Goal: Task Accomplishment & Management: Manage account settings

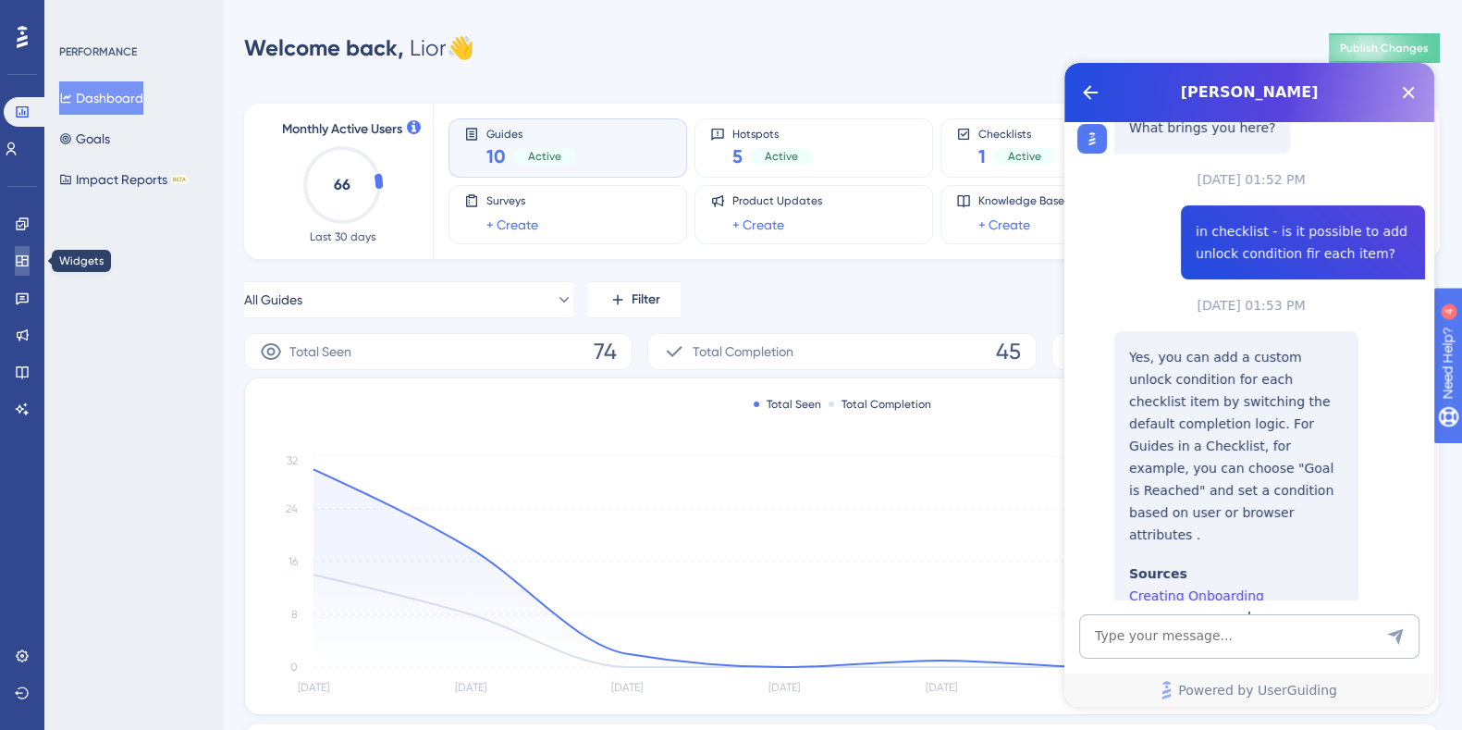
click at [24, 265] on icon at bounding box center [22, 260] width 15 height 15
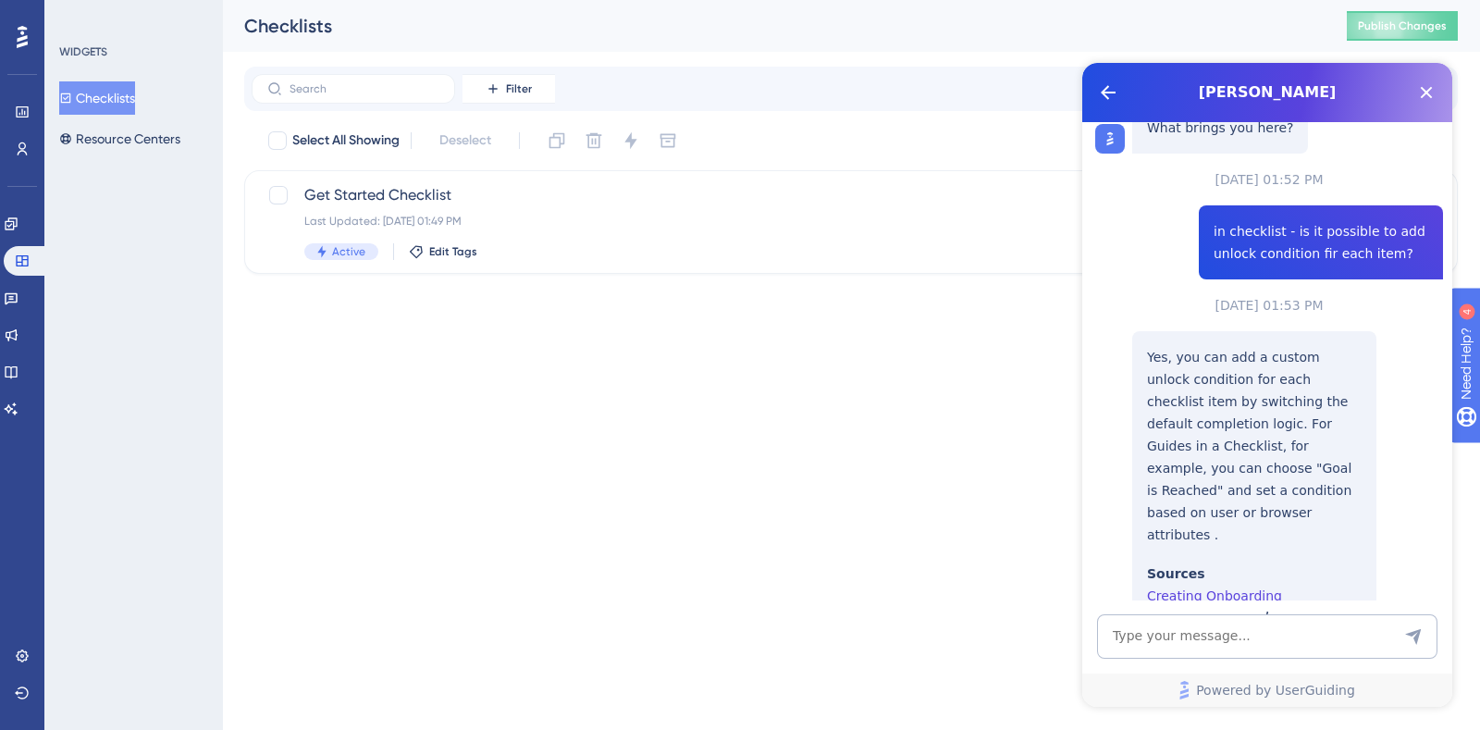
click at [111, 97] on button "Checklists" at bounding box center [97, 97] width 76 height 33
click at [1431, 20] on span "Publish Changes" at bounding box center [1402, 25] width 89 height 15
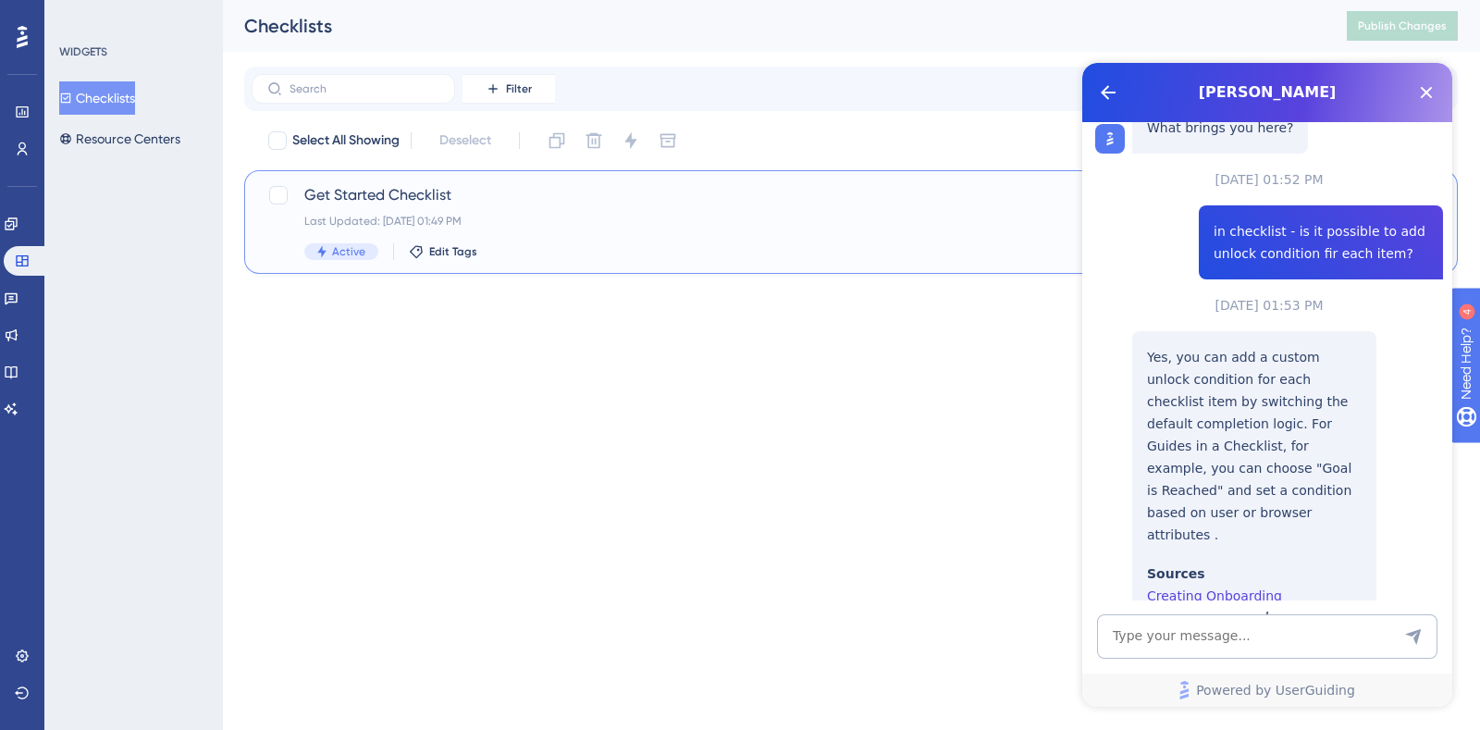
click at [401, 194] on span "Get Started Checklist" at bounding box center [776, 195] width 945 height 22
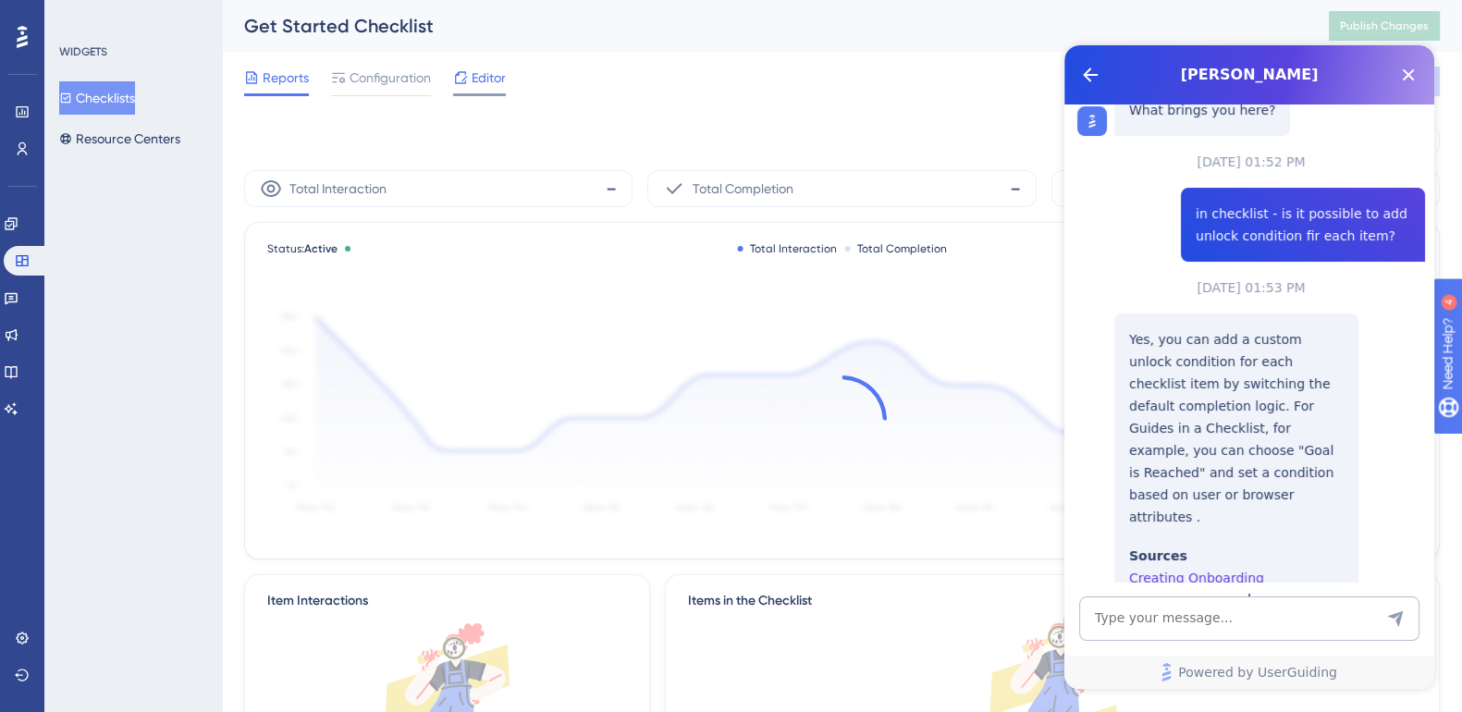
click at [489, 79] on span "Editor" at bounding box center [489, 78] width 34 height 22
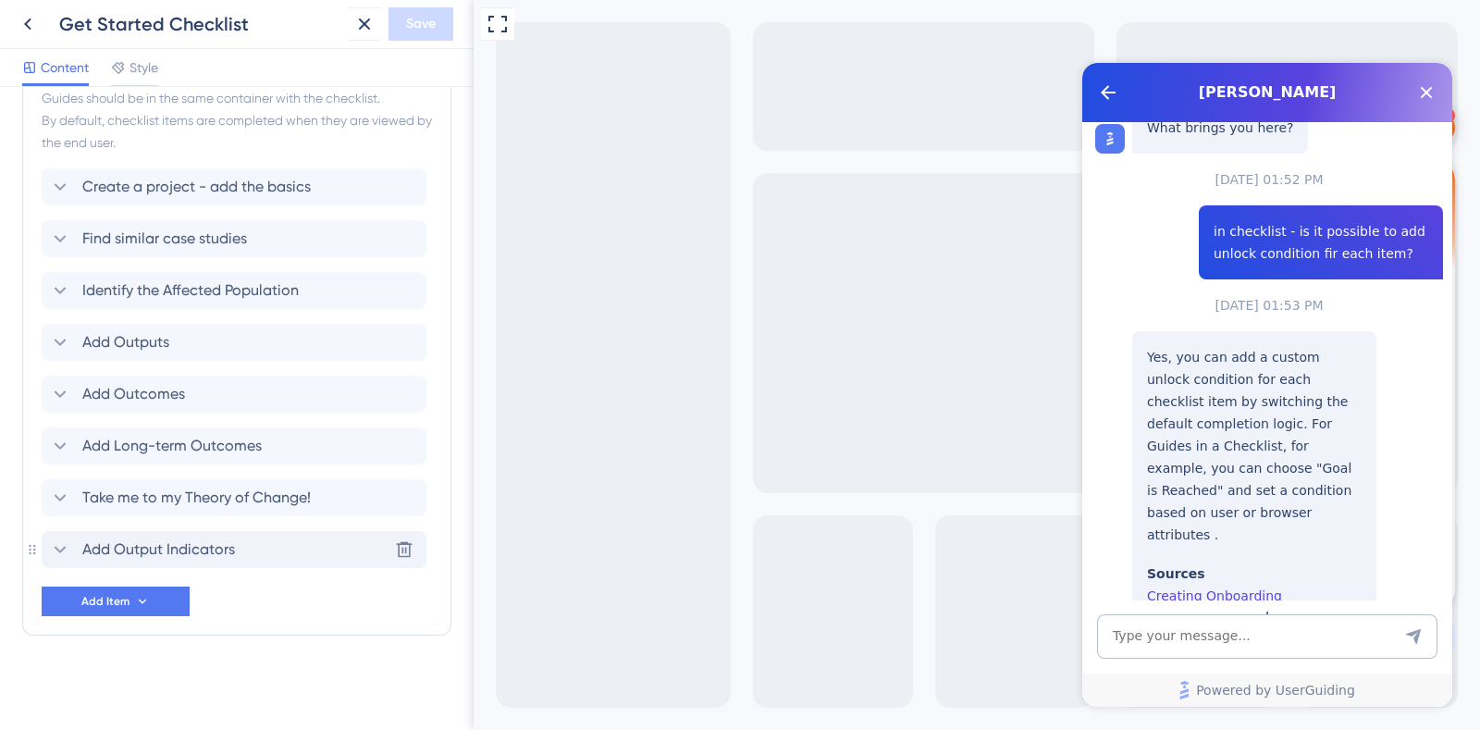
click at [211, 538] on span "Add Output Indicators" at bounding box center [158, 549] width 153 height 22
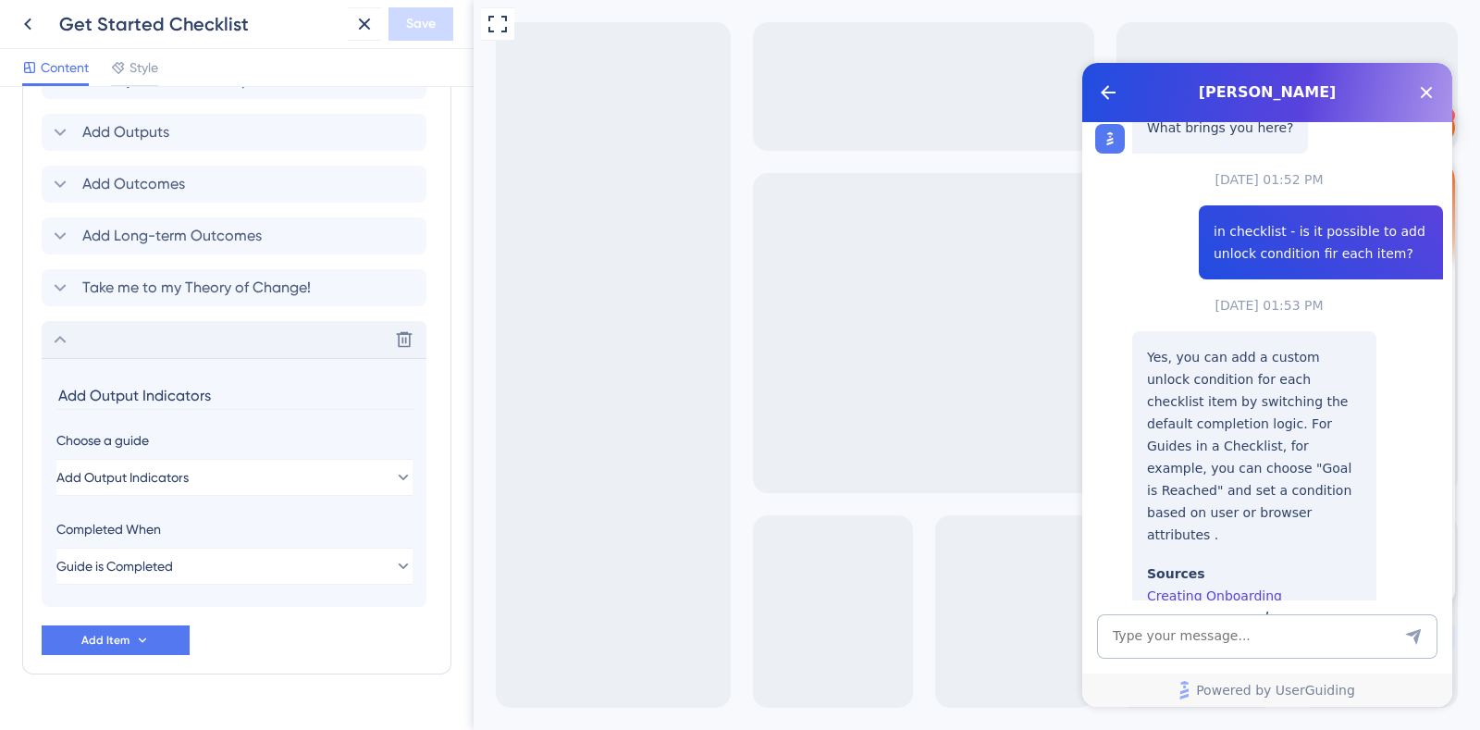
scroll to position [1093, 0]
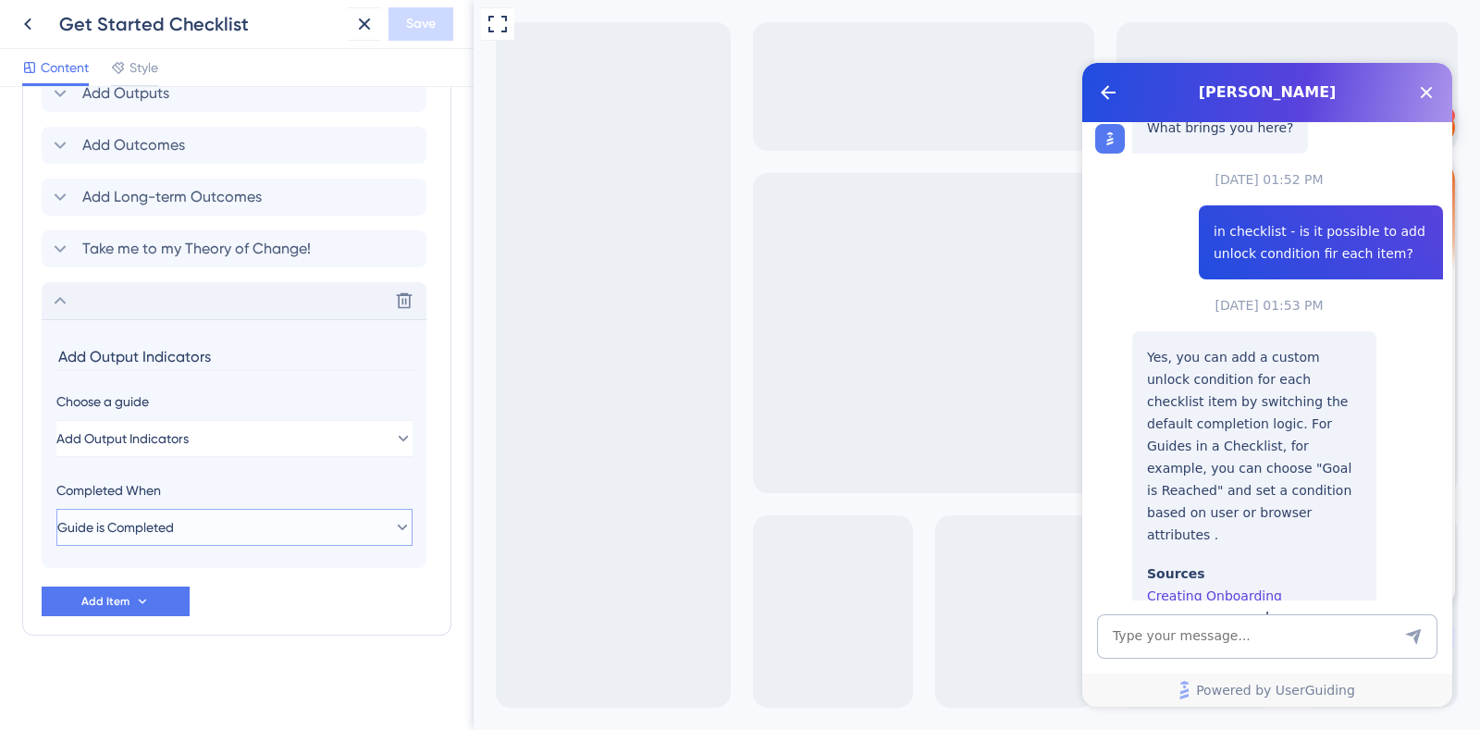
click at [211, 538] on button "Guide is Completed" at bounding box center [234, 527] width 356 height 37
click at [128, 595] on span "Add Item" at bounding box center [105, 601] width 48 height 15
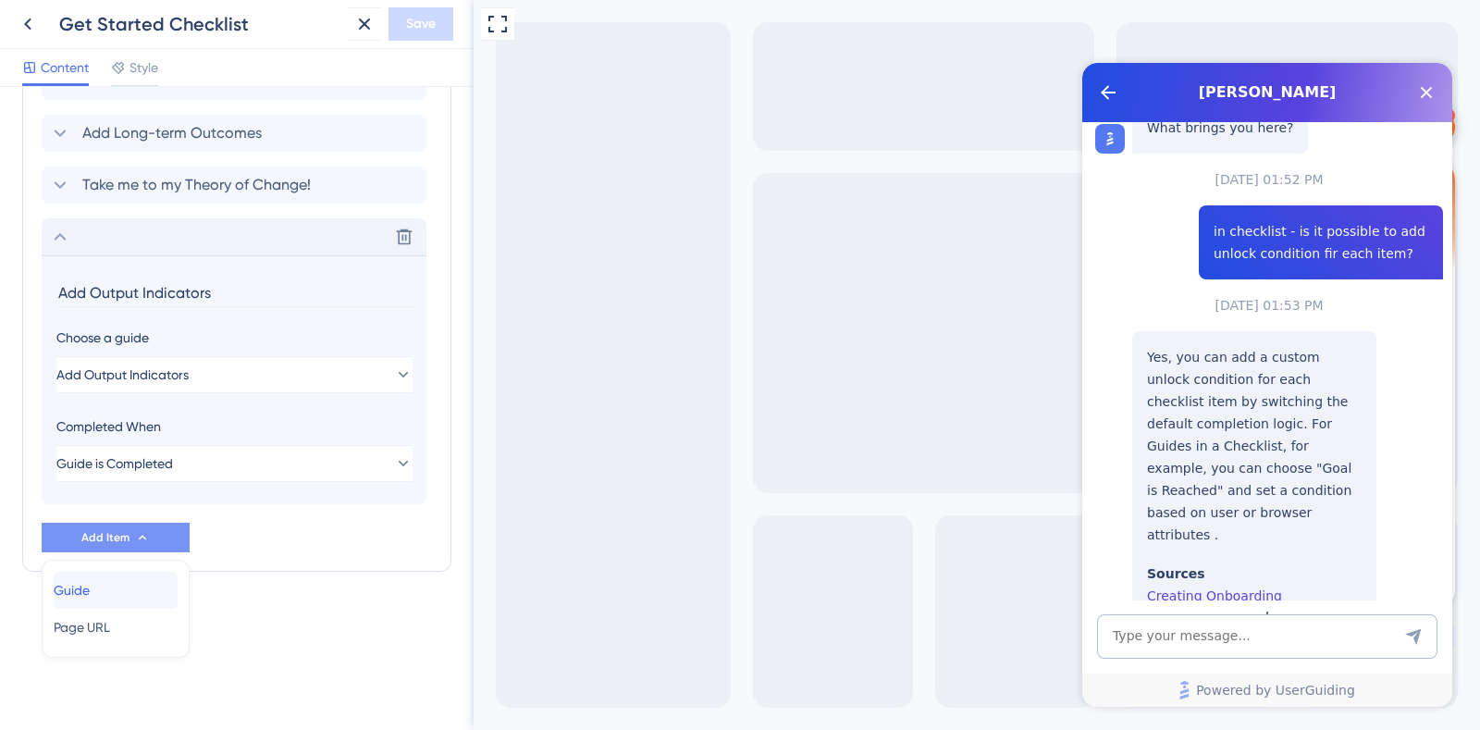
click at [128, 595] on div "Guide Guide" at bounding box center [116, 590] width 124 height 37
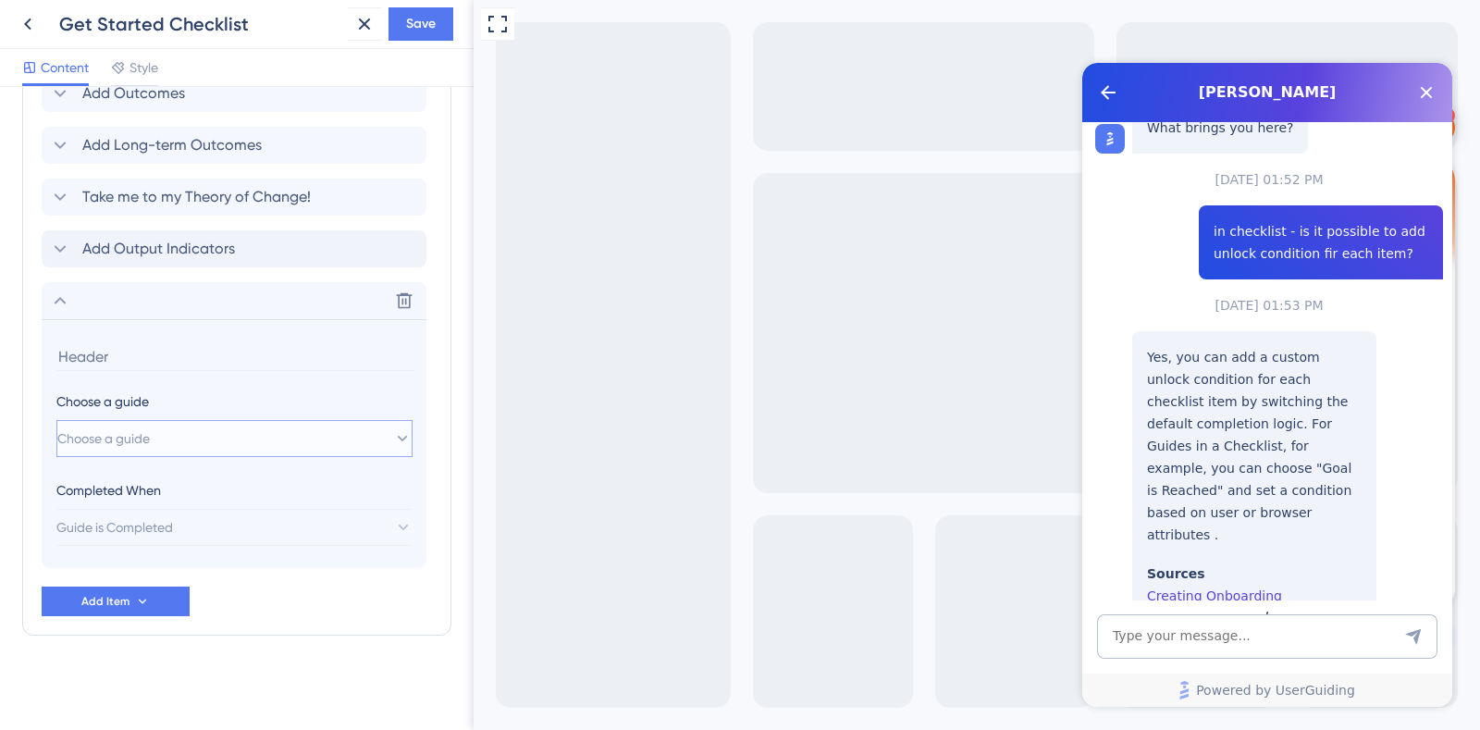
click at [207, 434] on button "Choose a guide" at bounding box center [234, 438] width 356 height 37
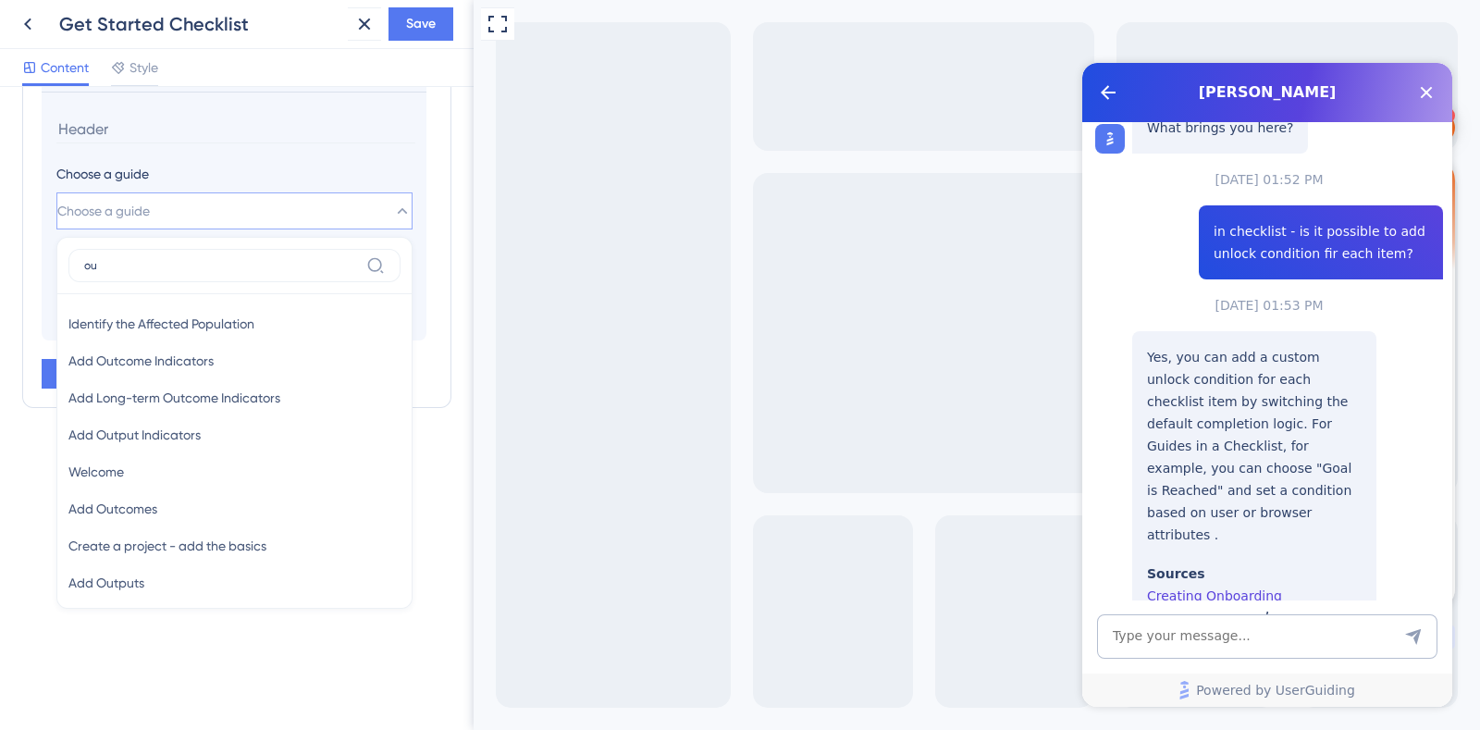
scroll to position [1299, 0]
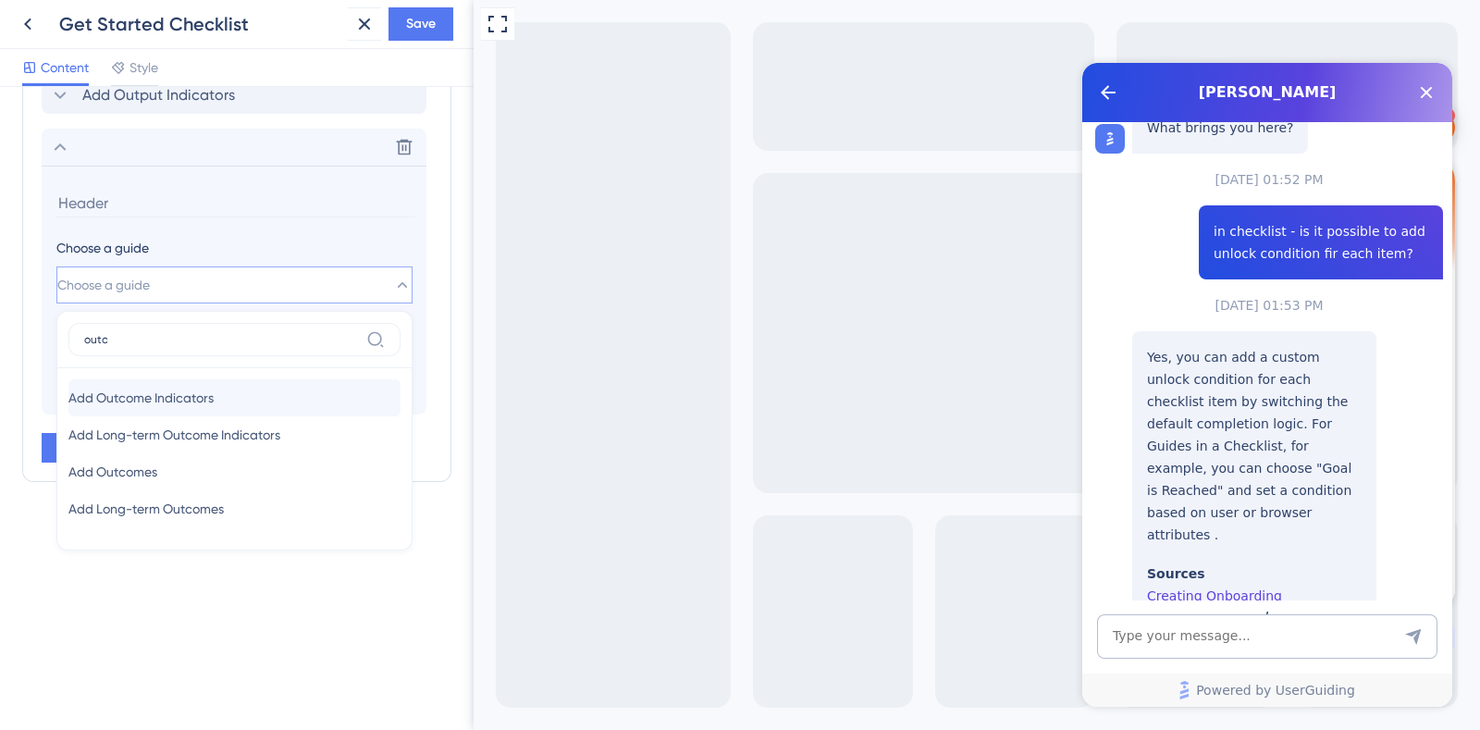
type input "outc"
click at [214, 394] on span "Add Outcome Indicators" at bounding box center [140, 398] width 145 height 22
type input "Add Outcome Indicators"
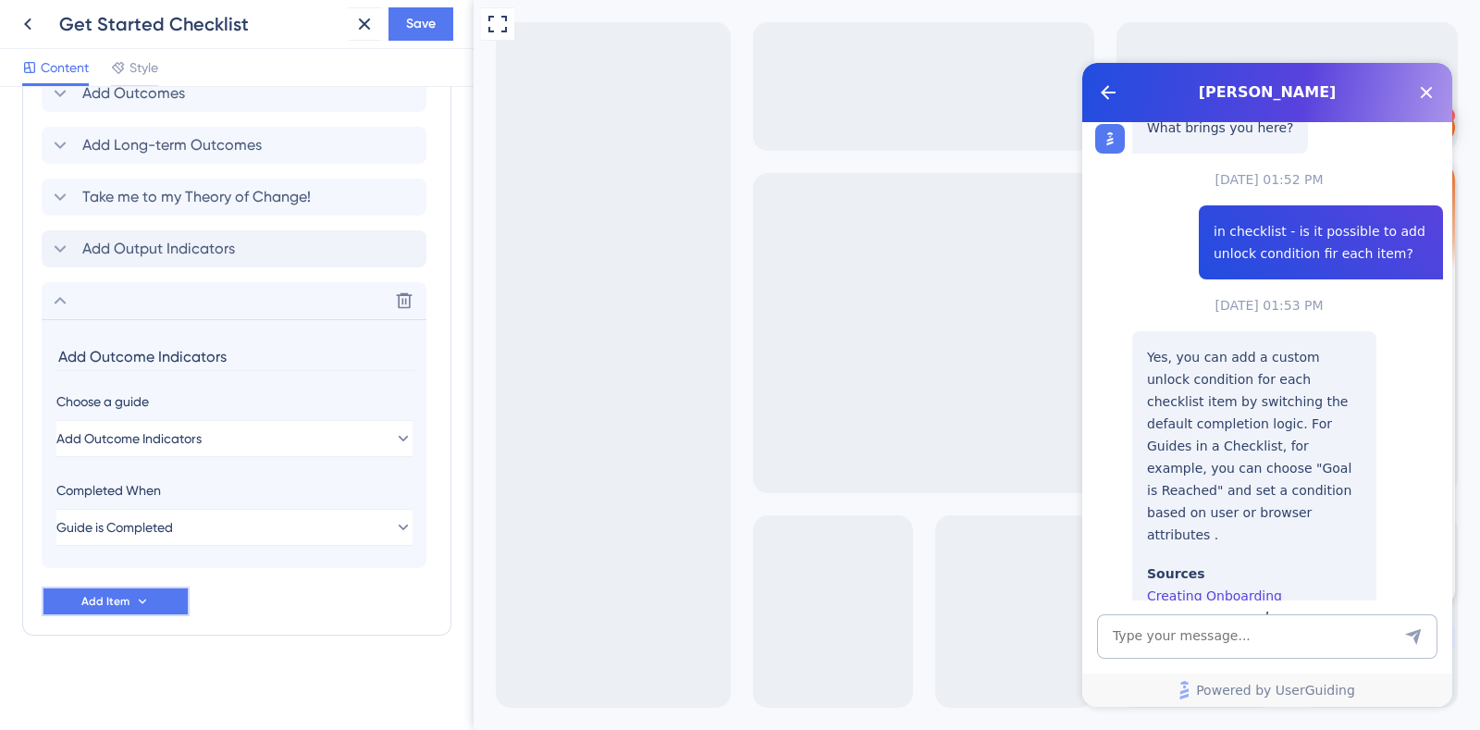
click at [140, 603] on icon at bounding box center [142, 601] width 15 height 15
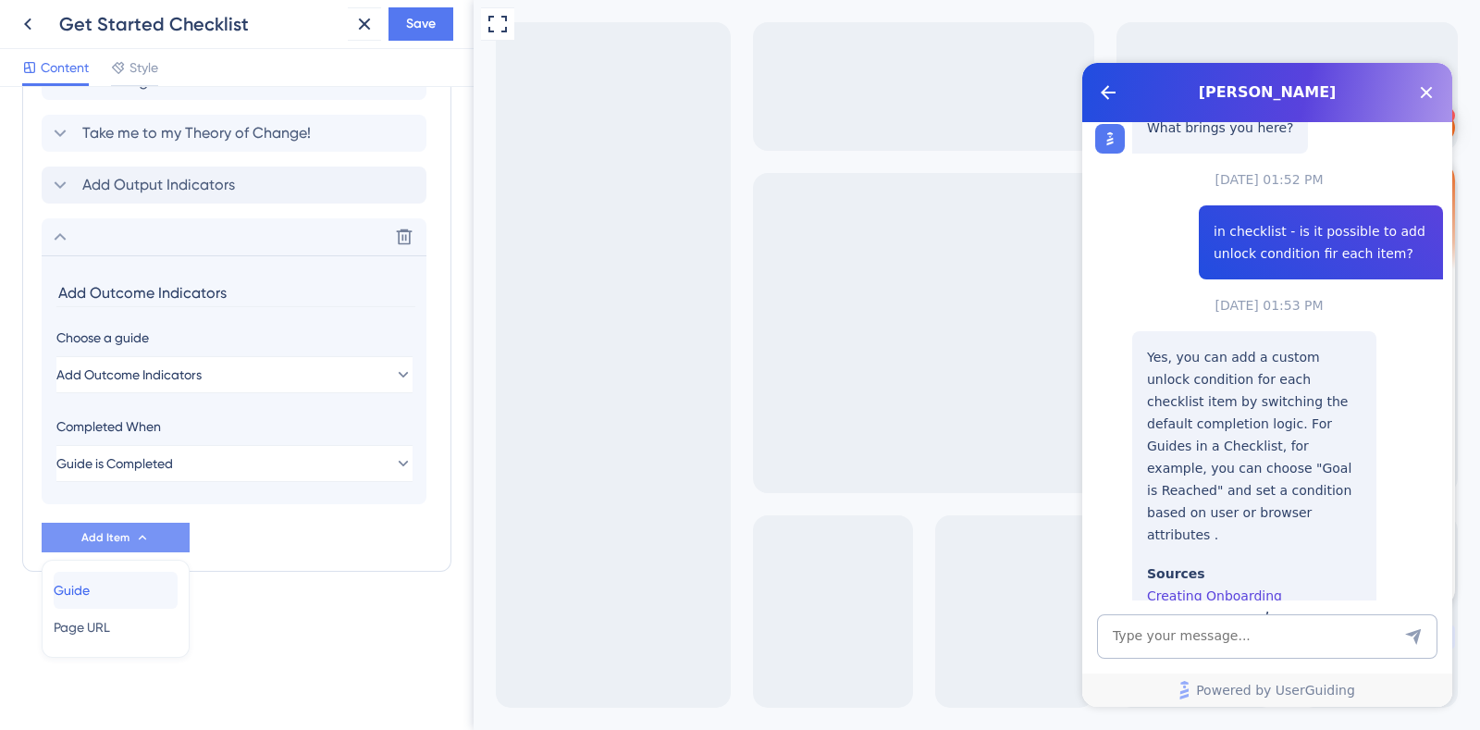
click at [117, 590] on div "Guide Guide" at bounding box center [116, 590] width 124 height 37
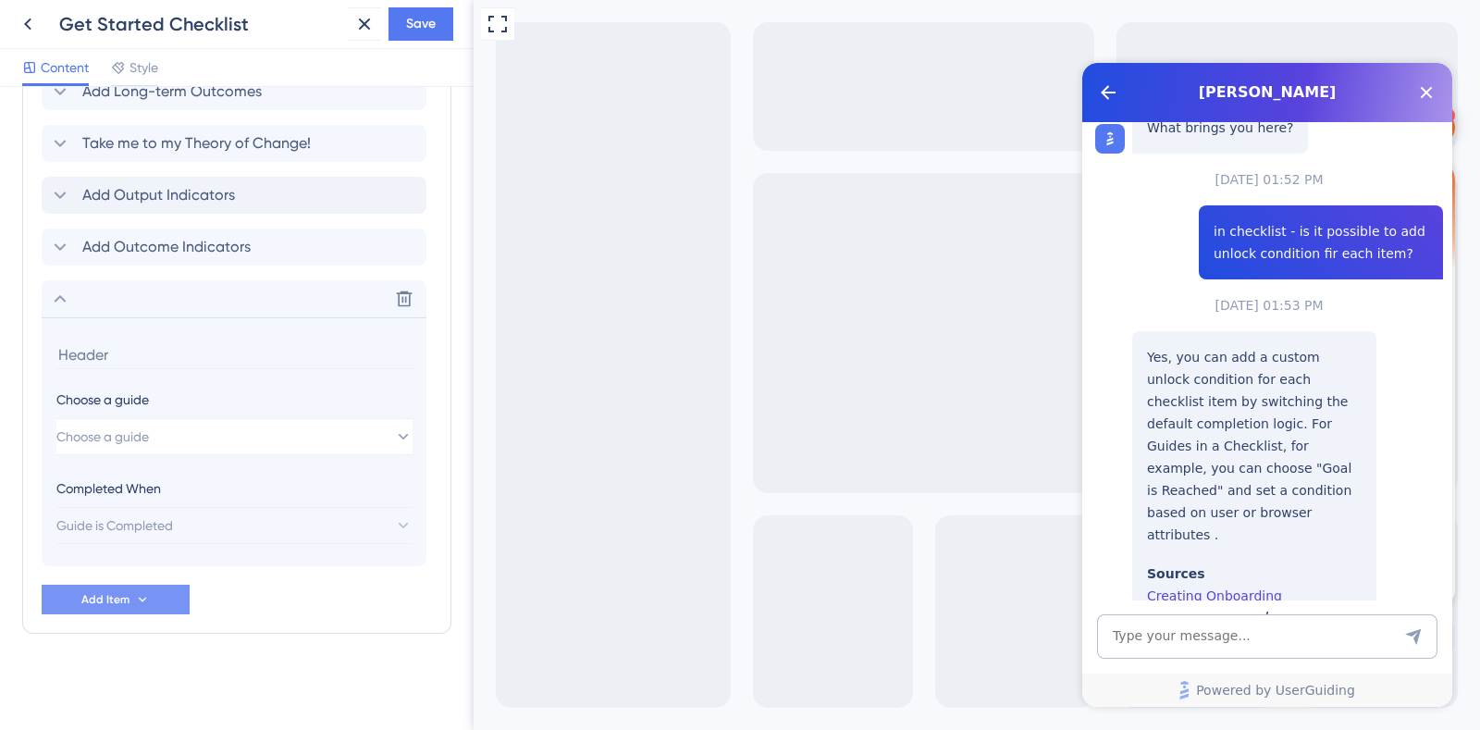
scroll to position [1197, 0]
click at [250, 427] on button "Choose a guide" at bounding box center [234, 438] width 356 height 37
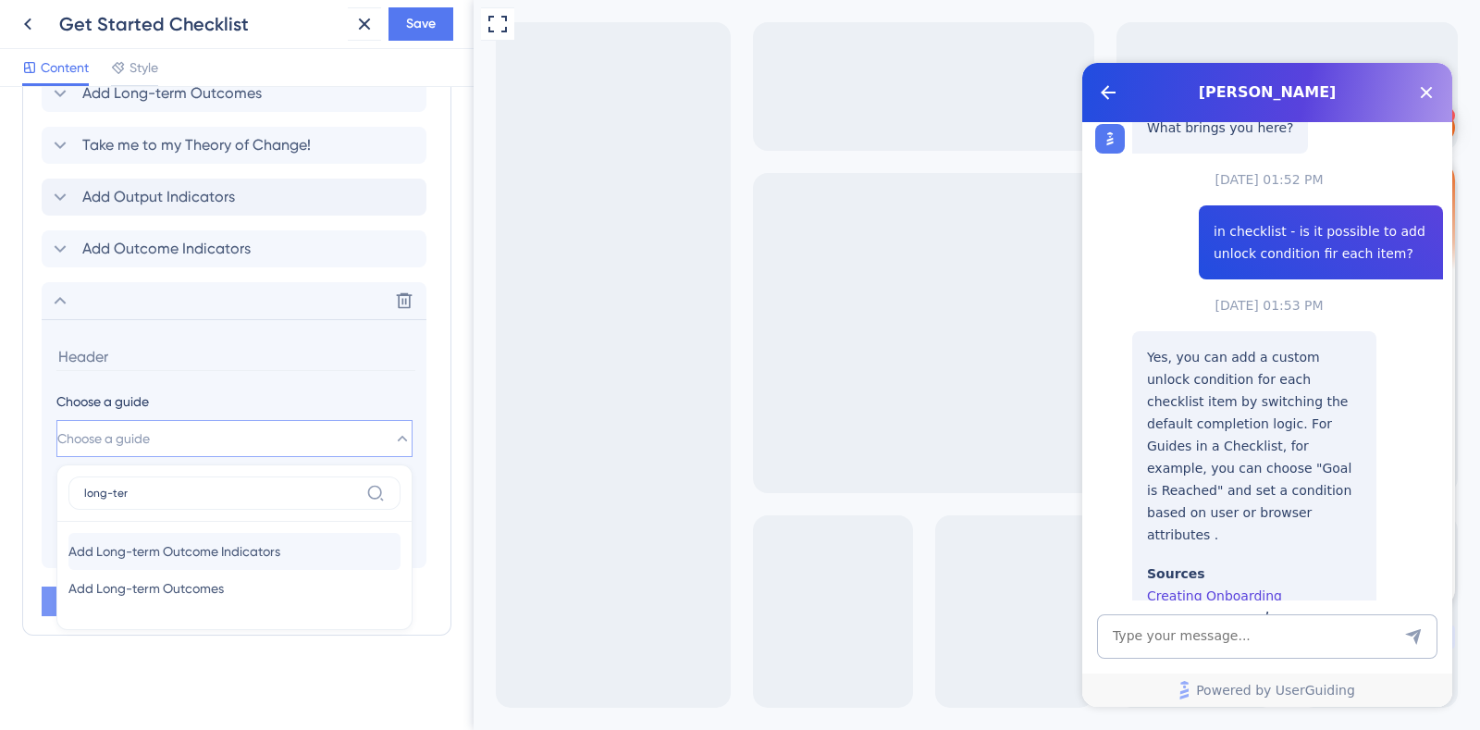
type input "long-ter"
click at [232, 550] on span "Add Long-term Outcome Indicators" at bounding box center [174, 551] width 212 height 22
type input "Add Long-term Outcome Indicators"
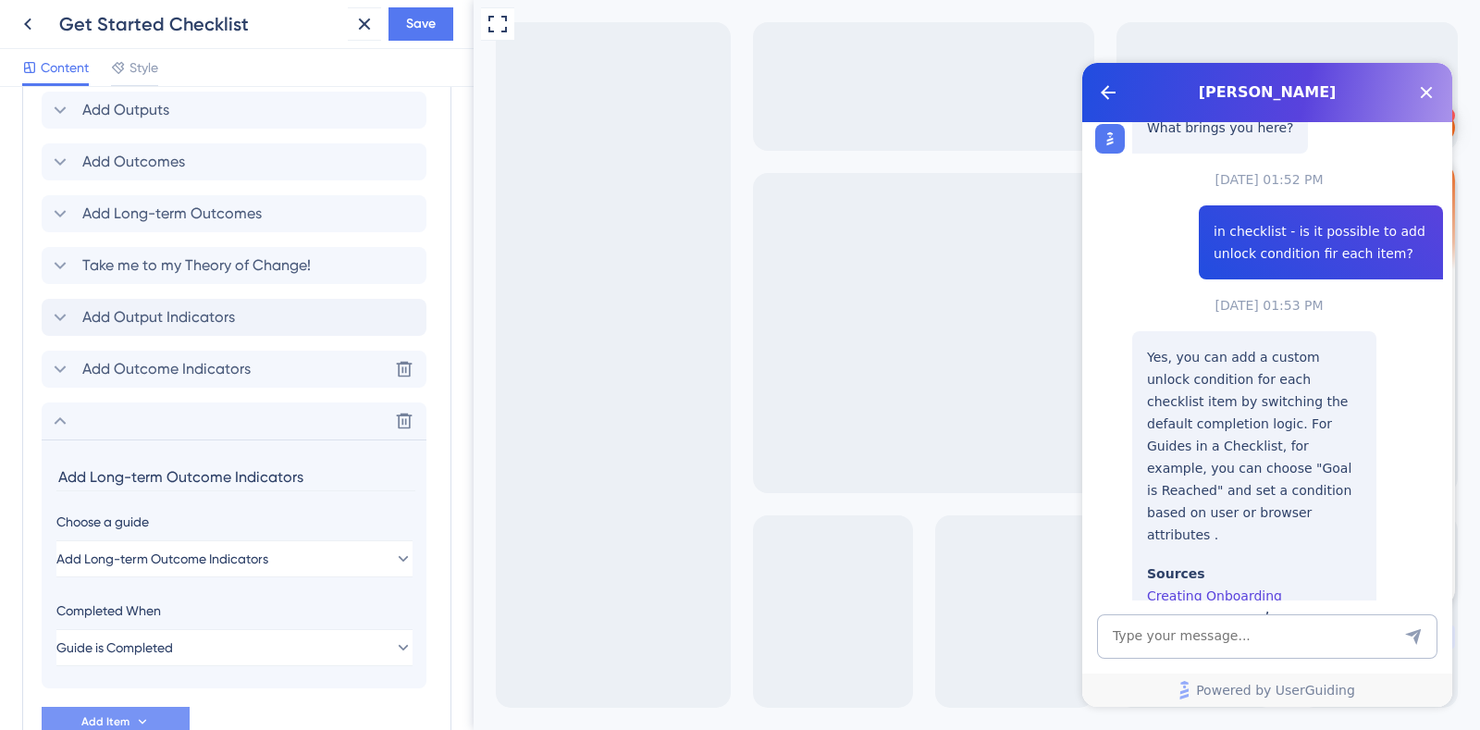
scroll to position [1078, 0]
click at [160, 647] on span "Guide is Completed" at bounding box center [115, 646] width 117 height 22
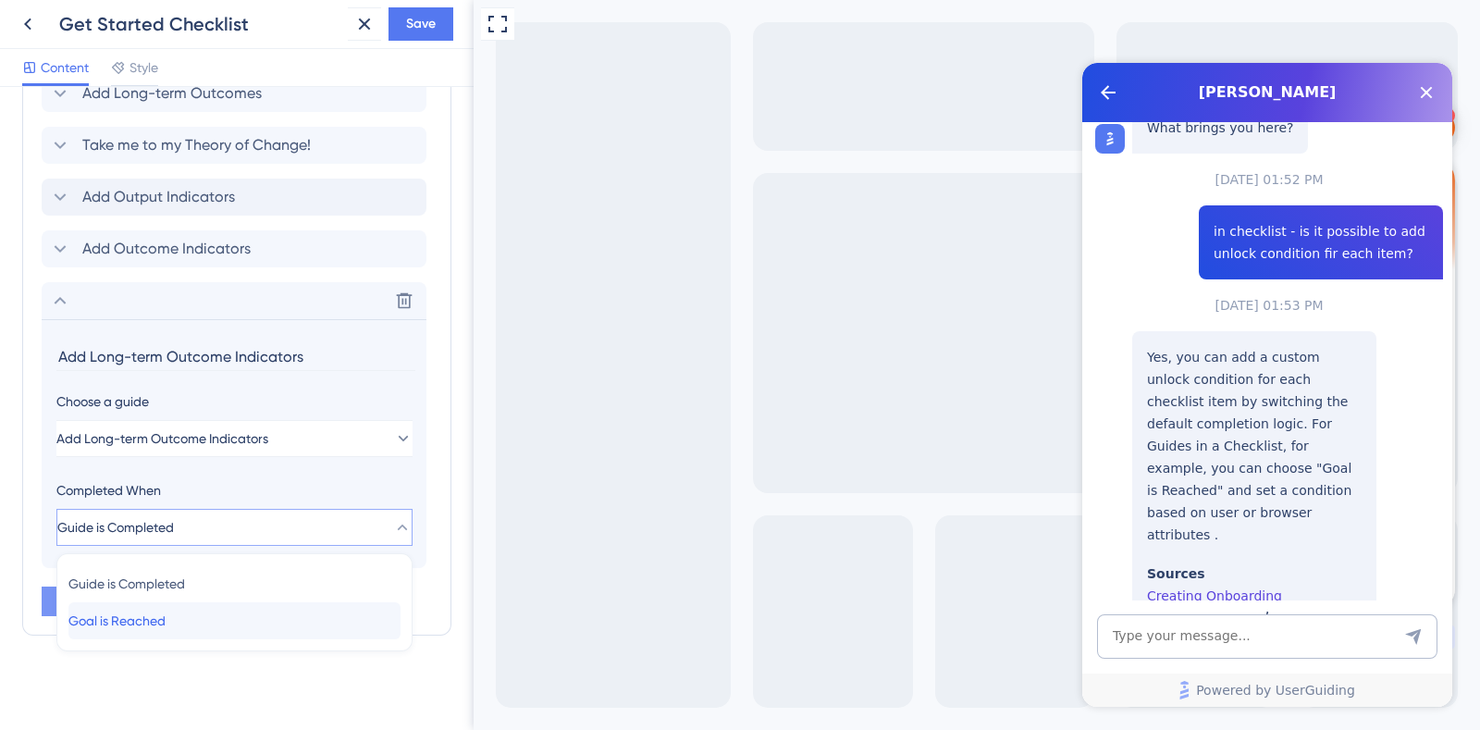
click at [166, 622] on span "Goal is Reached" at bounding box center [116, 621] width 97 height 22
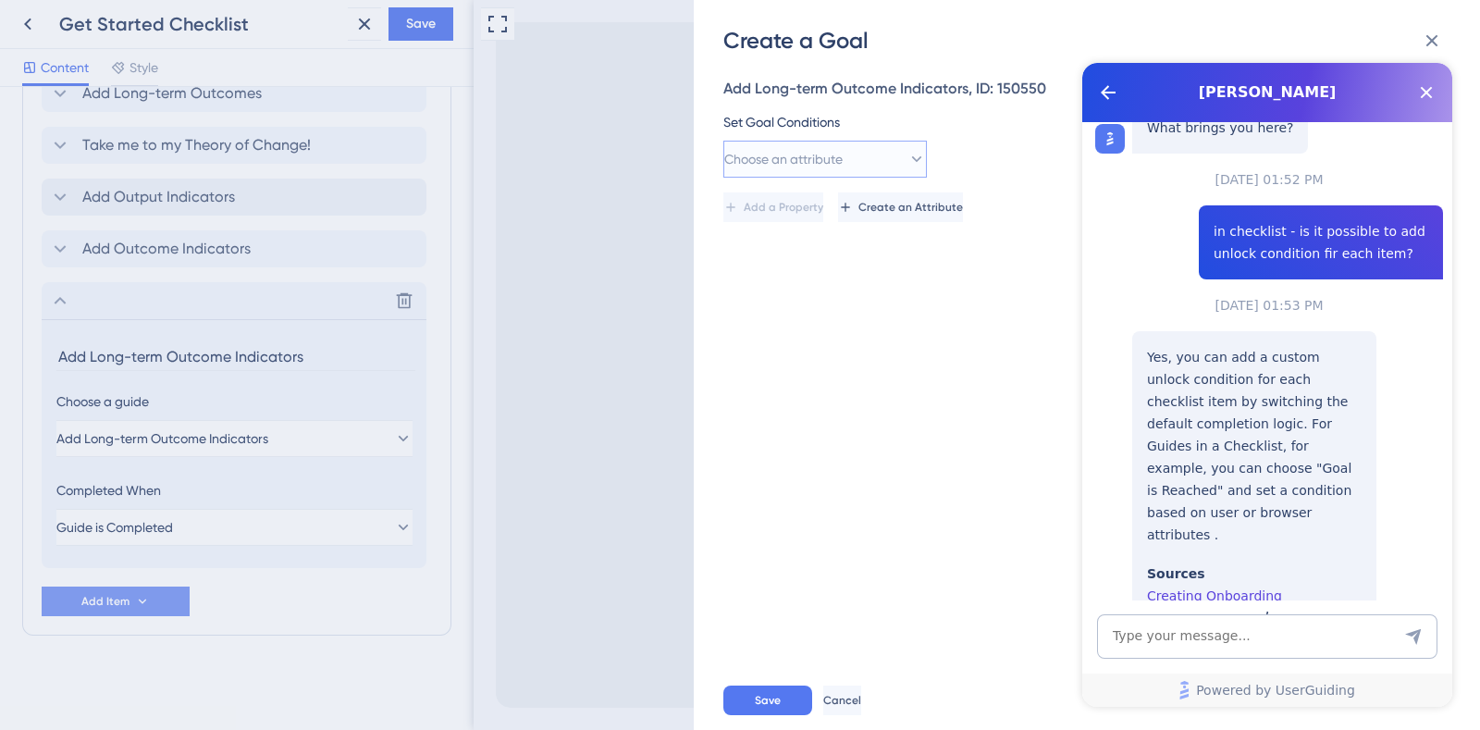
click at [907, 150] on icon at bounding box center [916, 159] width 18 height 18
click at [809, 335] on div "Guide Guide" at bounding box center [824, 328] width 179 height 37
click at [1254, 585] on div "Creating Onboarding Checklists" at bounding box center [1254, 607] width 215 height 44
click at [1428, 93] on icon "Close Button" at bounding box center [1427, 93] width 12 height 12
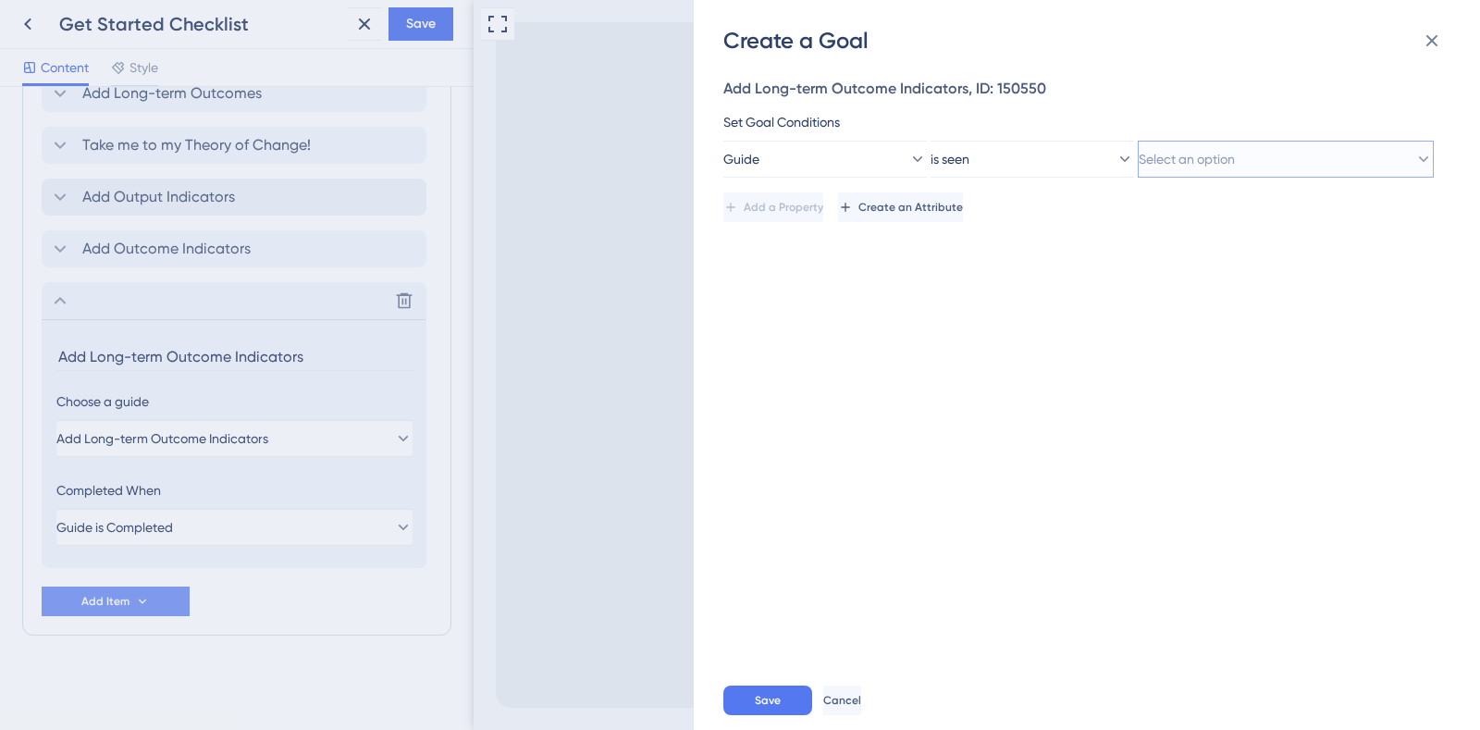
scroll to position [0, 0]
click at [1233, 155] on span "Select an option" at bounding box center [1187, 159] width 96 height 22
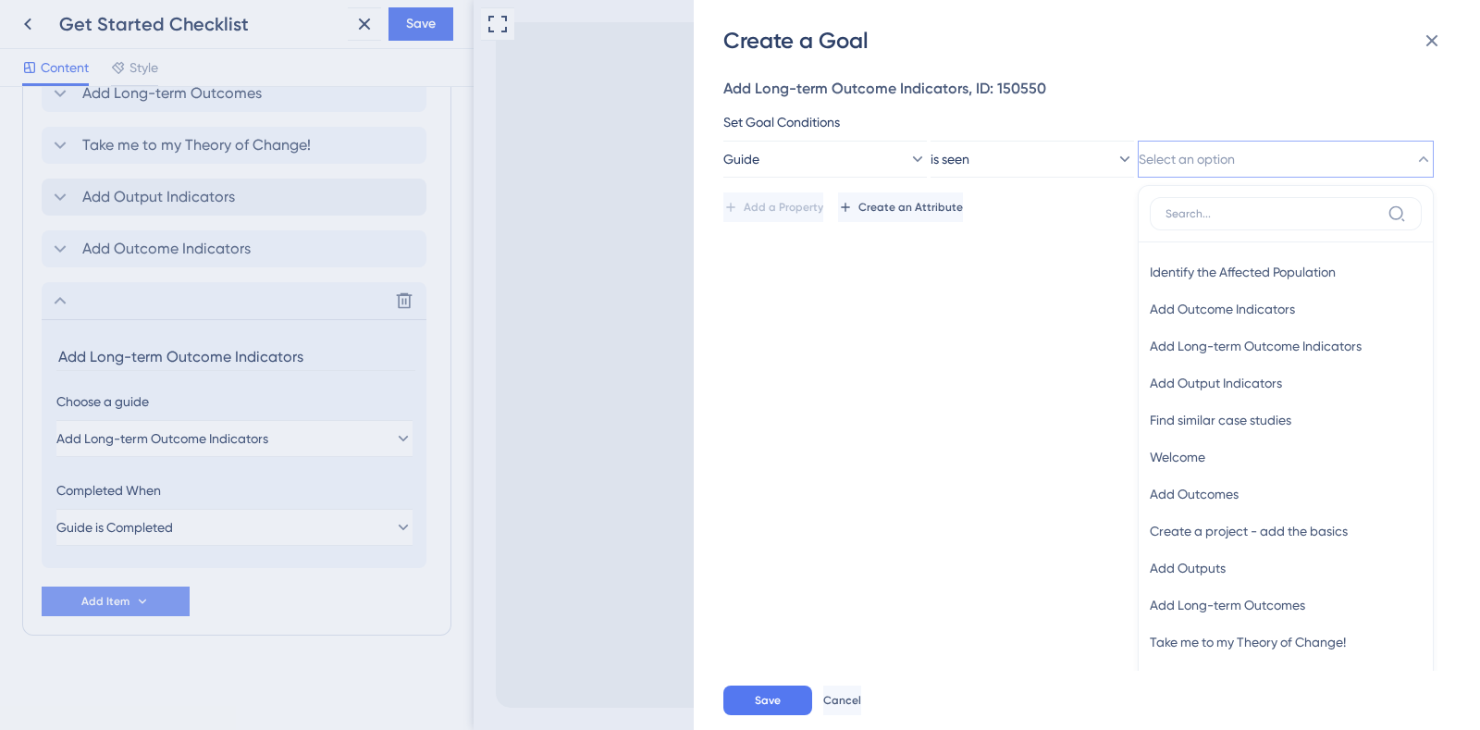
scroll to position [45, 0]
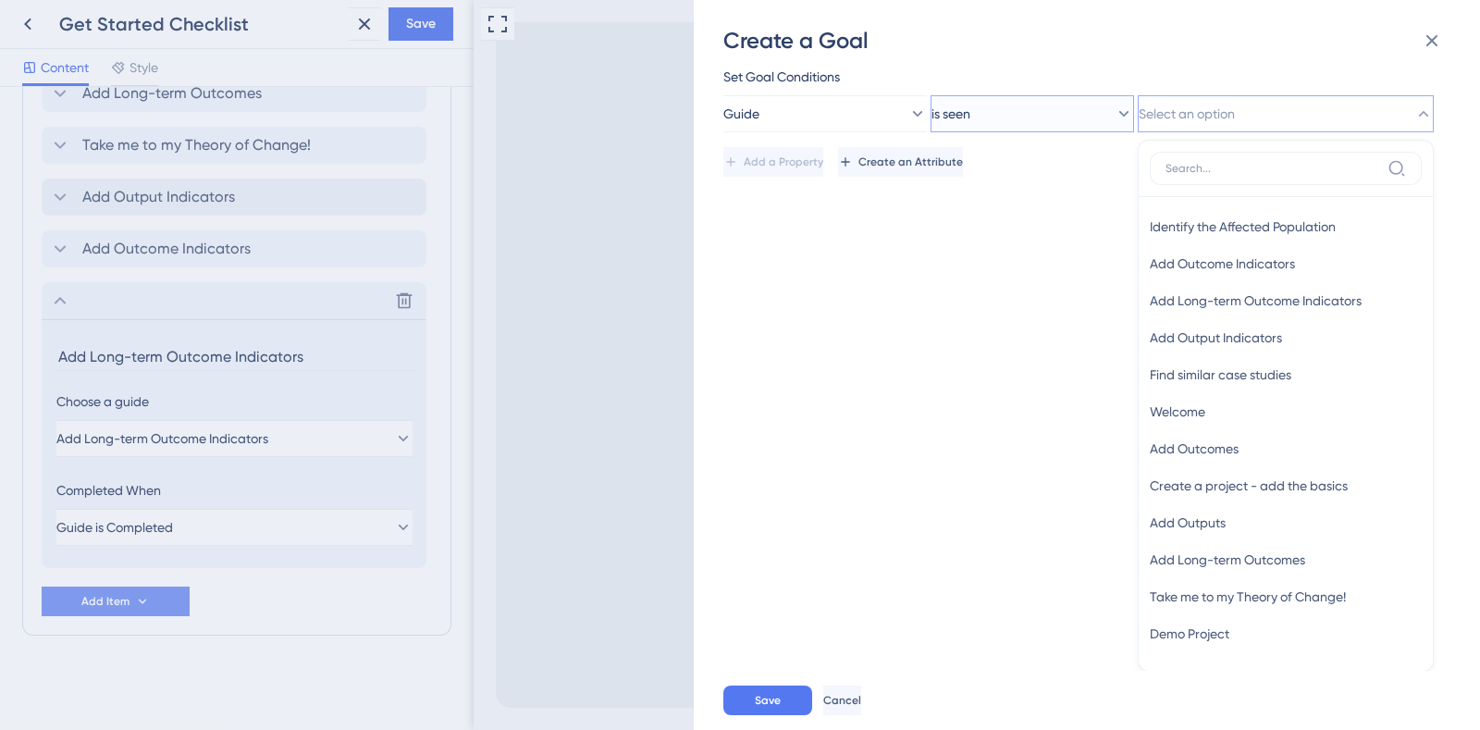
click at [1054, 110] on button "is seen" at bounding box center [1032, 113] width 203 height 37
click at [1068, 255] on div "is completed is completed" at bounding box center [1032, 244] width 179 height 37
click at [1302, 173] on input at bounding box center [1272, 168] width 215 height 15
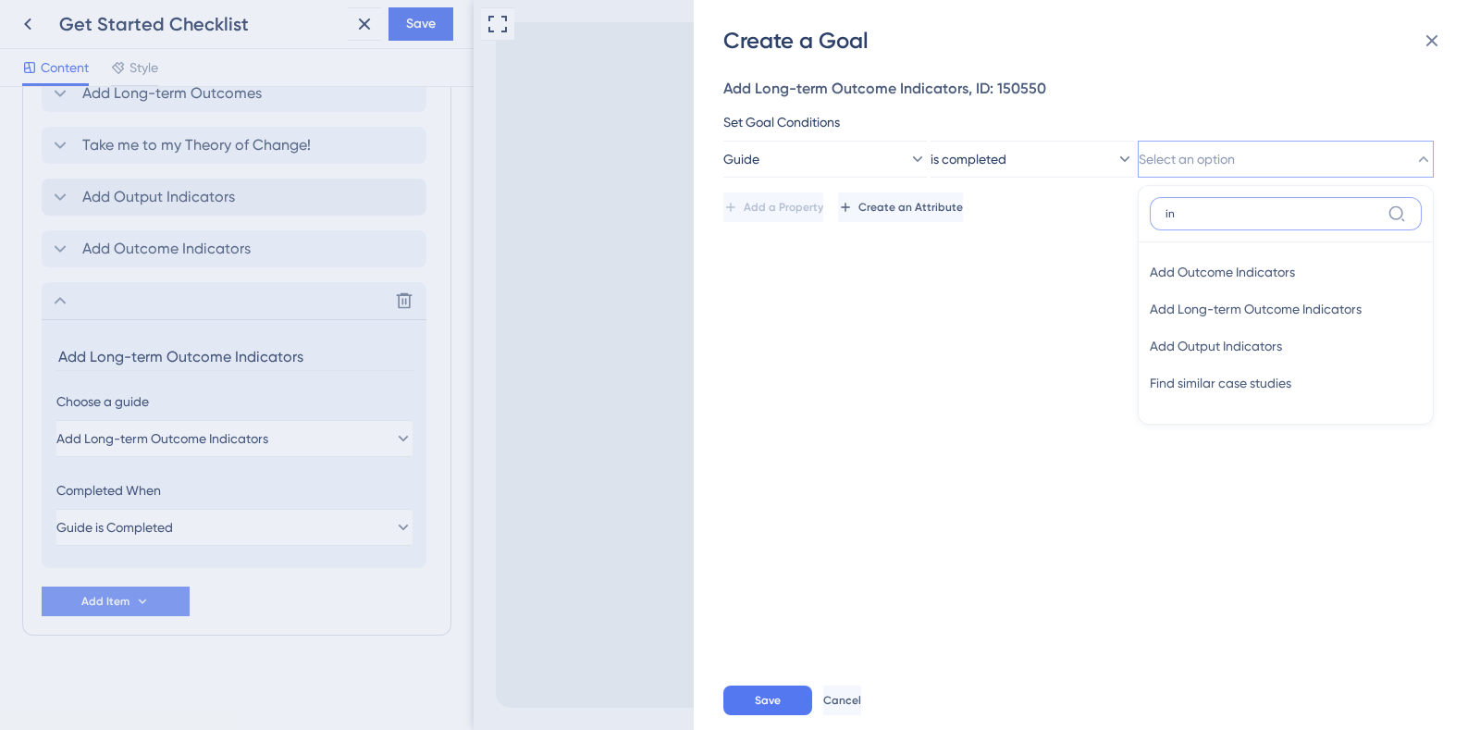
scroll to position [0, 0]
type input "indica"
click at [1315, 274] on div "Add Outcome Indicators Add Outcome Indicators" at bounding box center [1286, 271] width 272 height 37
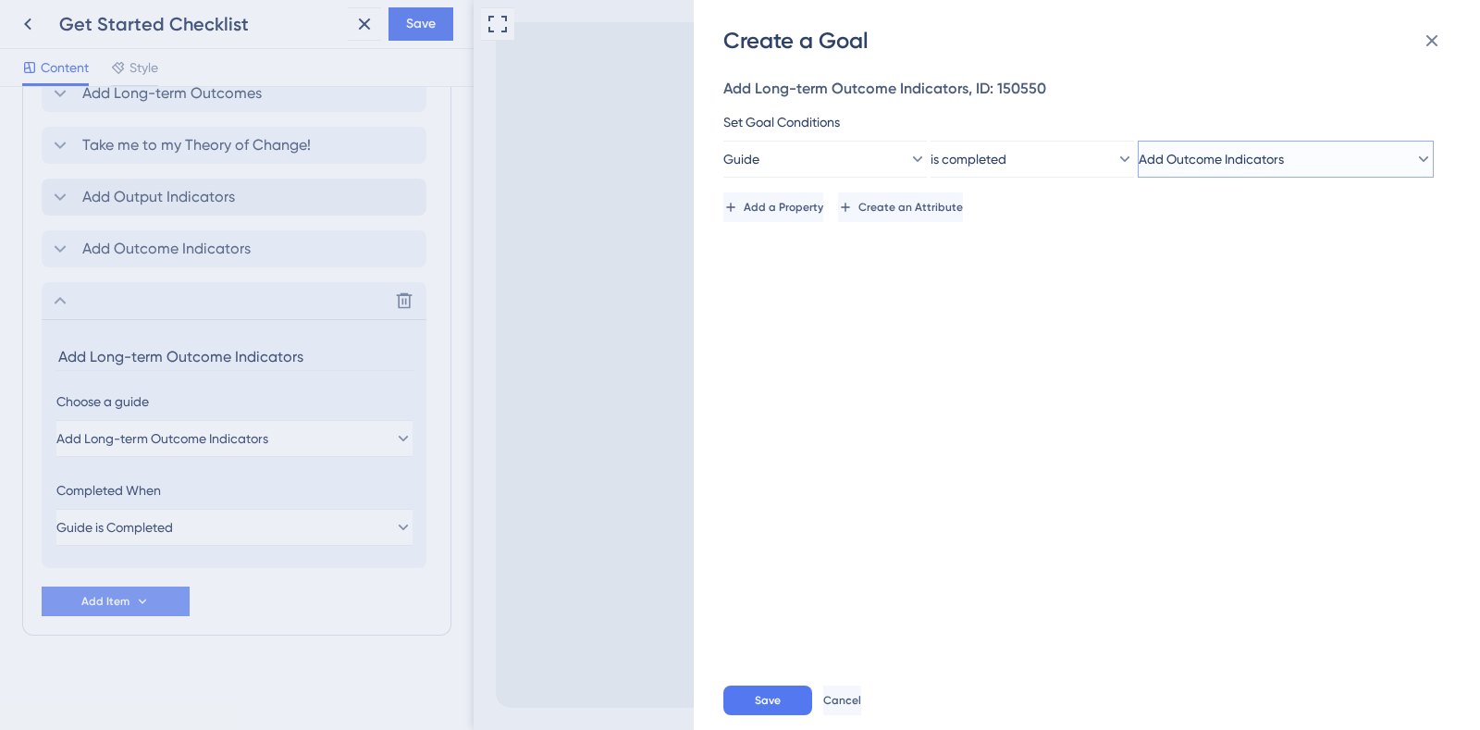
click at [1300, 158] on button "Add Outcome Indicators" at bounding box center [1286, 159] width 296 height 37
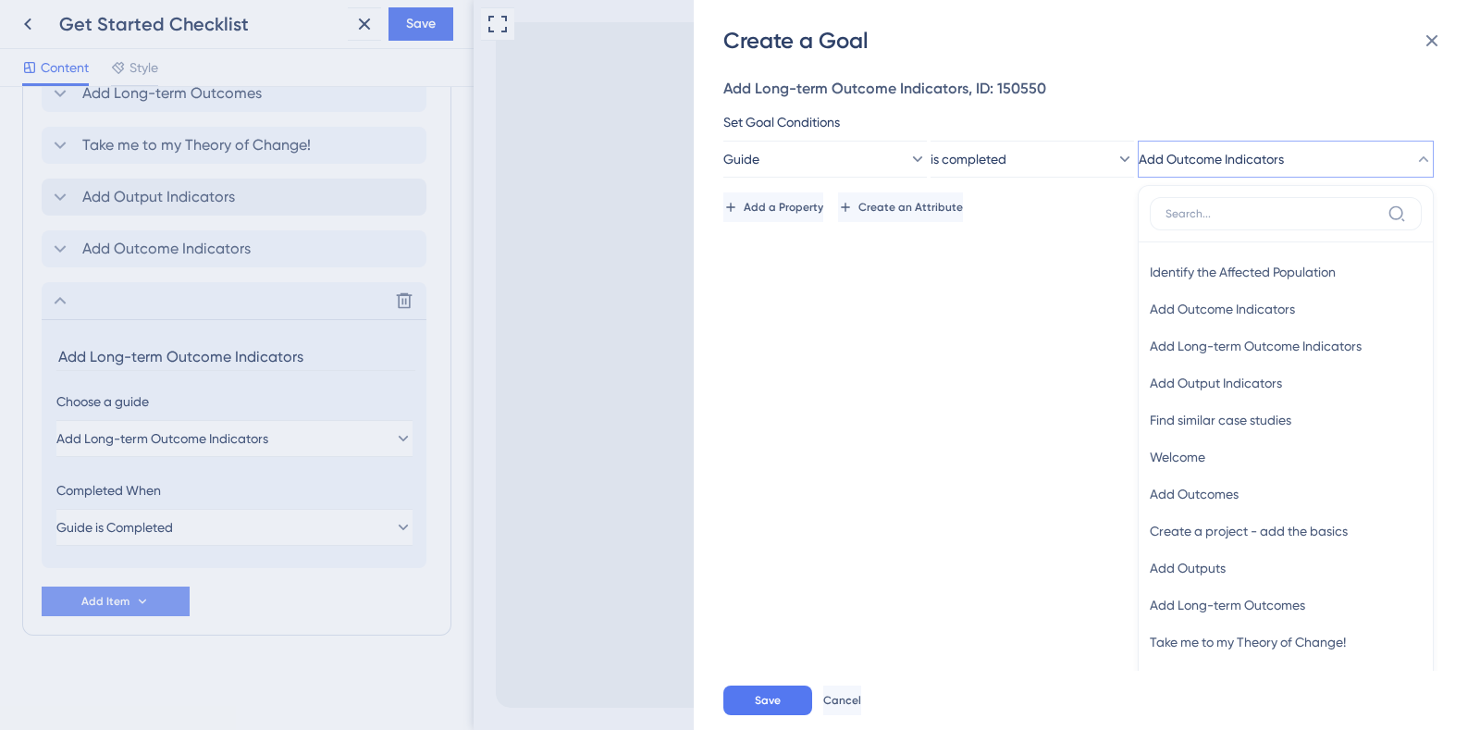
scroll to position [45, 0]
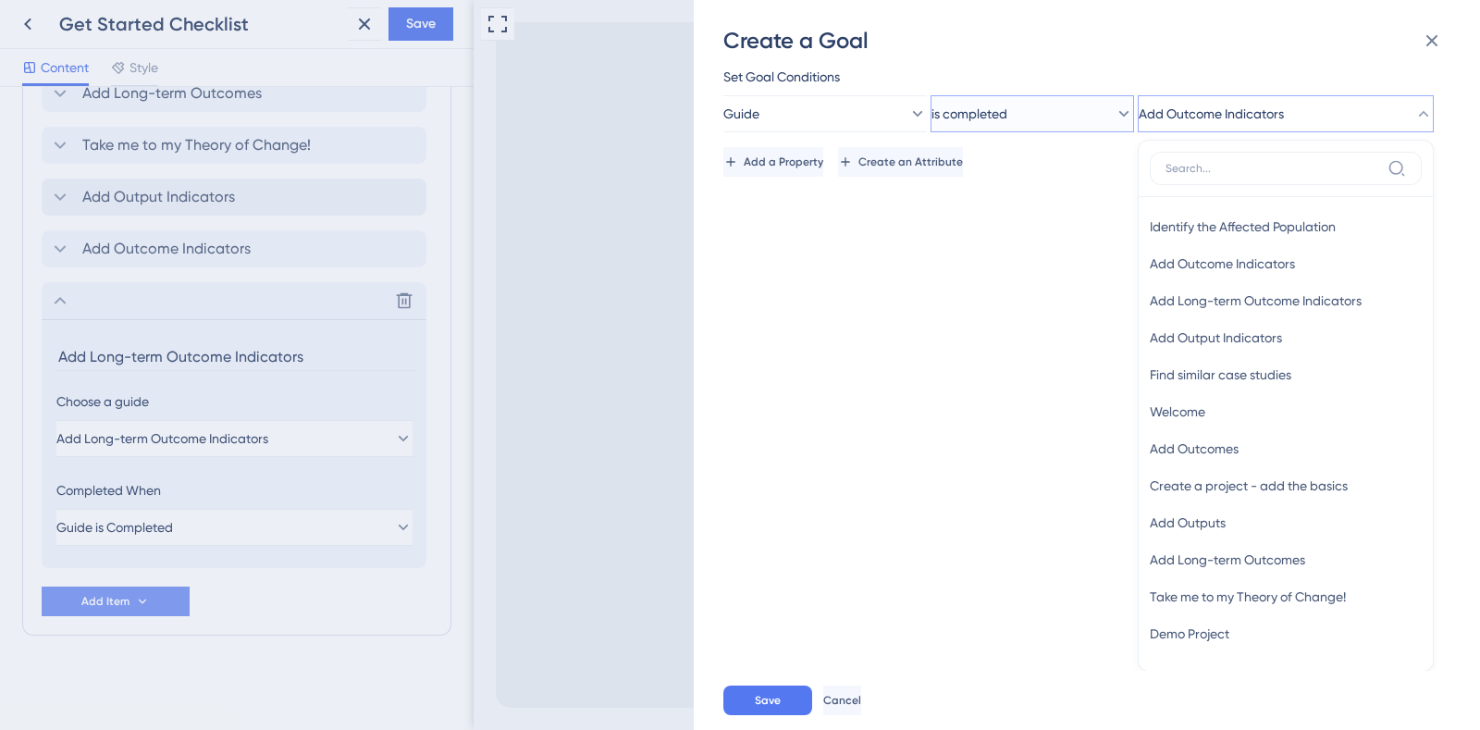
click at [1067, 108] on button "is completed" at bounding box center [1032, 113] width 203 height 37
click at [806, 106] on button "Guide" at bounding box center [824, 113] width 203 height 37
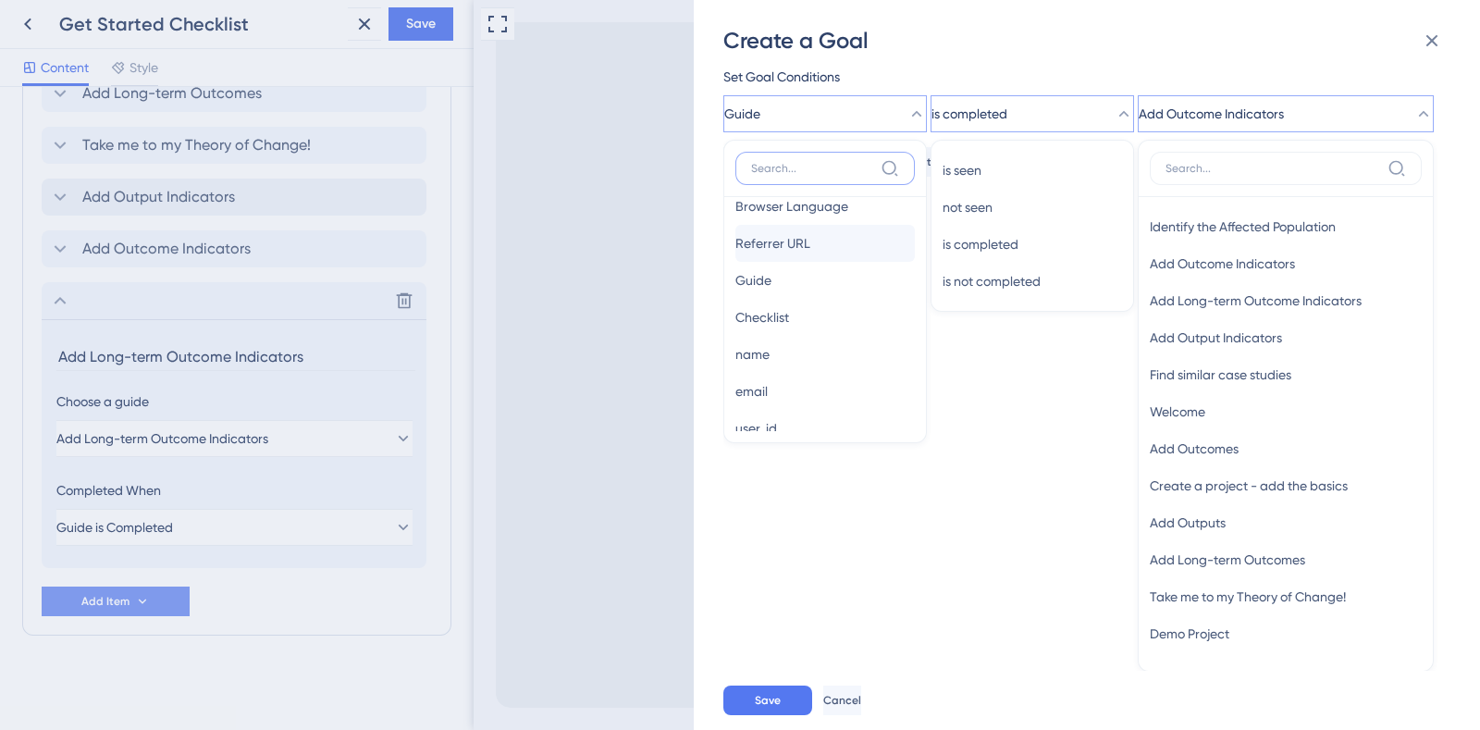
scroll to position [96, 0]
click at [807, 307] on div "Checklist Checklist" at bounding box center [824, 315] width 179 height 37
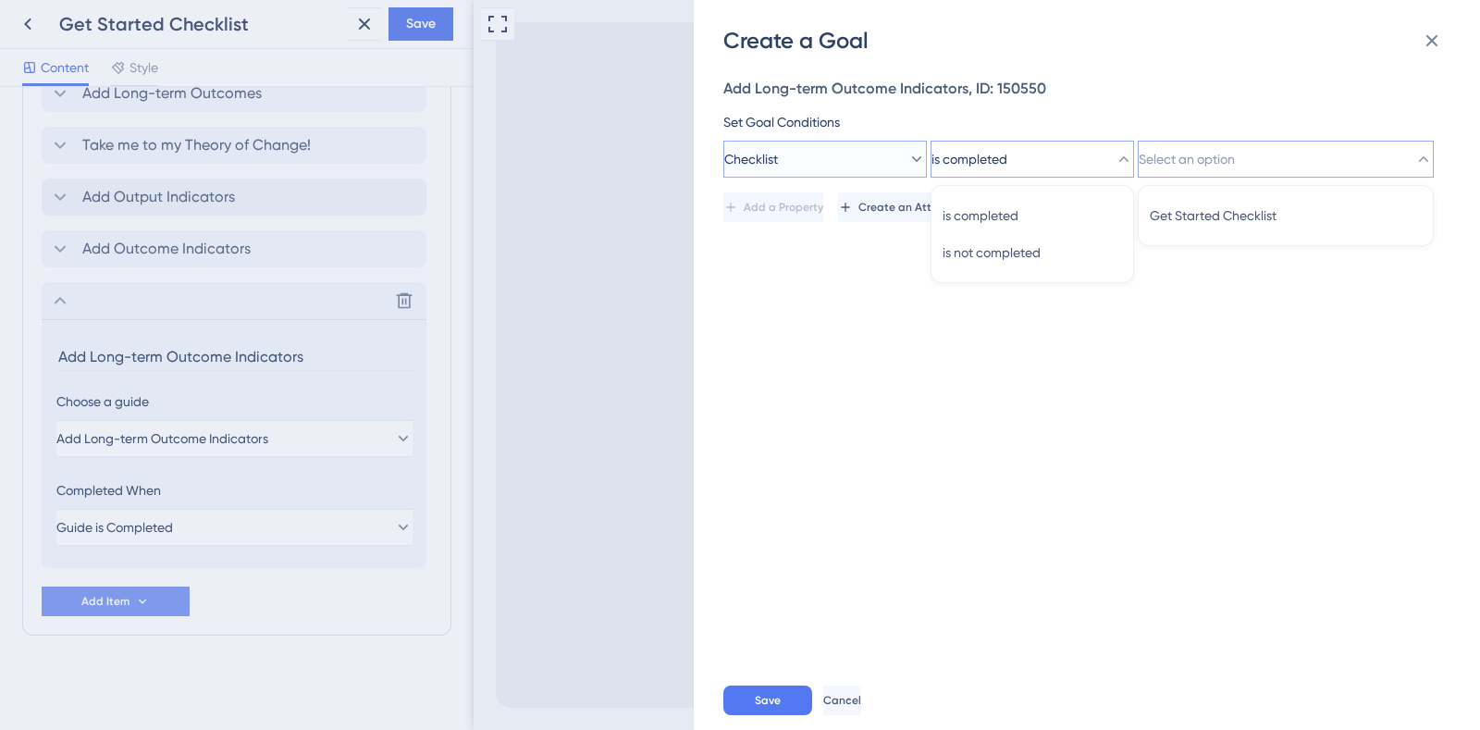
click at [832, 159] on button "Checklist" at bounding box center [824, 159] width 203 height 37
click at [868, 328] on div "Guide Guide" at bounding box center [824, 330] width 179 height 37
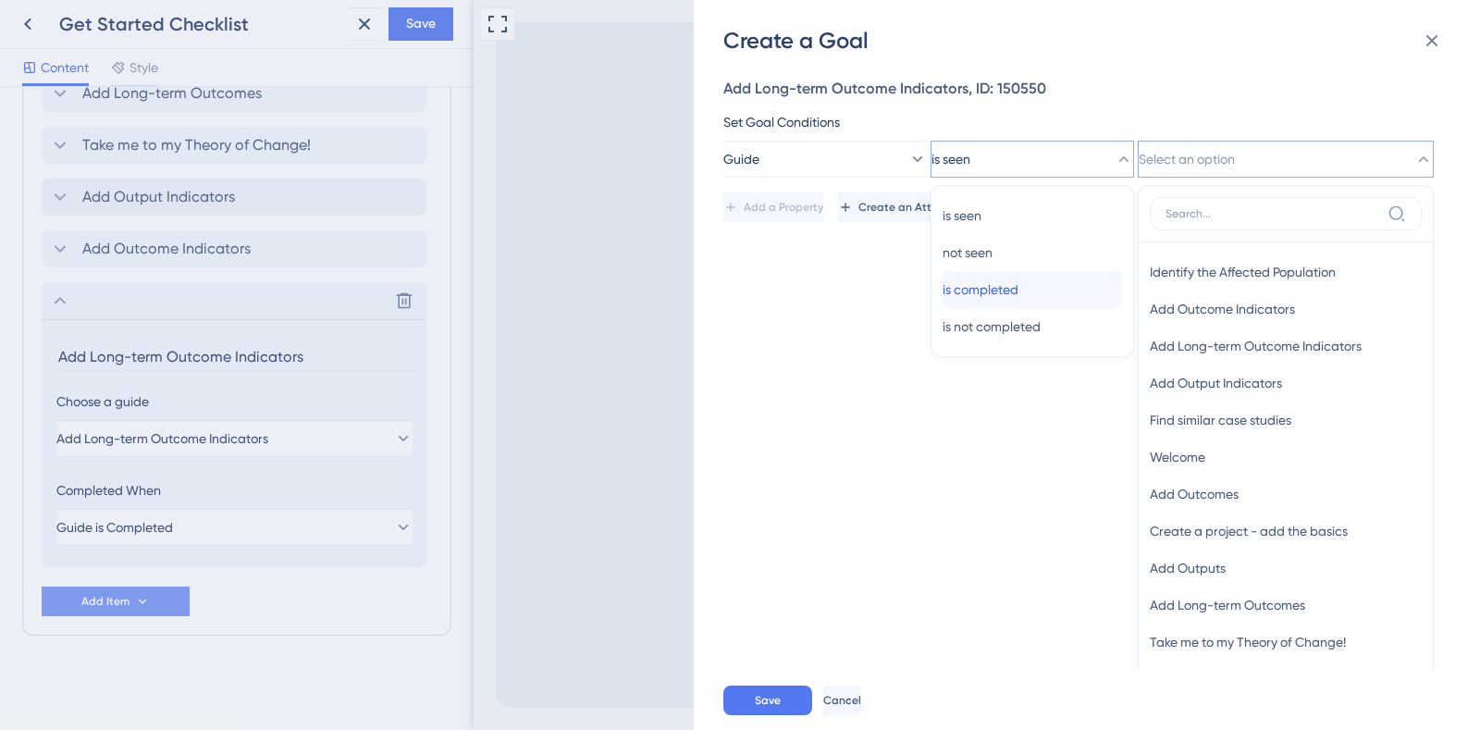
click at [1059, 289] on div "is completed is completed" at bounding box center [1032, 289] width 179 height 37
click at [1436, 54] on button at bounding box center [1431, 40] width 37 height 37
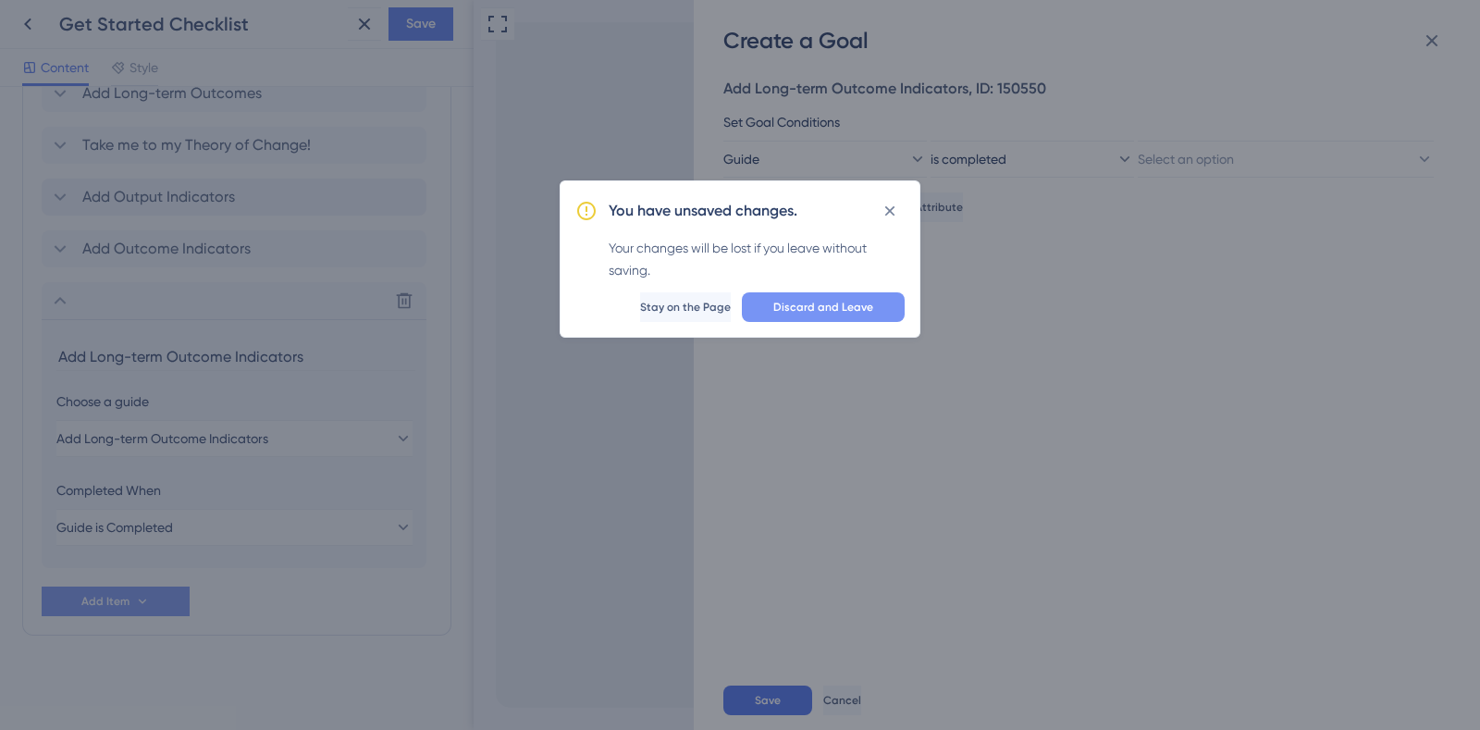
click at [860, 308] on span "Discard and Leave" at bounding box center [823, 307] width 100 height 15
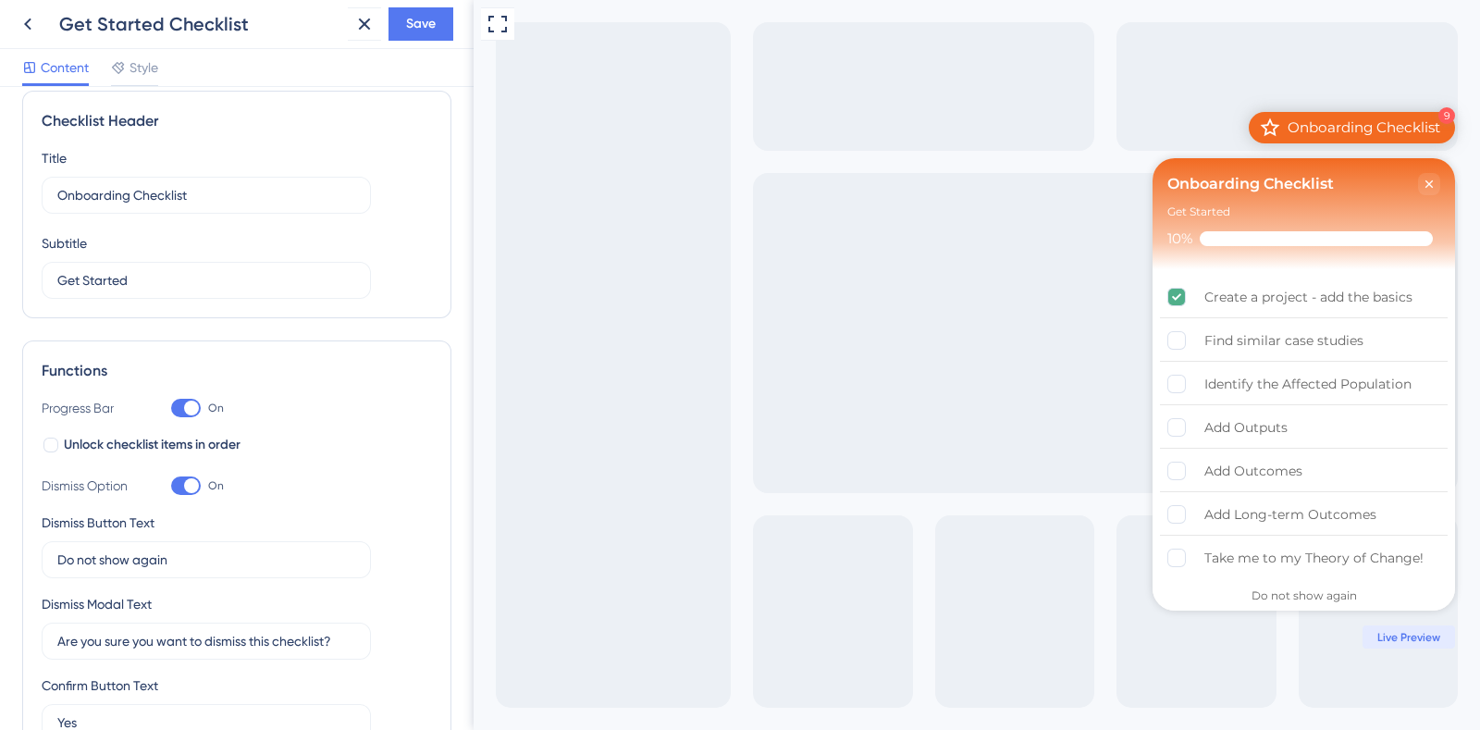
scroll to position [0, 0]
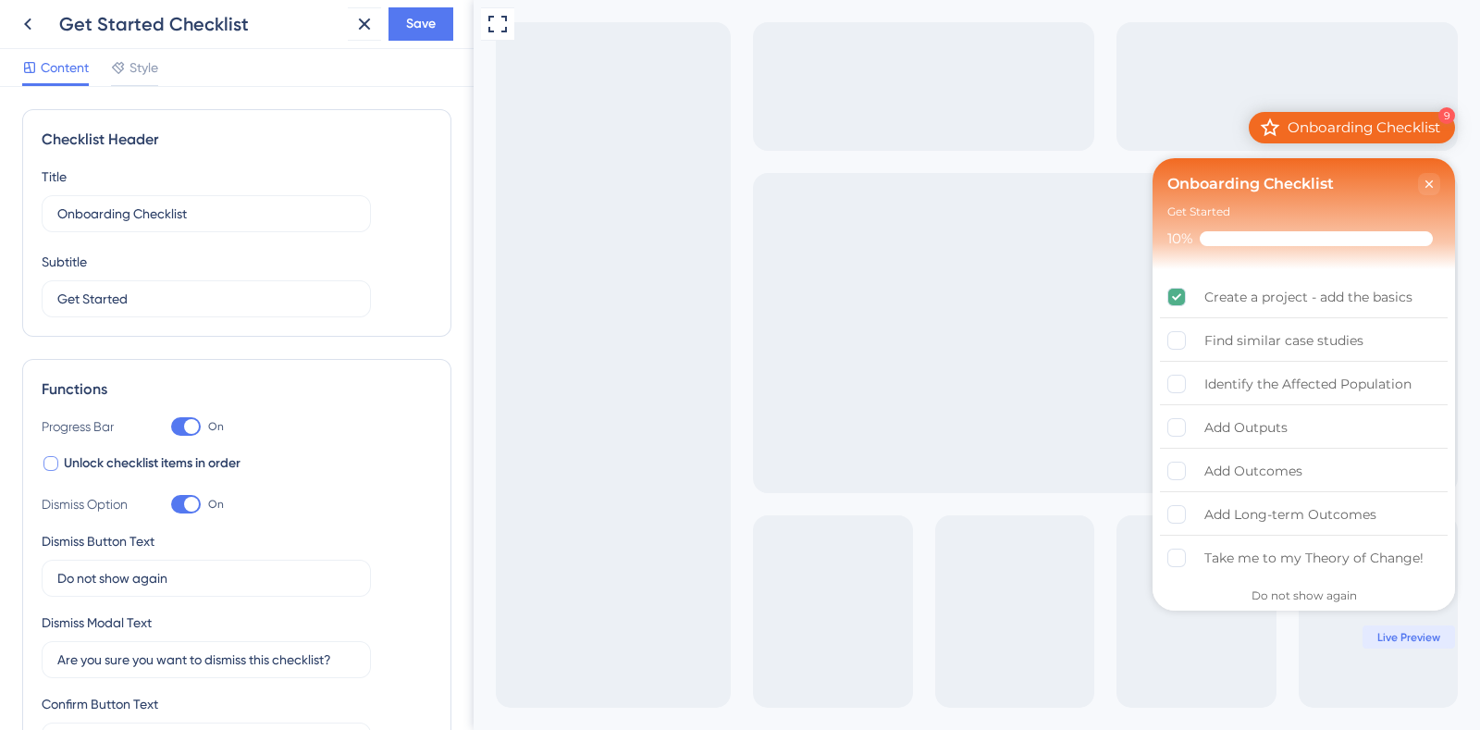
click at [61, 465] on label "Unlock checklist items in order" at bounding box center [141, 463] width 199 height 22
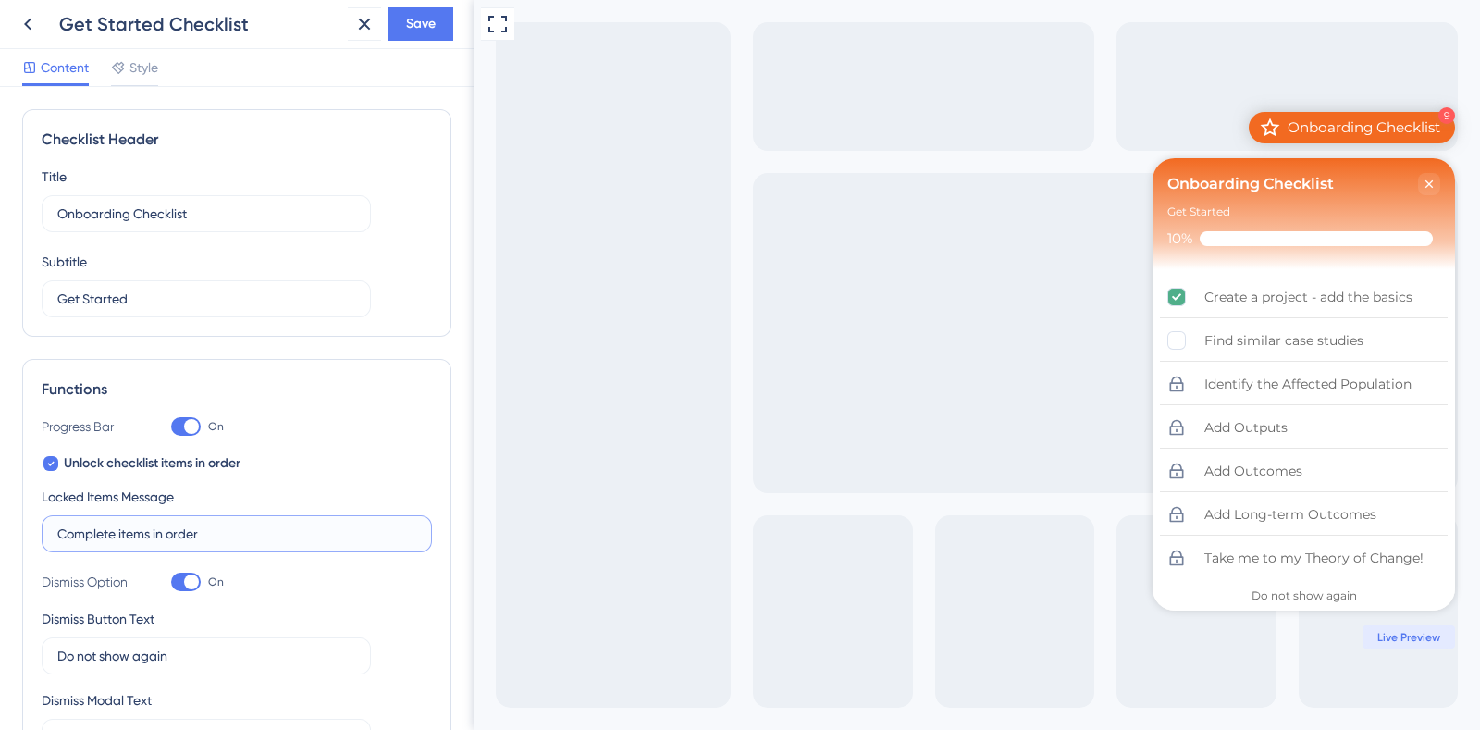
click at [218, 525] on input "Complete items in order" at bounding box center [236, 534] width 359 height 20
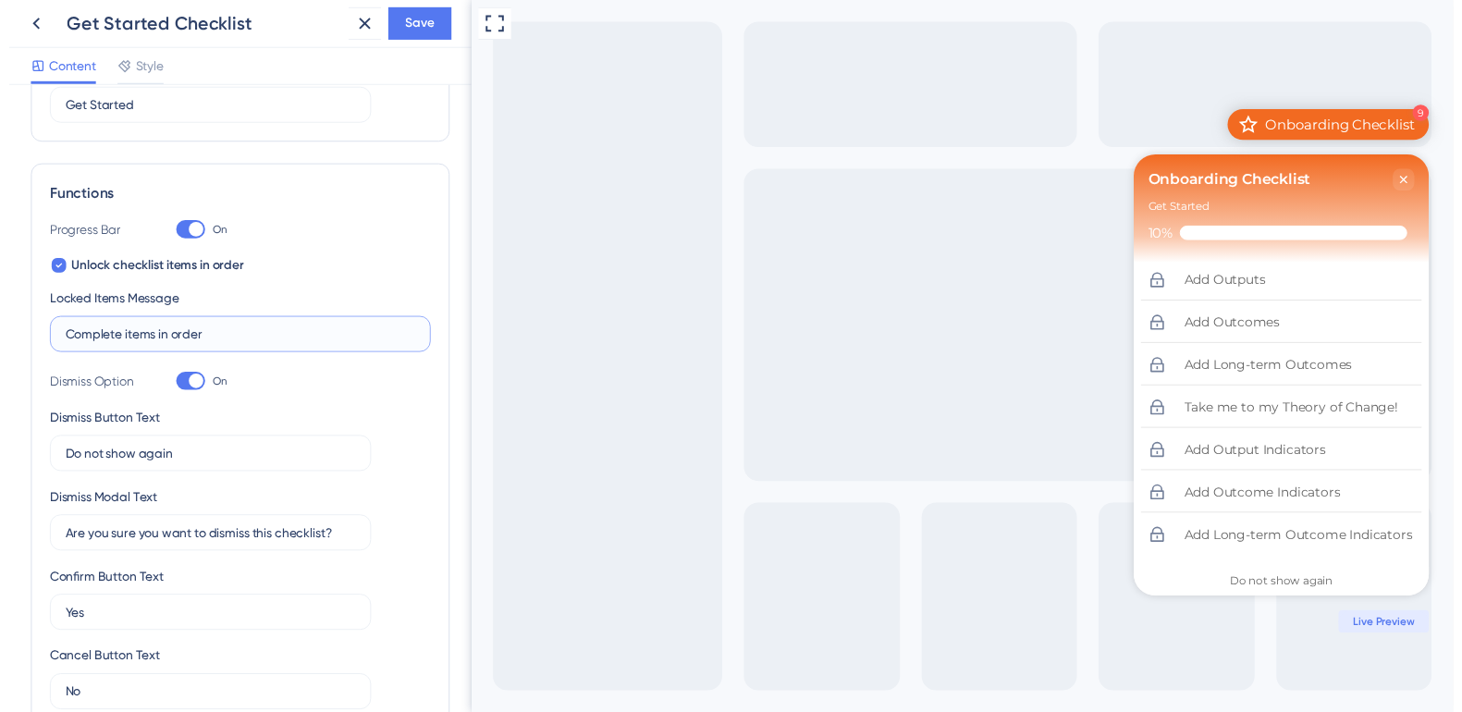
scroll to position [189, 0]
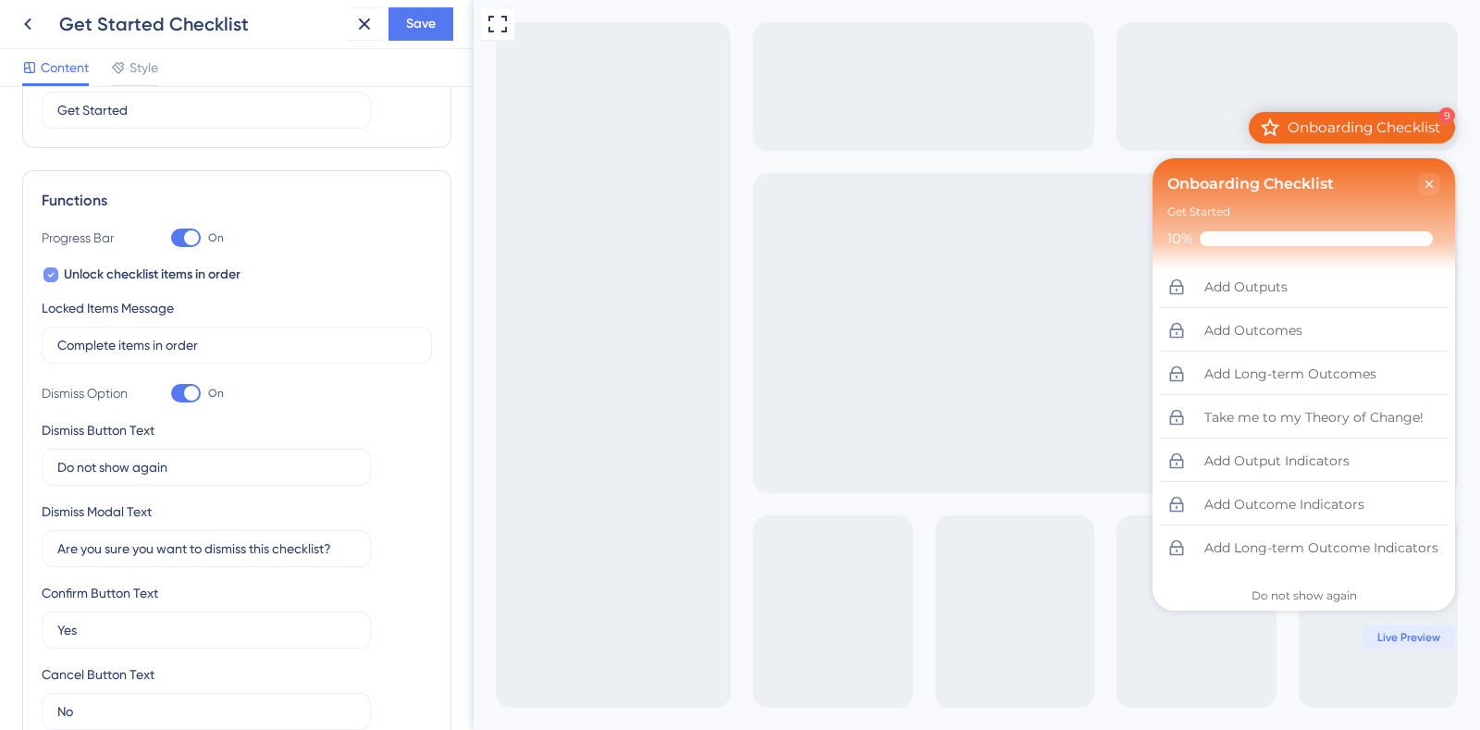
click at [50, 275] on icon at bounding box center [51, 275] width 6 height 5
checkbox input "false"
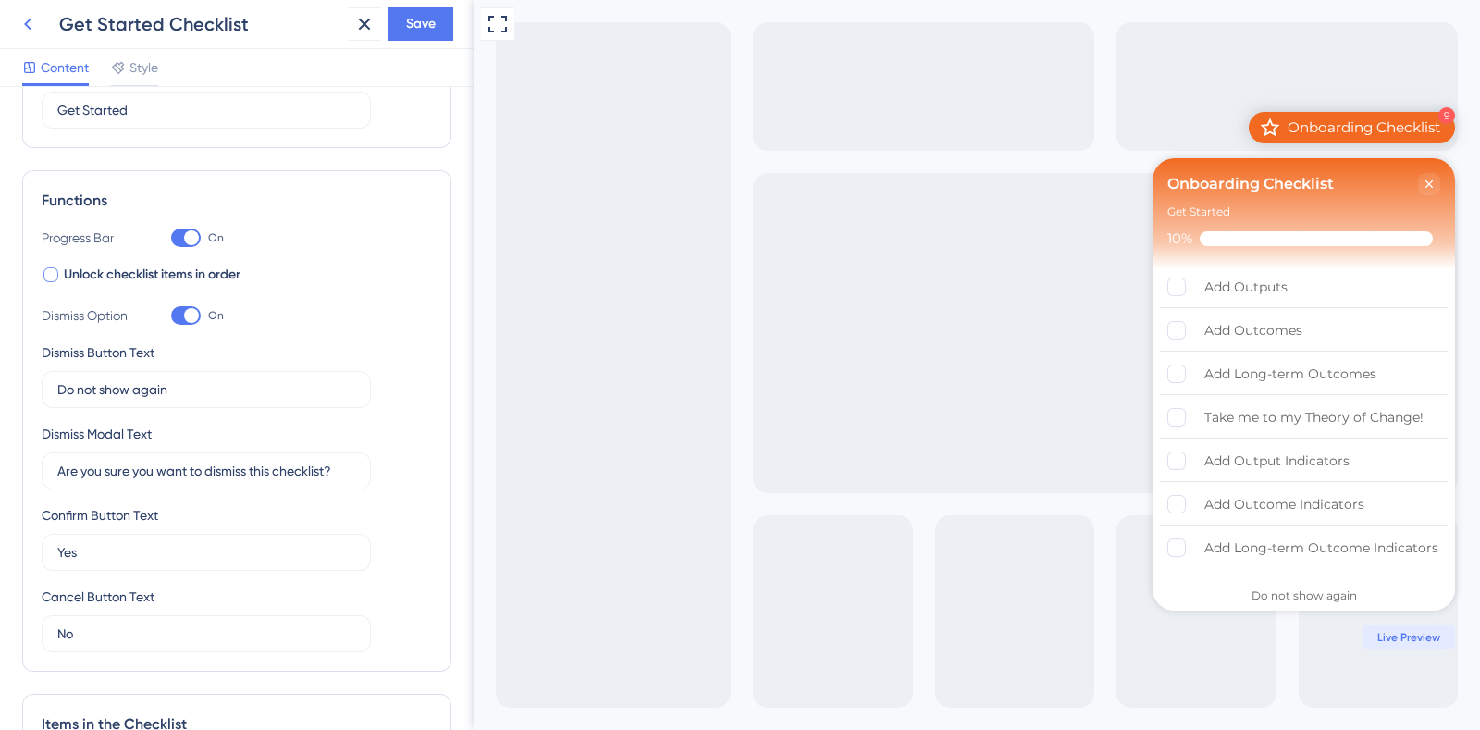
click at [22, 18] on icon at bounding box center [28, 24] width 22 height 22
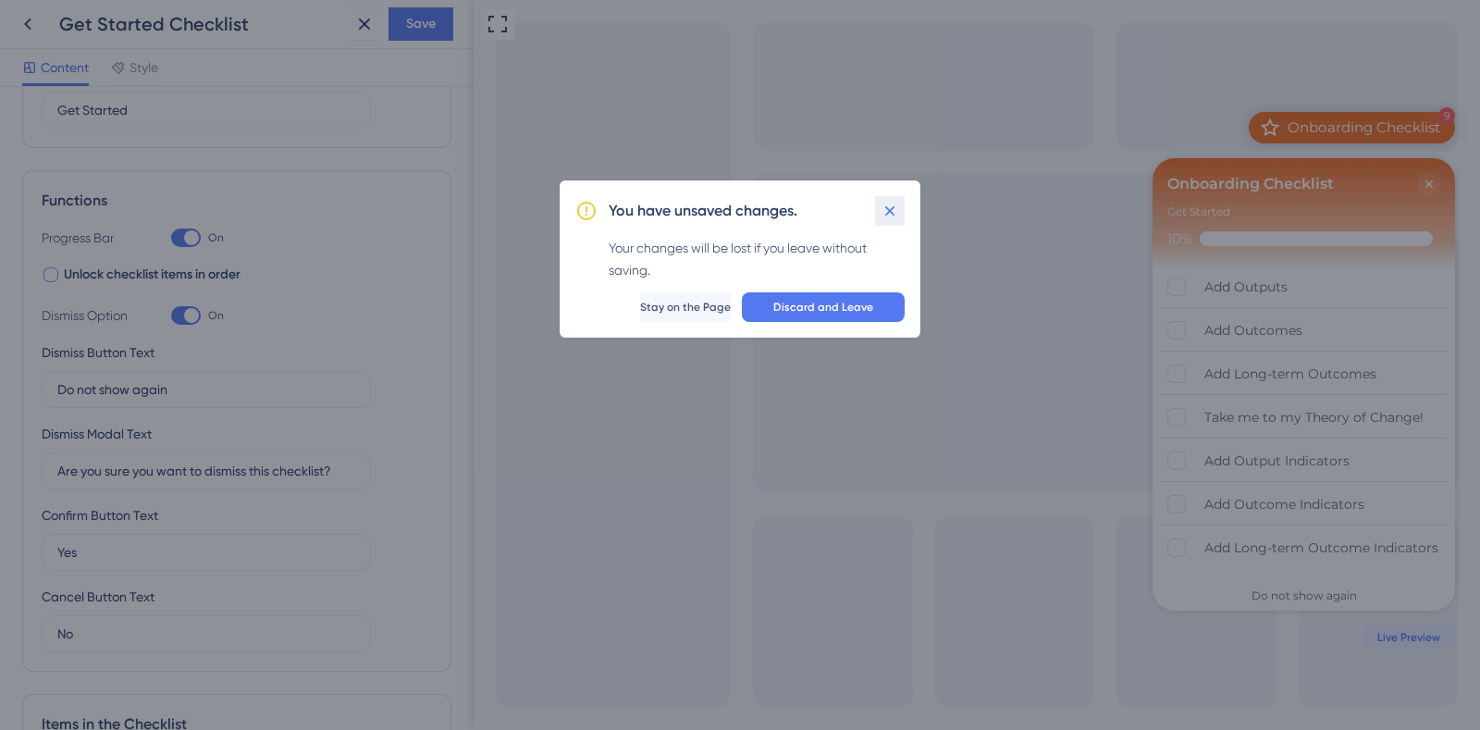
click at [887, 210] on icon at bounding box center [890, 211] width 18 height 18
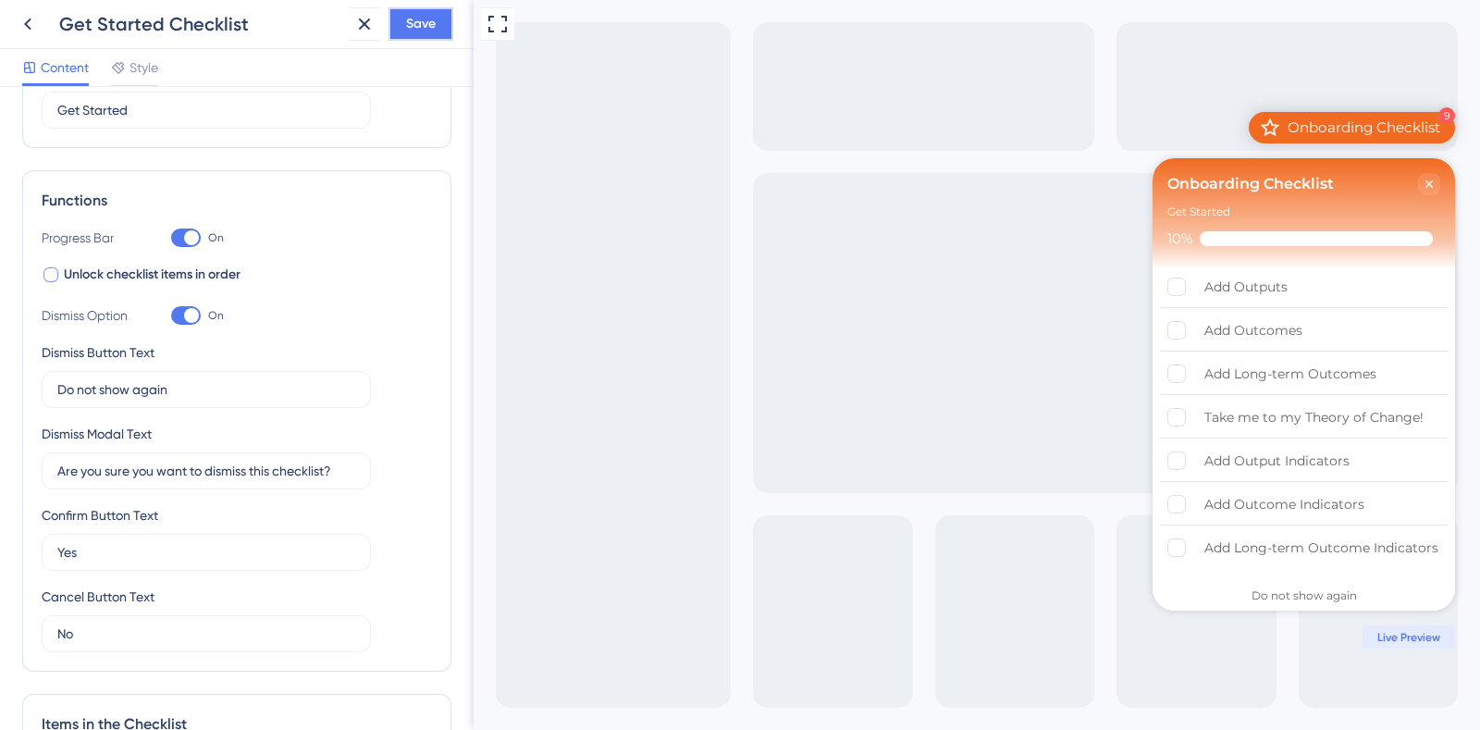
click at [411, 19] on span "Save" at bounding box center [421, 24] width 30 height 22
click at [28, 25] on icon at bounding box center [28, 24] width 22 height 22
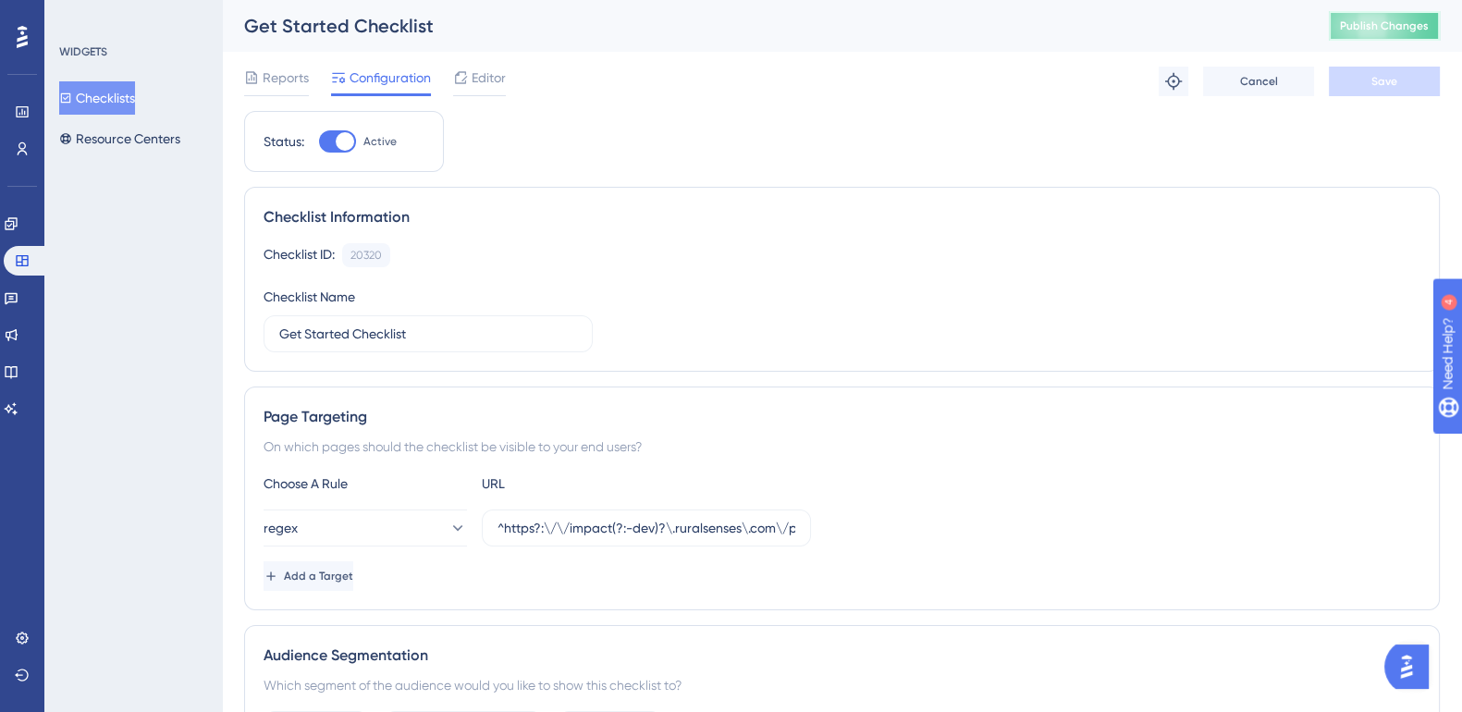
click at [1381, 15] on button "Publish Changes" at bounding box center [1384, 26] width 111 height 30
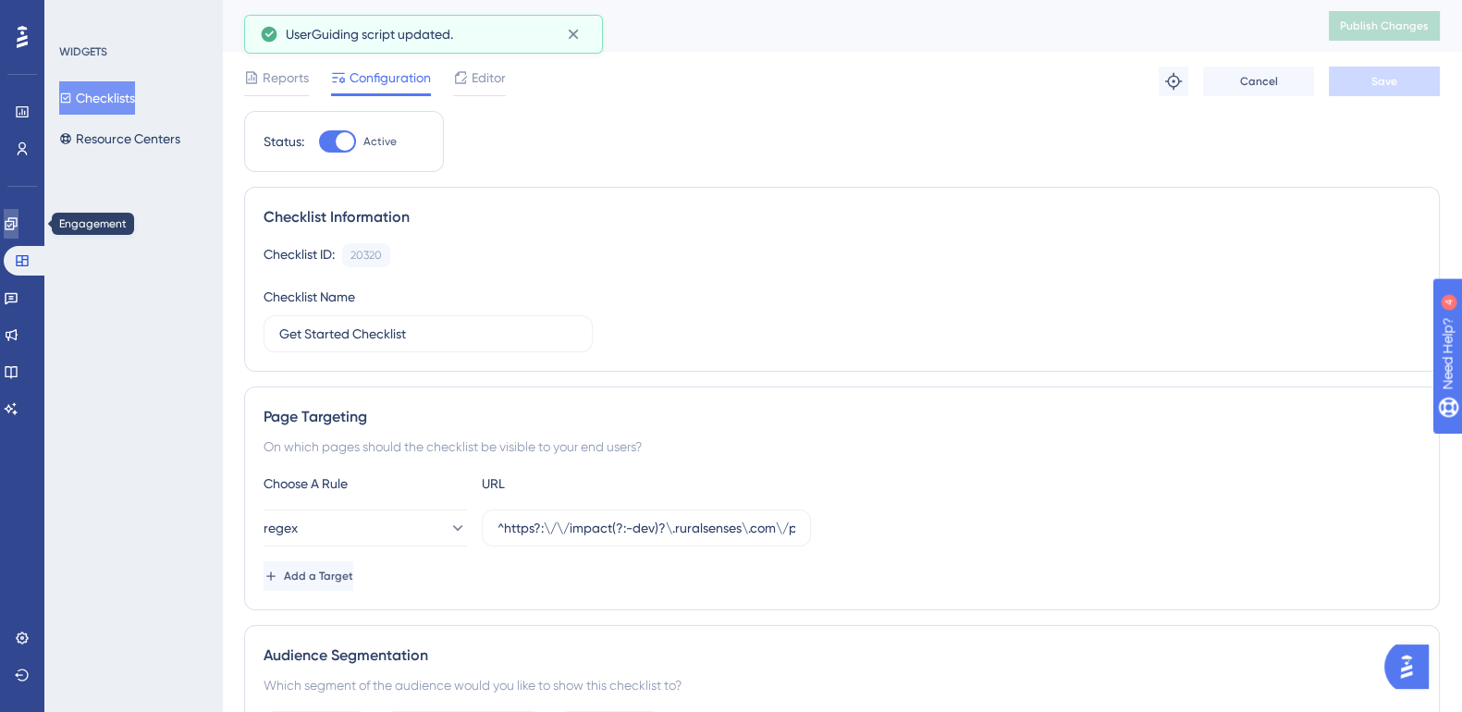
click at [18, 229] on icon at bounding box center [11, 223] width 15 height 15
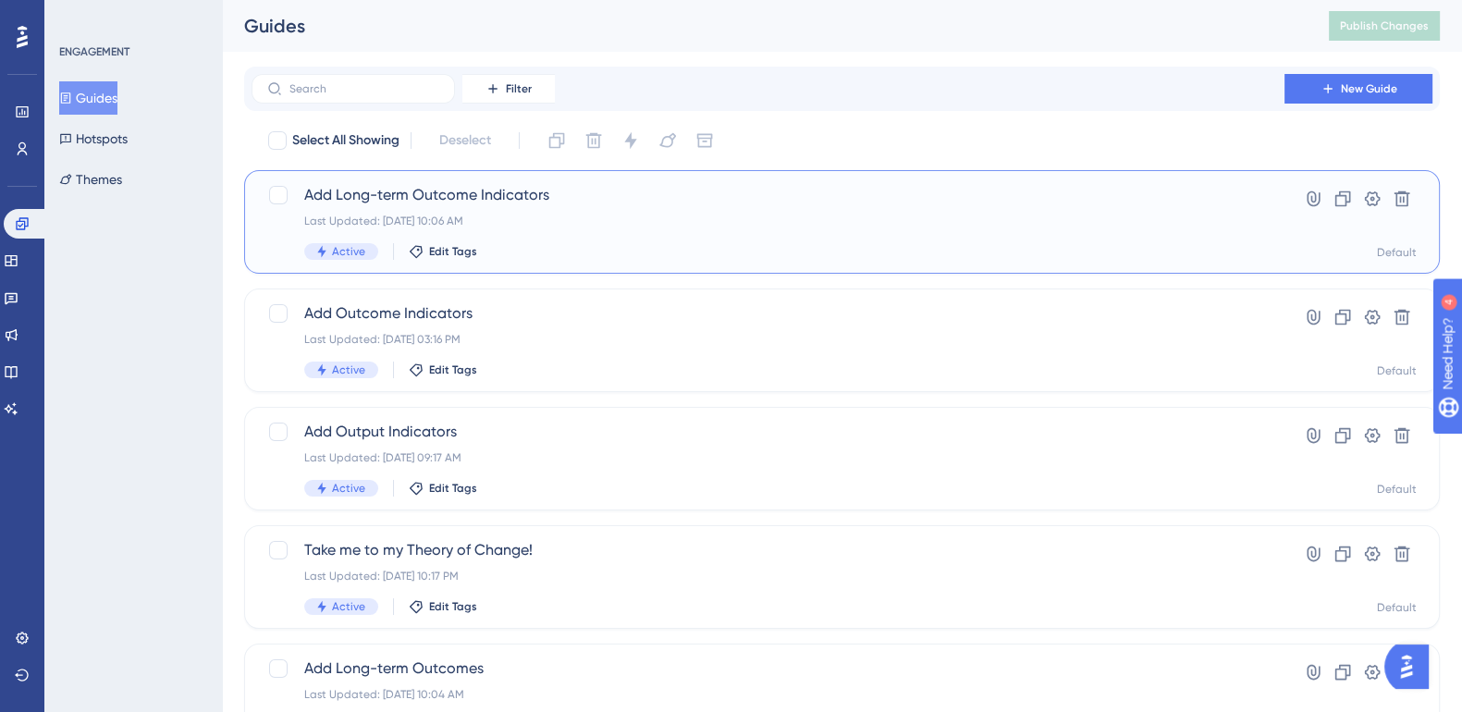
click at [508, 198] on span "Add Long-term Outcome Indicators" at bounding box center [768, 195] width 928 height 22
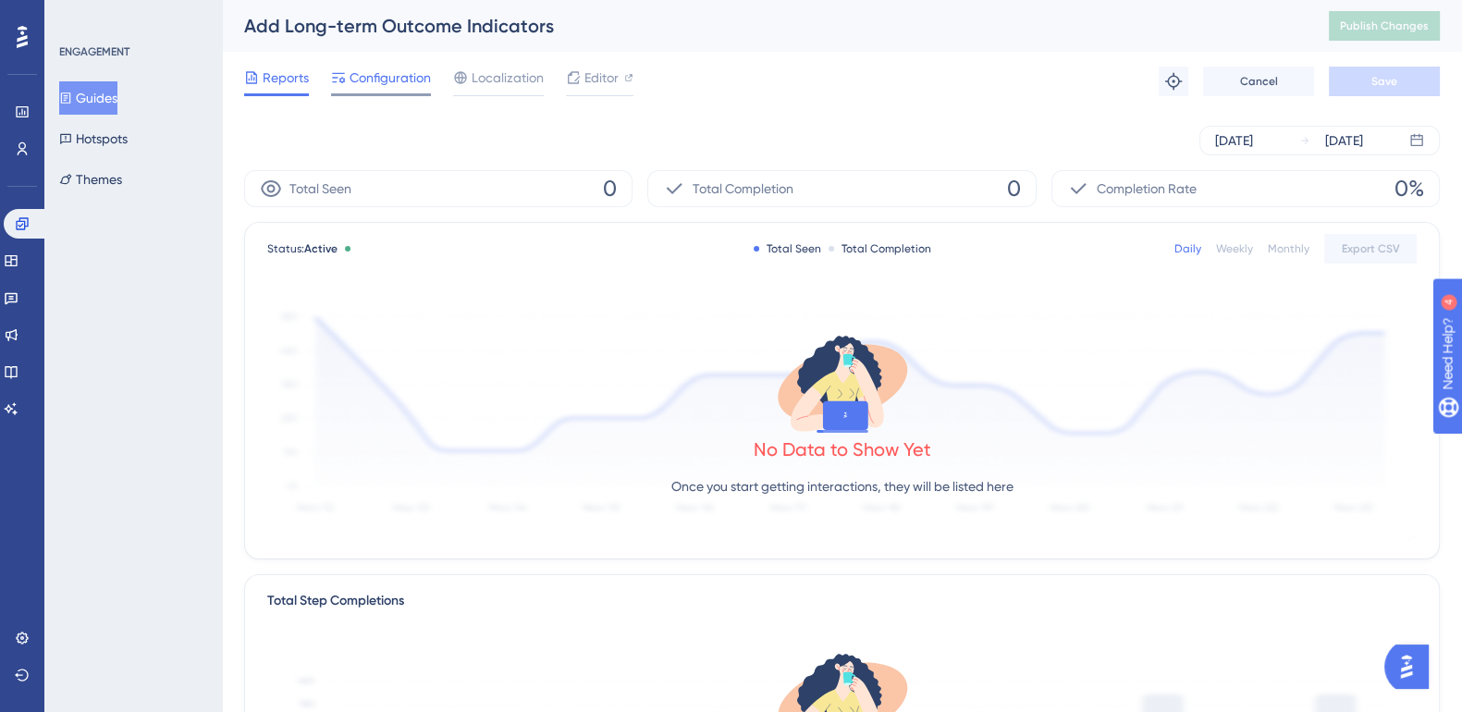
click at [396, 85] on span "Configuration" at bounding box center [390, 78] width 81 height 22
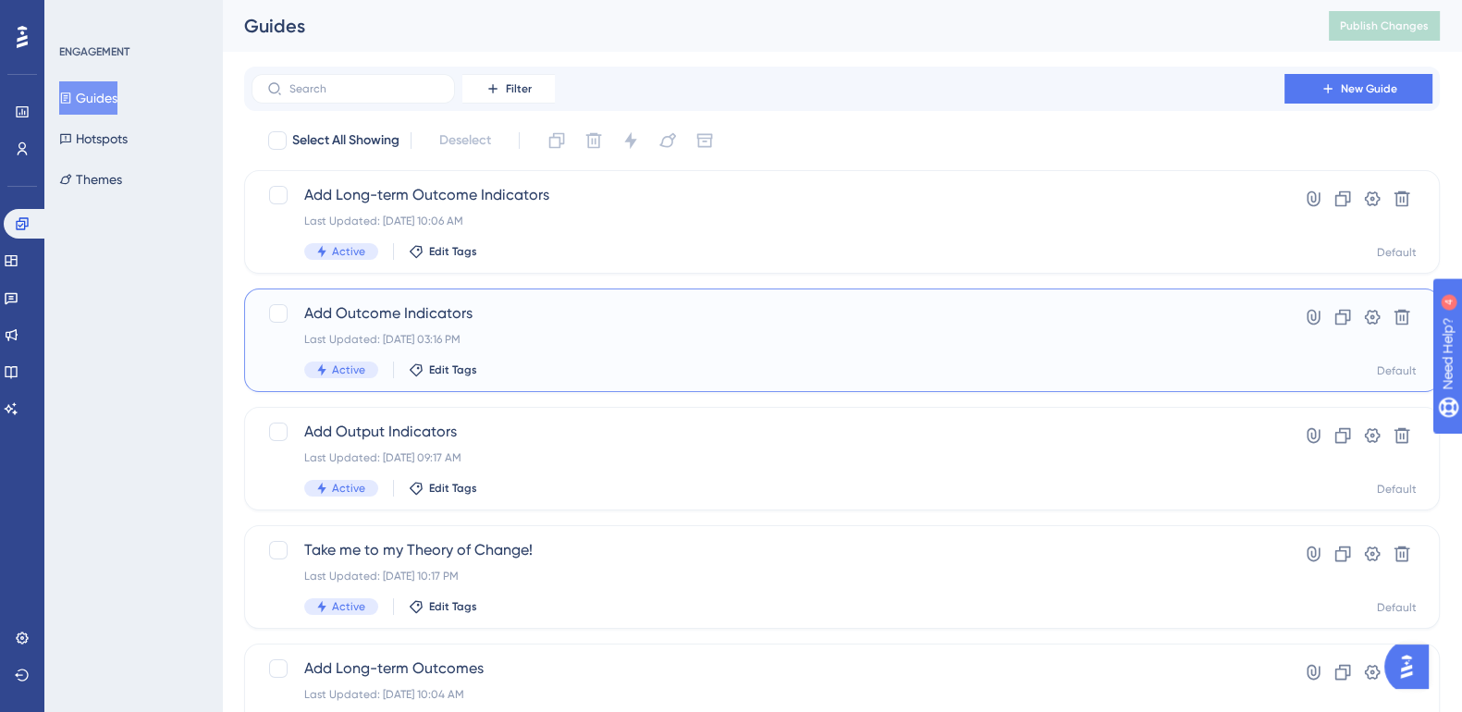
click at [395, 322] on span "Add Outcome Indicators" at bounding box center [768, 313] width 928 height 22
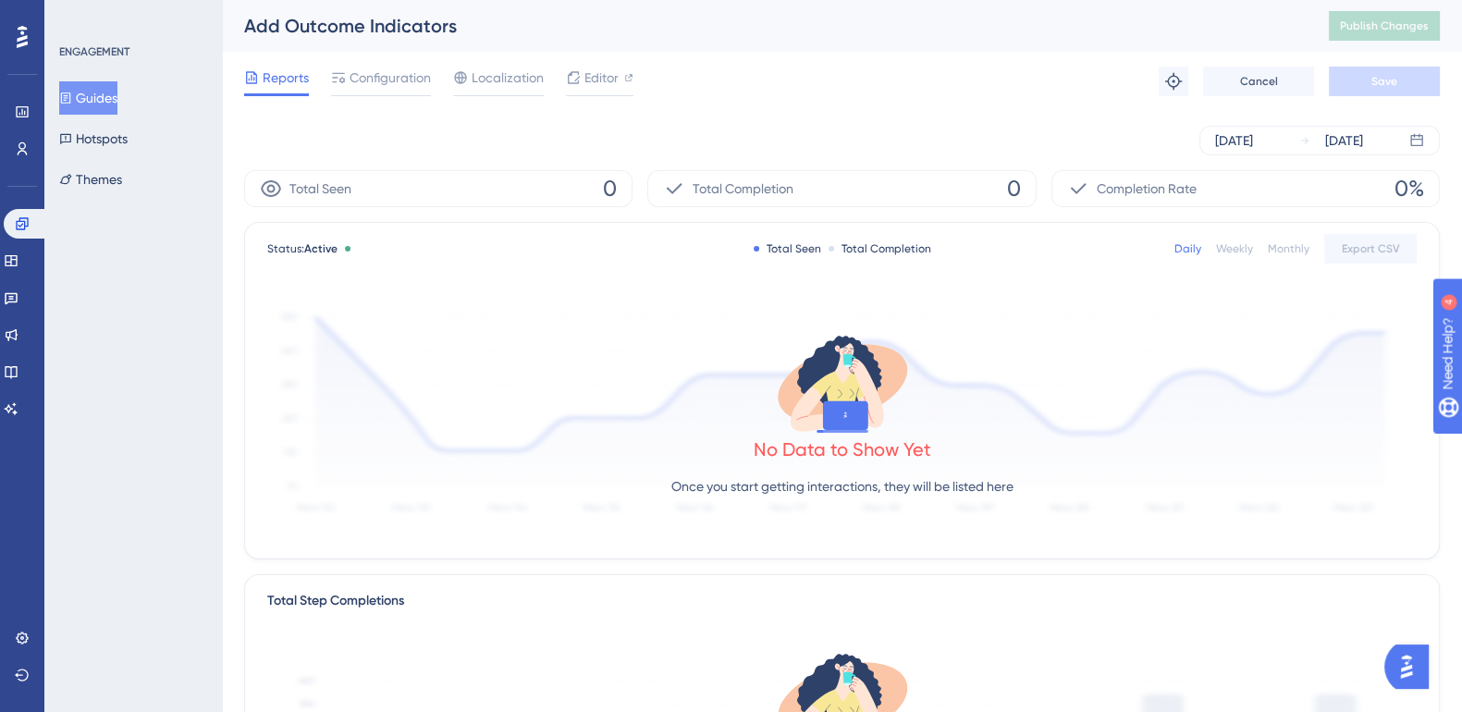
click at [408, 64] on div "Reports Configuration Localization Editor Troubleshoot Cancel Save" at bounding box center [842, 81] width 1196 height 59
click at [404, 80] on span "Configuration" at bounding box center [390, 78] width 81 height 22
click at [74, 113] on button "Guides" at bounding box center [88, 97] width 58 height 33
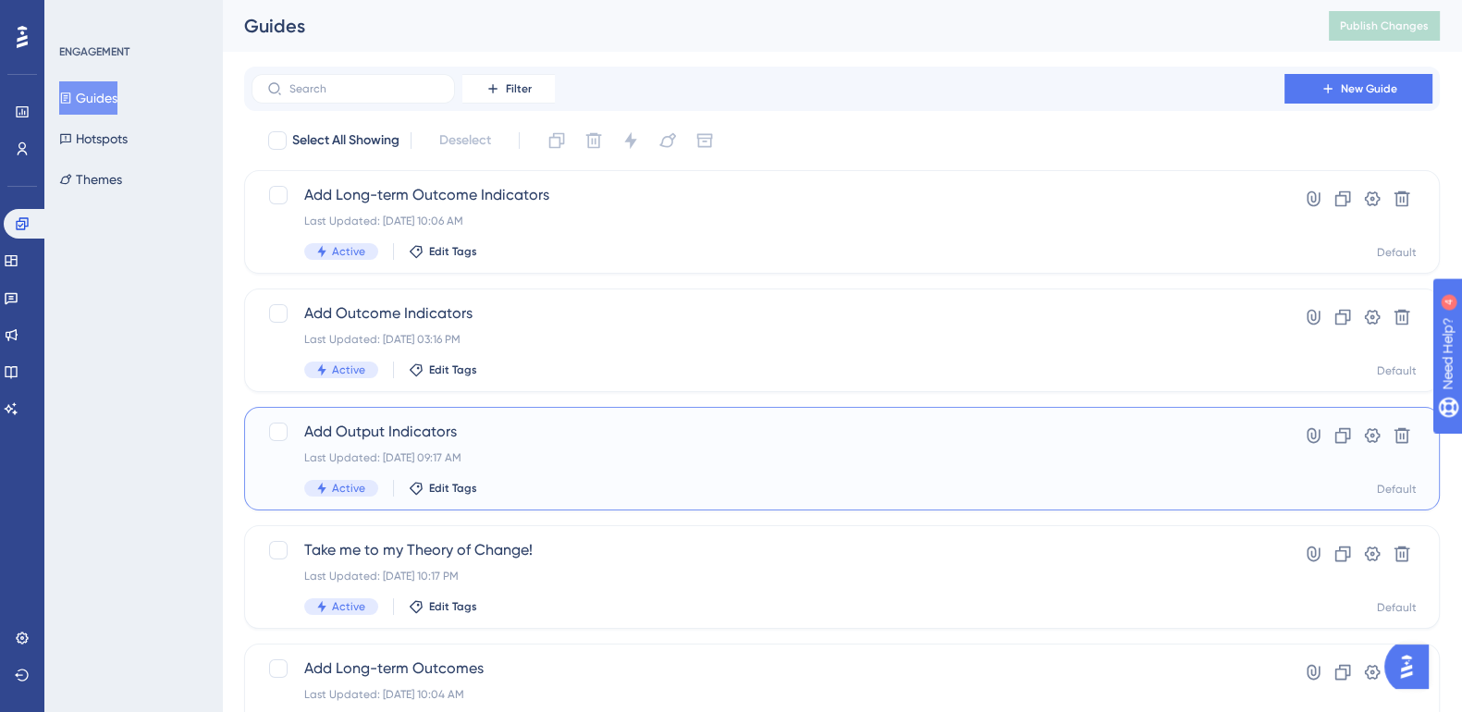
click at [403, 432] on span "Add Output Indicators" at bounding box center [768, 432] width 928 height 22
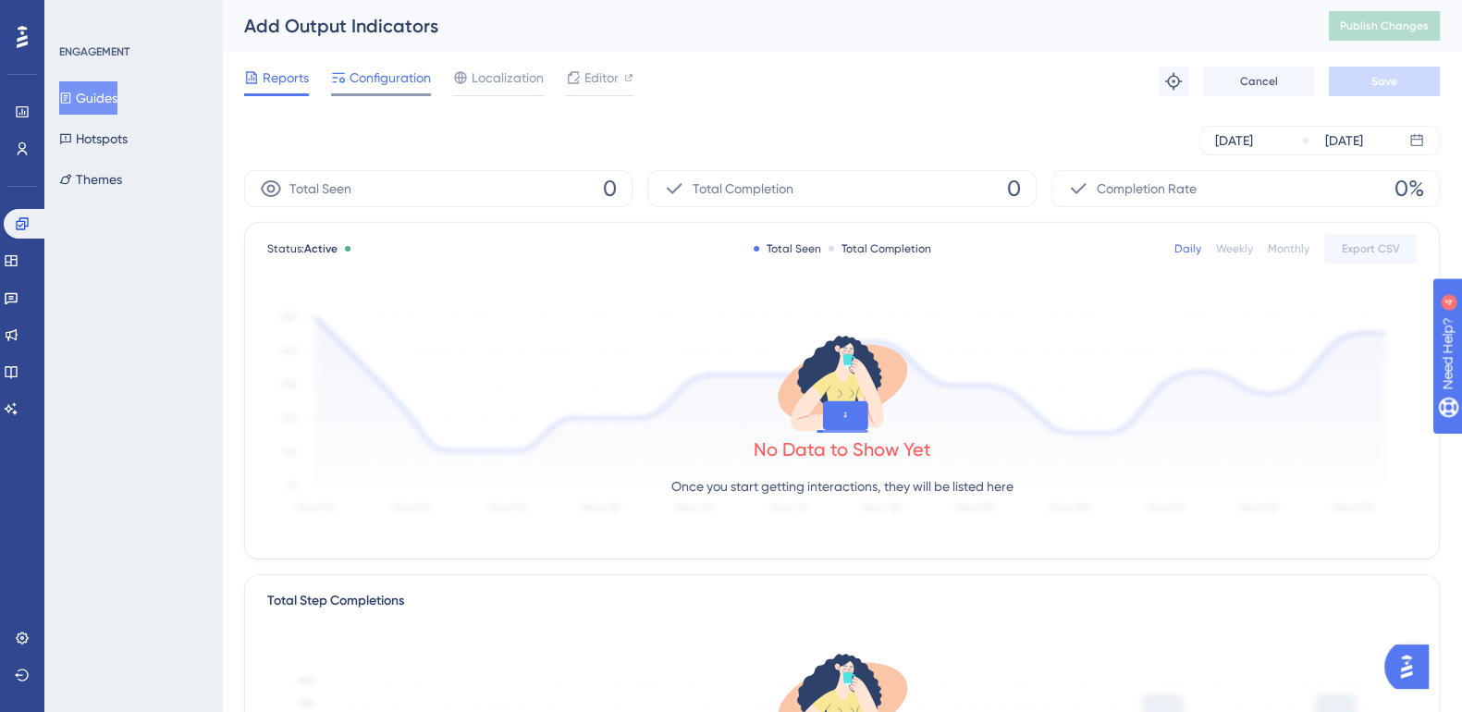
click at [402, 68] on span "Configuration" at bounding box center [390, 78] width 81 height 22
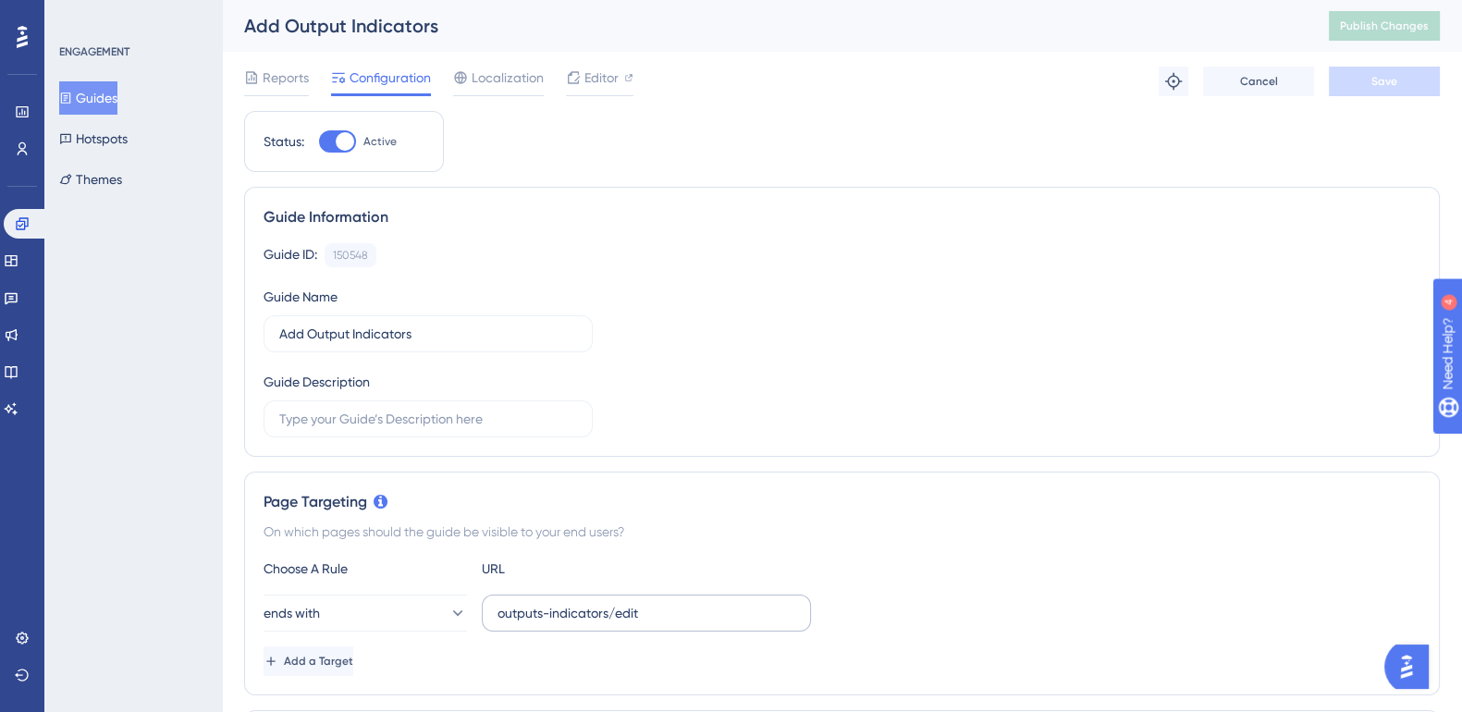
click at [493, 612] on label "outputs-indicators/edit" at bounding box center [646, 613] width 329 height 37
click at [498, 612] on input "outputs-indicators/edit" at bounding box center [647, 613] width 298 height 20
type input "/outputs-indicators/edit"
click at [1402, 90] on button "Save" at bounding box center [1384, 82] width 111 height 30
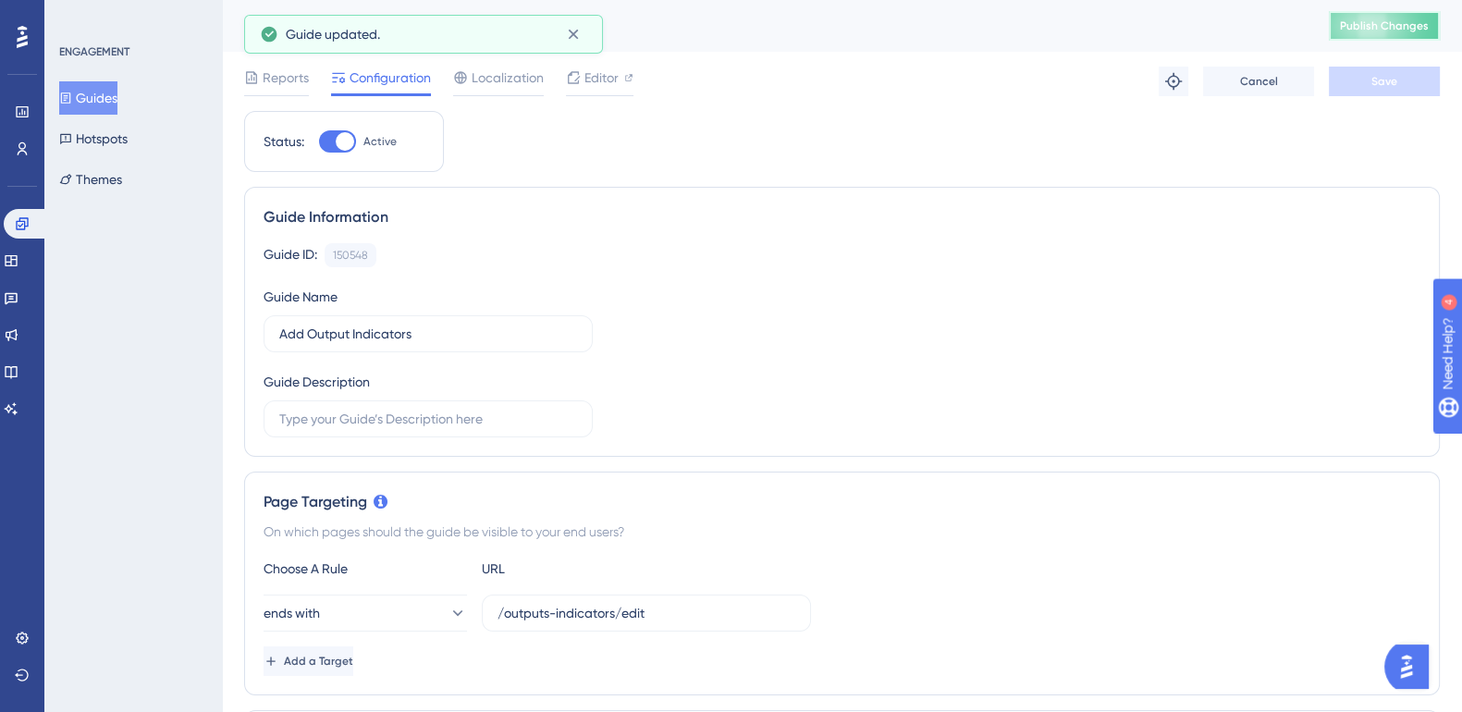
click at [1411, 22] on span "Publish Changes" at bounding box center [1384, 25] width 89 height 15
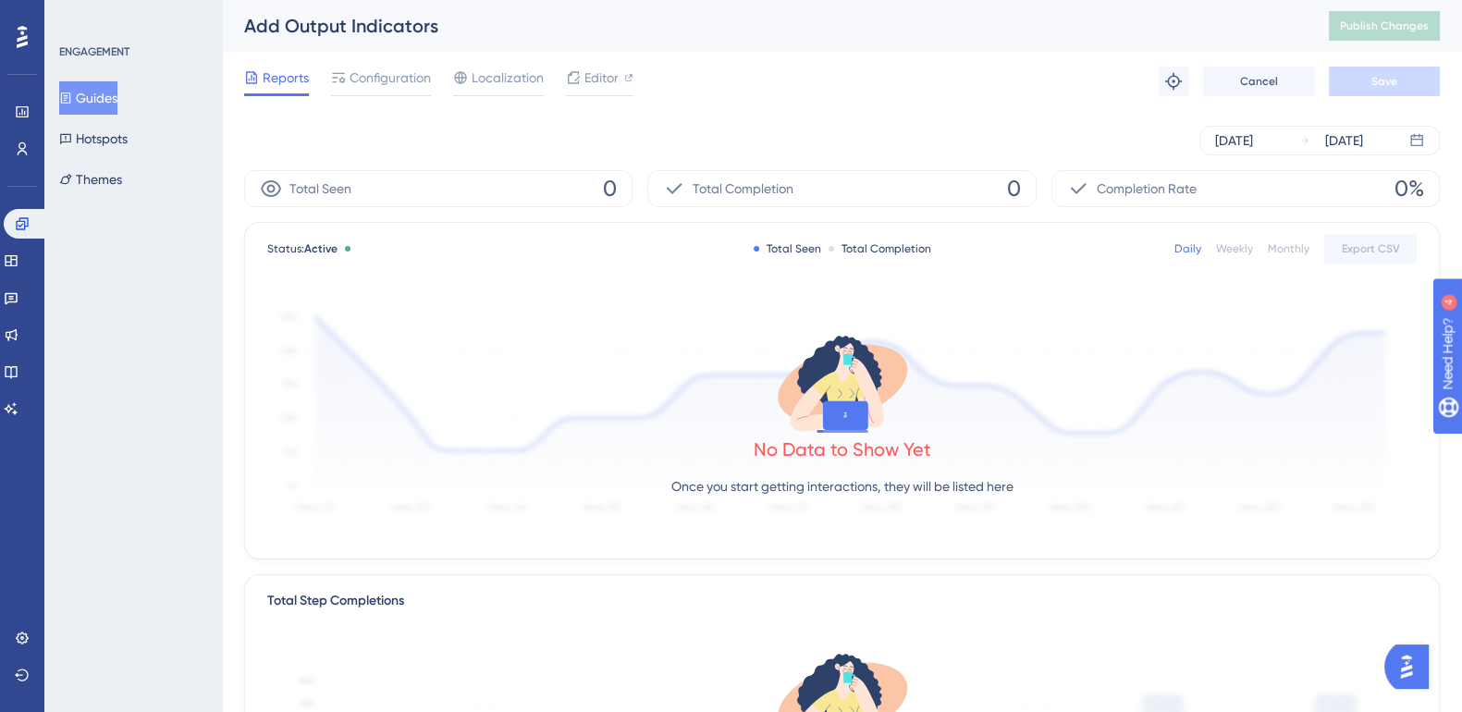
click at [92, 99] on button "Guides" at bounding box center [88, 97] width 58 height 33
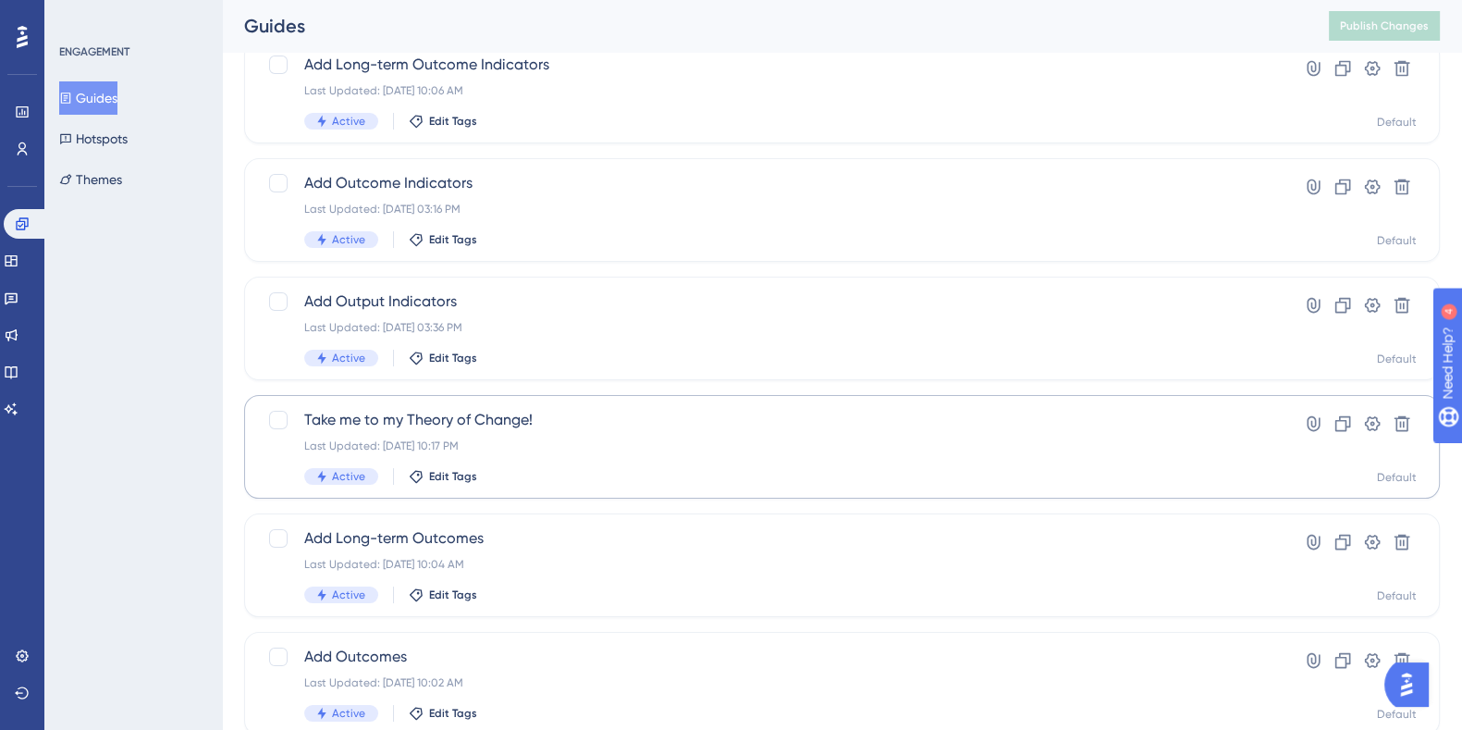
scroll to position [131, 0]
click at [463, 402] on div "Take me to my Theory of Change! Last Updated: [DATE] 10:17 PM Active Edit Tags …" at bounding box center [842, 446] width 1196 height 104
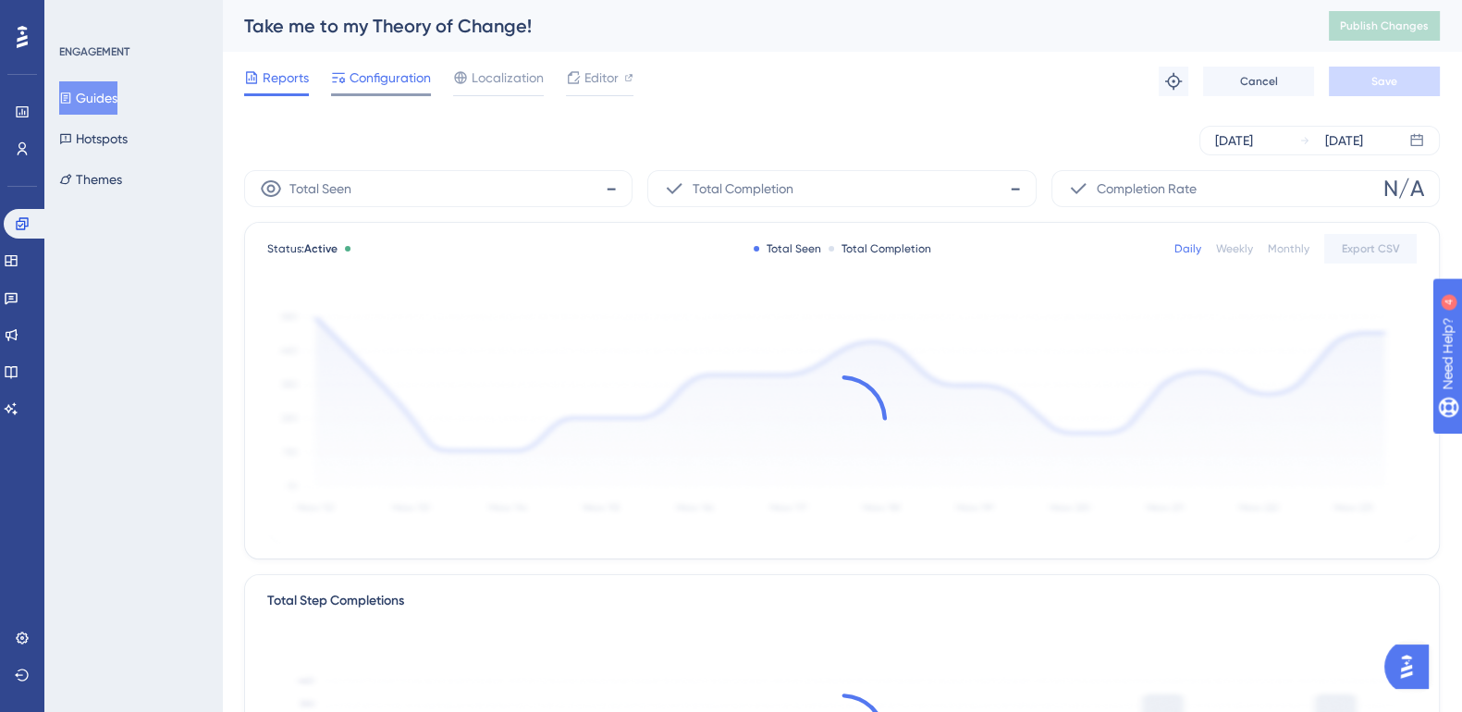
click at [390, 67] on span "Configuration" at bounding box center [390, 78] width 81 height 22
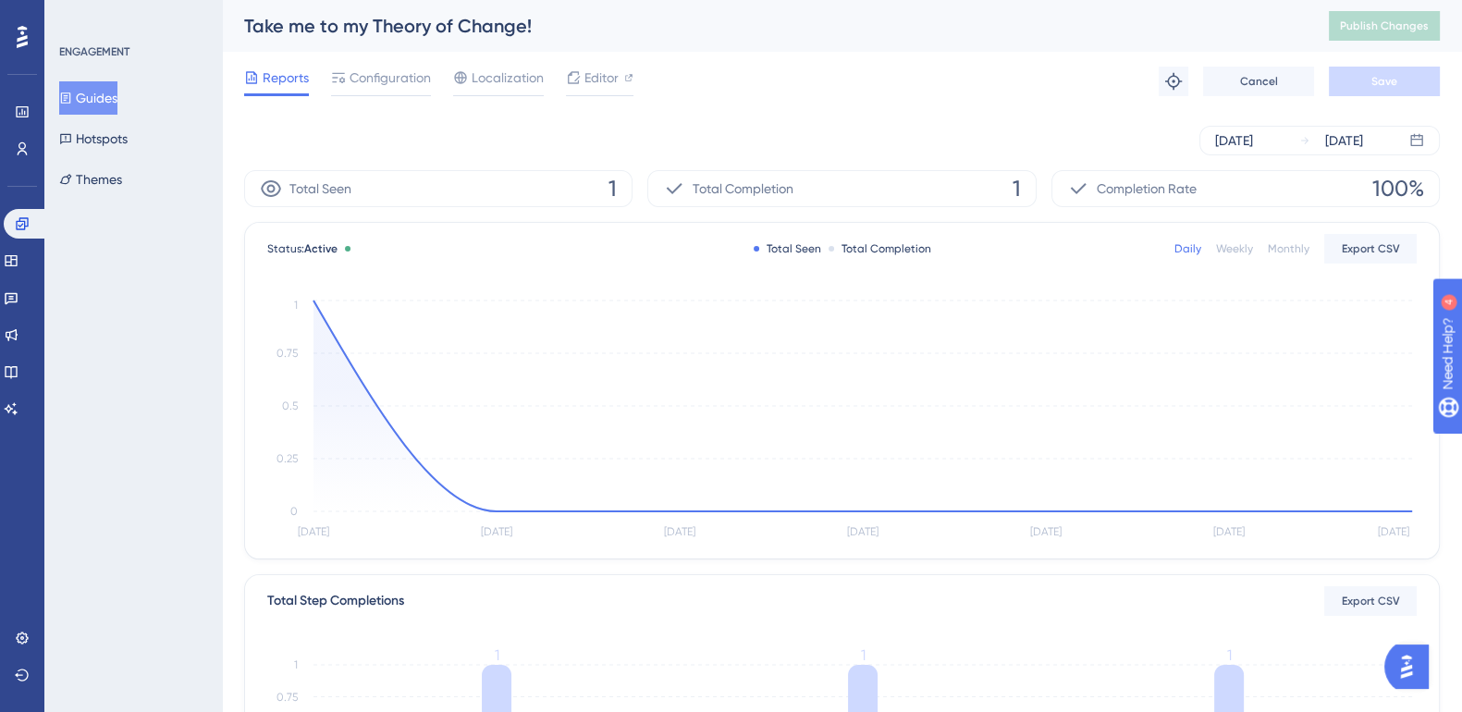
click at [104, 99] on button "Guides" at bounding box center [88, 97] width 58 height 33
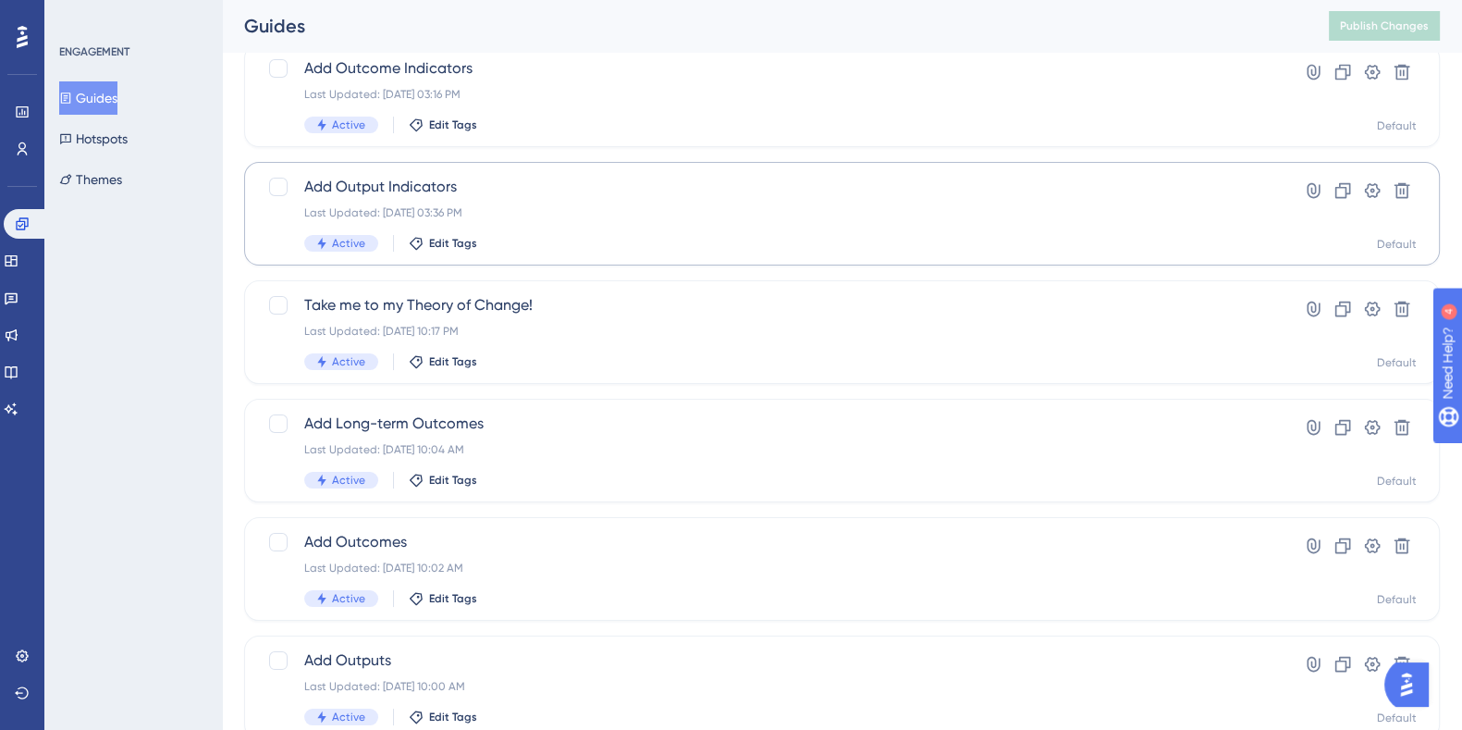
scroll to position [260, 0]
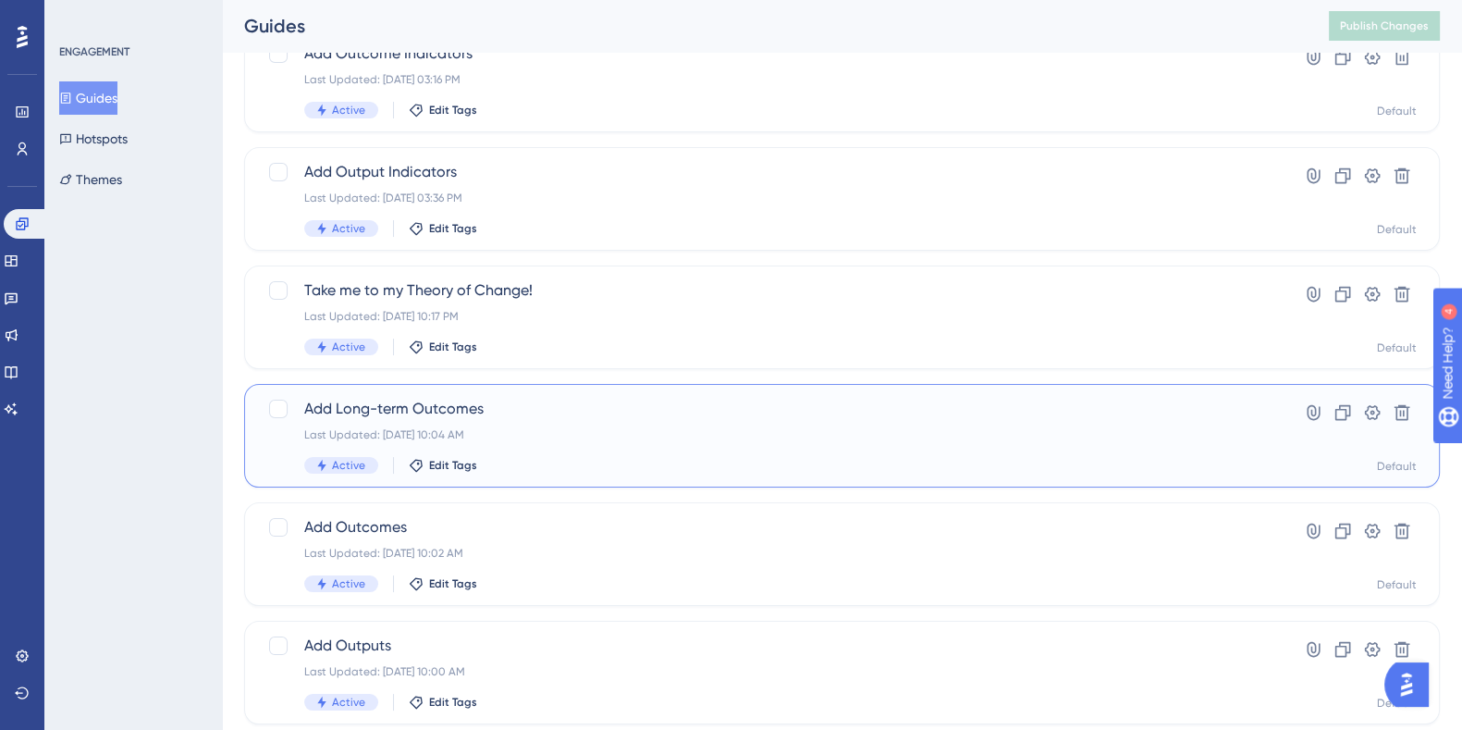
click at [445, 411] on span "Add Long-term Outcomes" at bounding box center [768, 409] width 928 height 22
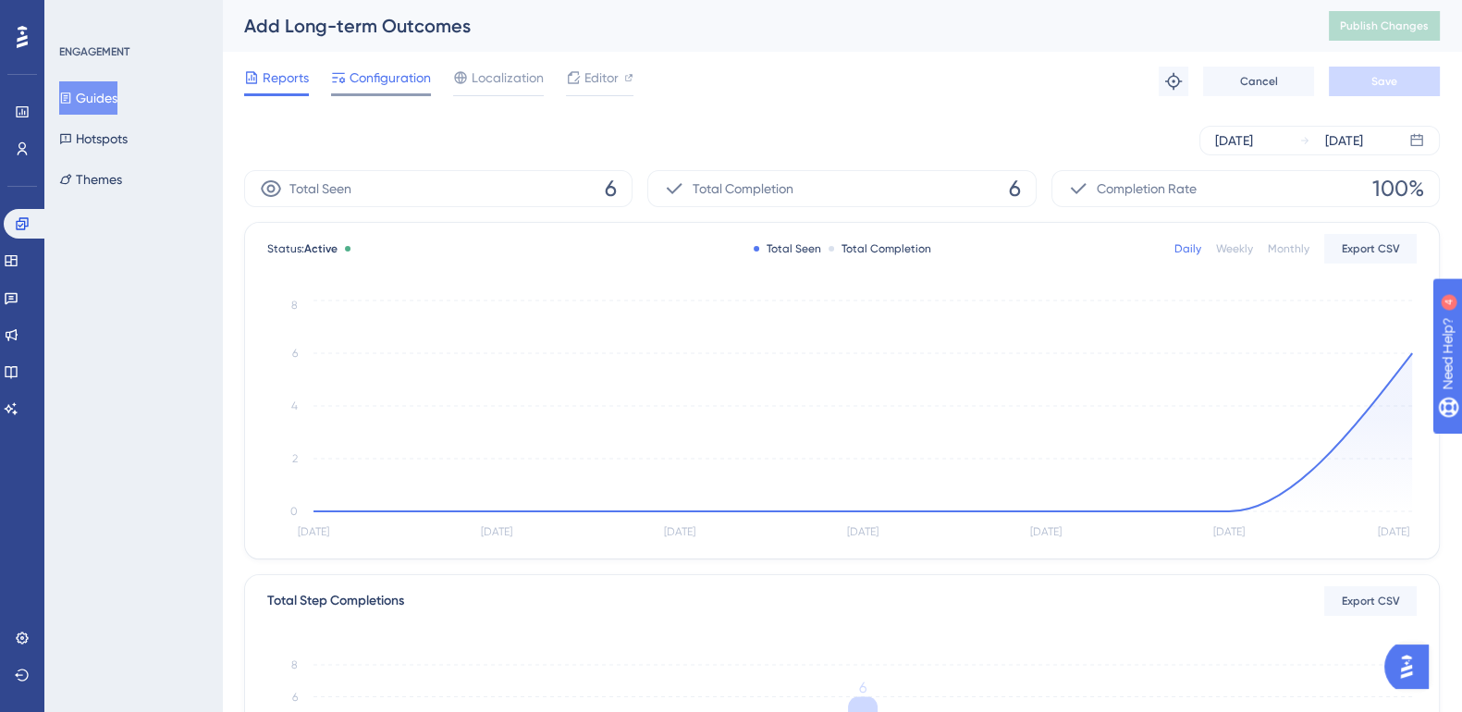
click at [409, 81] on span "Configuration" at bounding box center [390, 78] width 81 height 22
click at [105, 85] on button "Guides" at bounding box center [88, 97] width 58 height 33
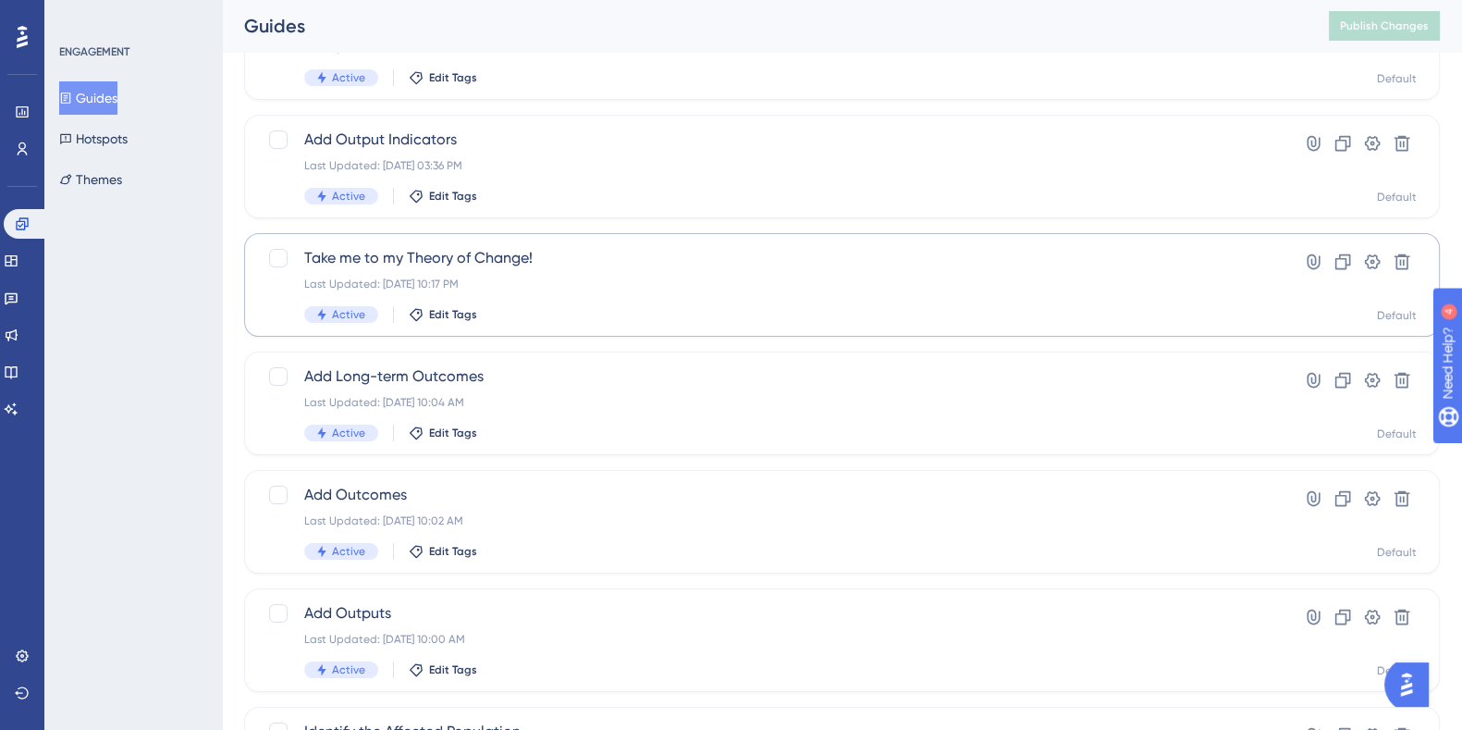
scroll to position [301, 0]
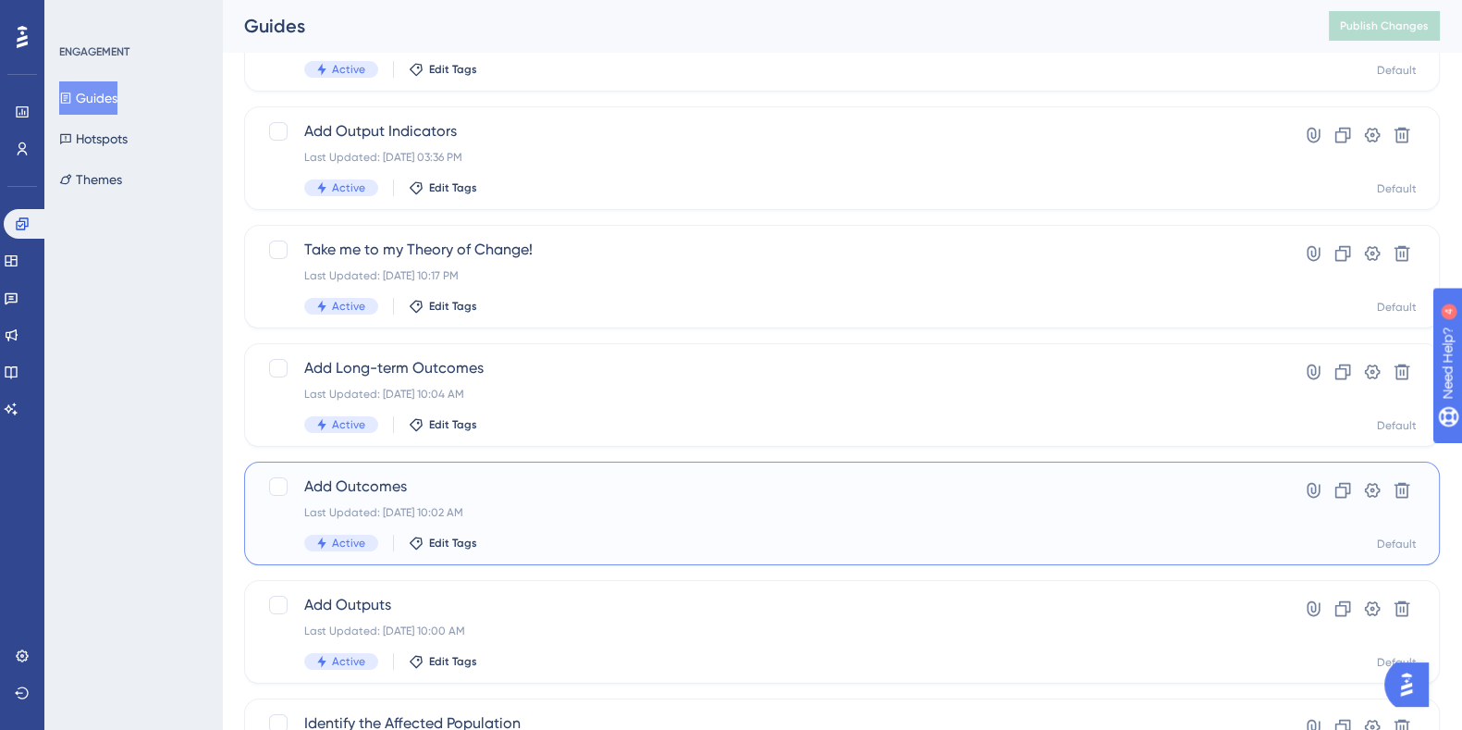
click at [370, 493] on span "Add Outcomes" at bounding box center [768, 486] width 928 height 22
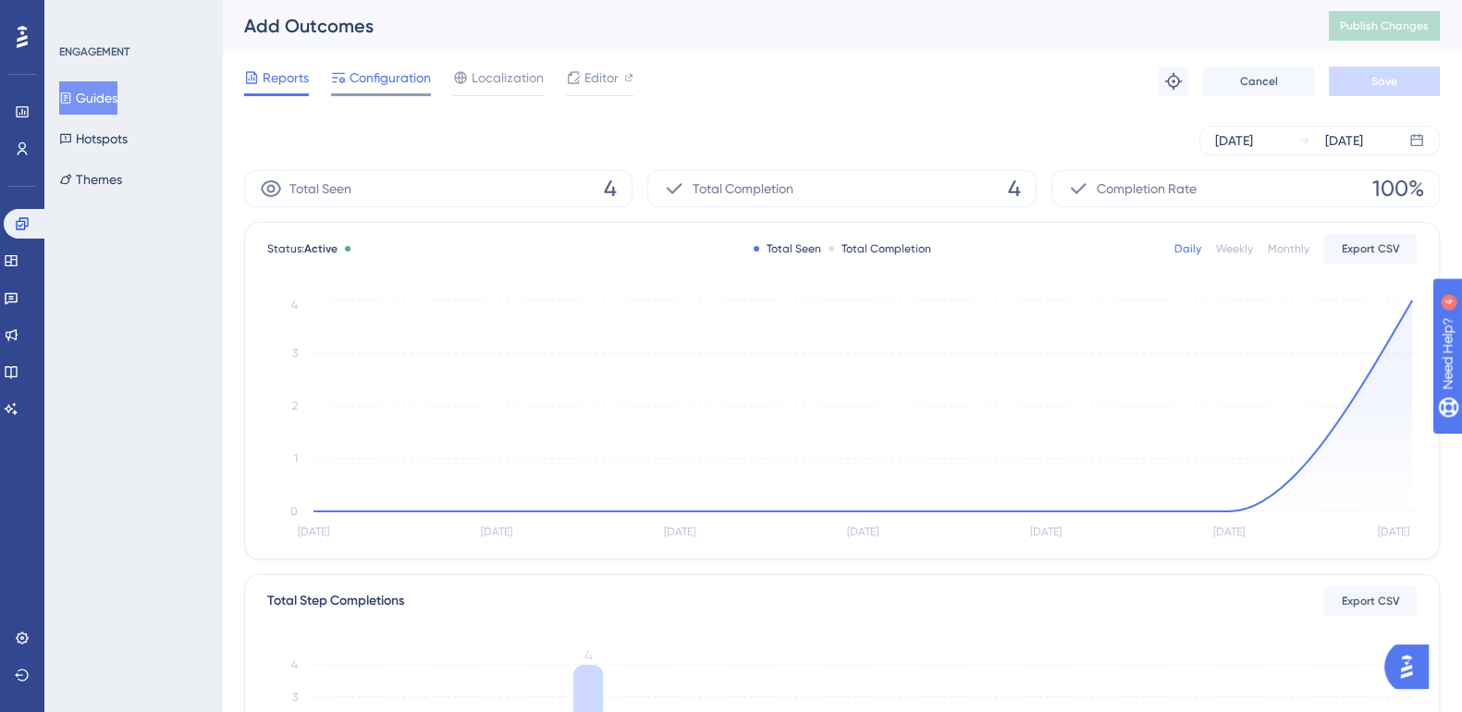
click at [409, 77] on span "Configuration" at bounding box center [390, 78] width 81 height 22
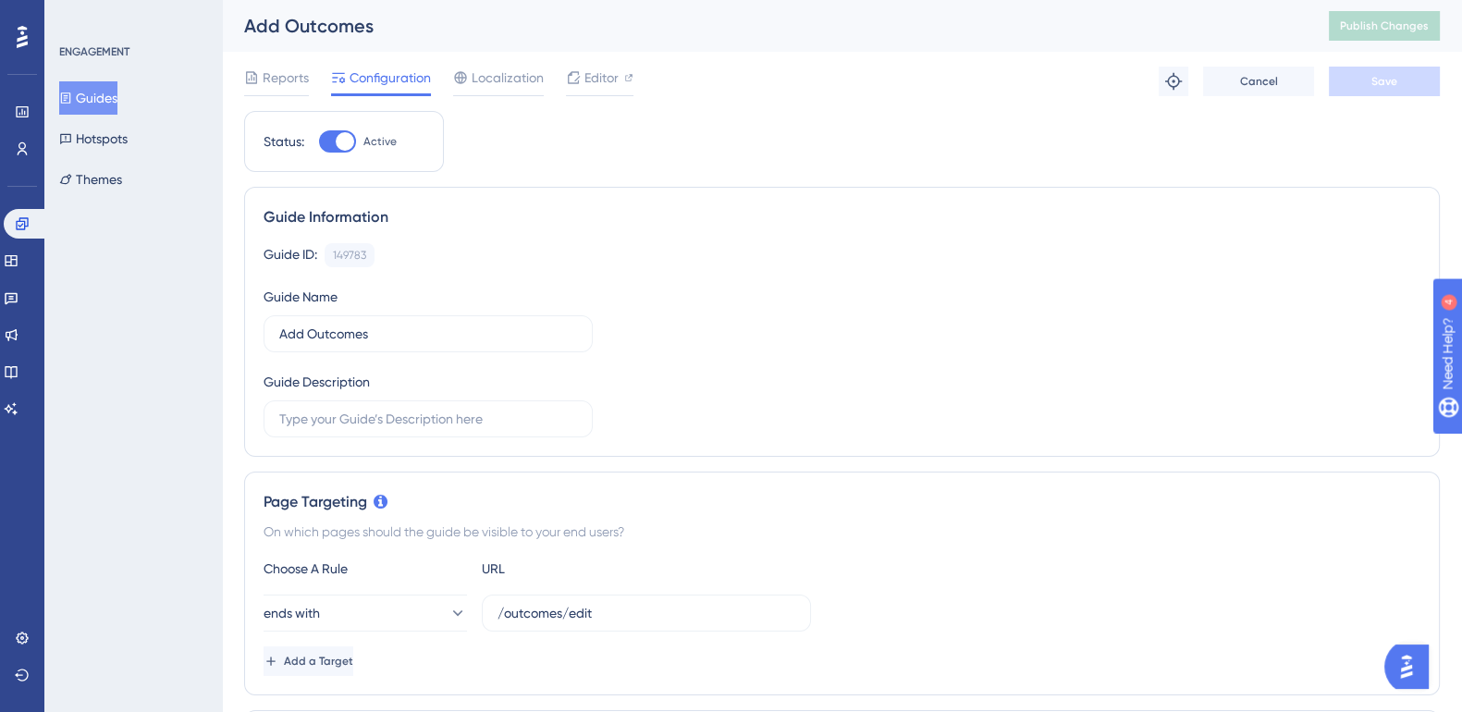
click at [116, 100] on button "Guides" at bounding box center [88, 97] width 58 height 33
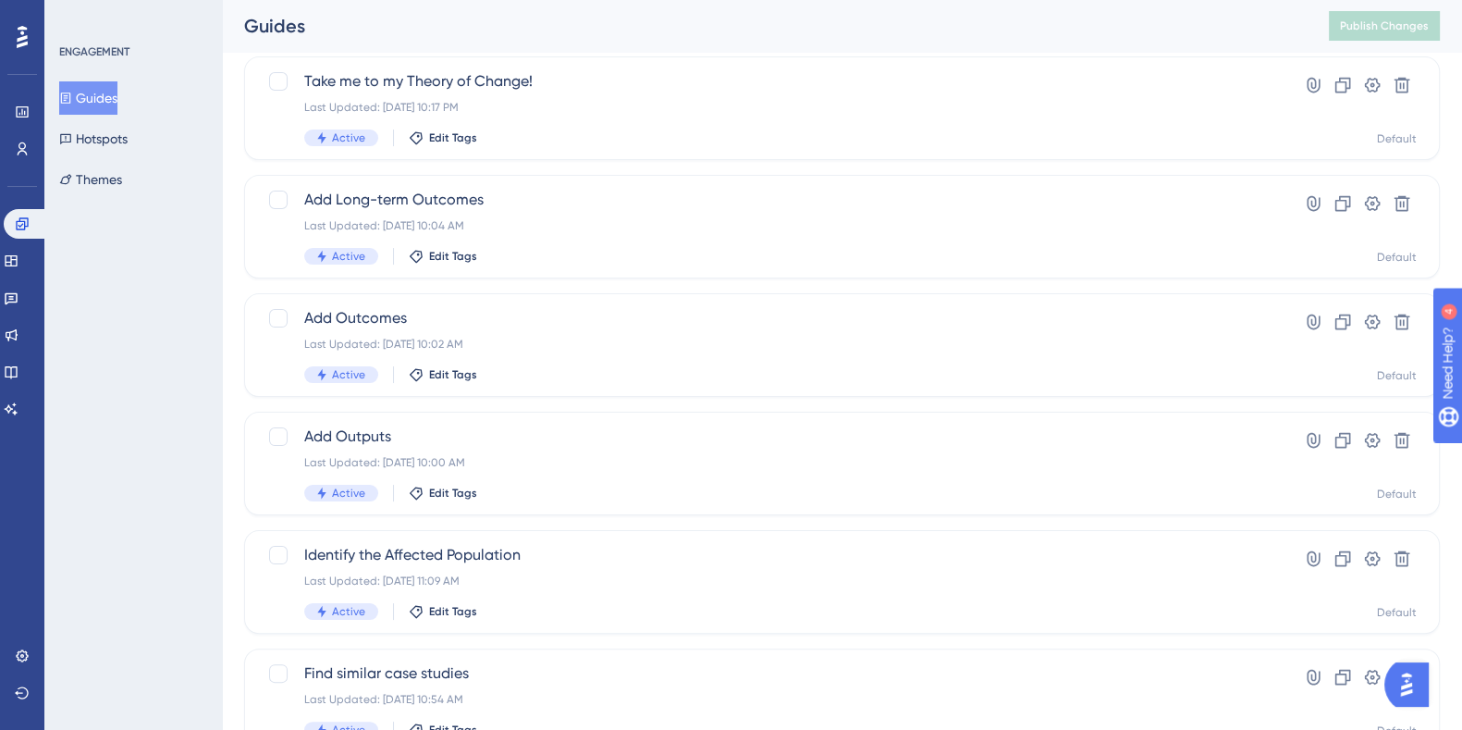
scroll to position [473, 0]
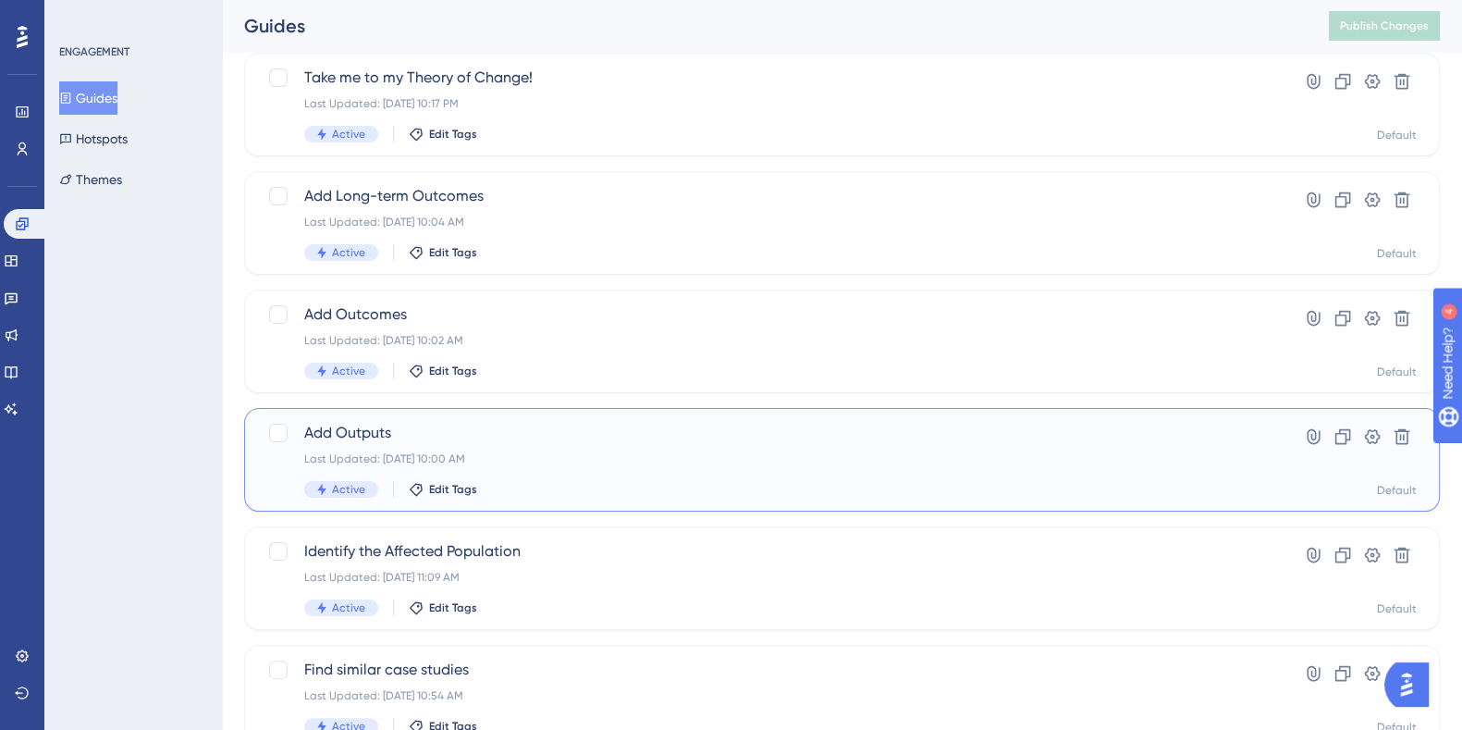
click at [365, 434] on span "Add Outputs" at bounding box center [768, 433] width 928 height 22
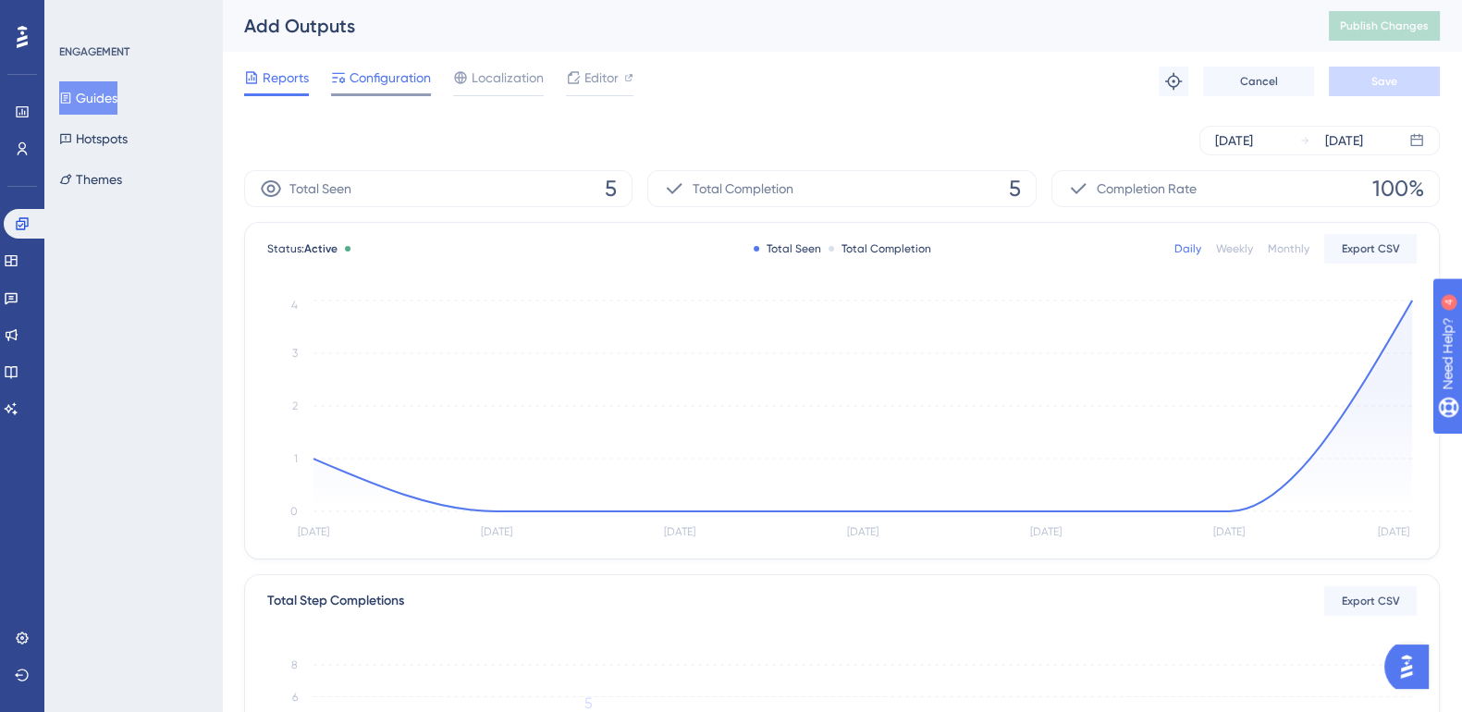
click at [393, 91] on div "Configuration" at bounding box center [381, 82] width 100 height 30
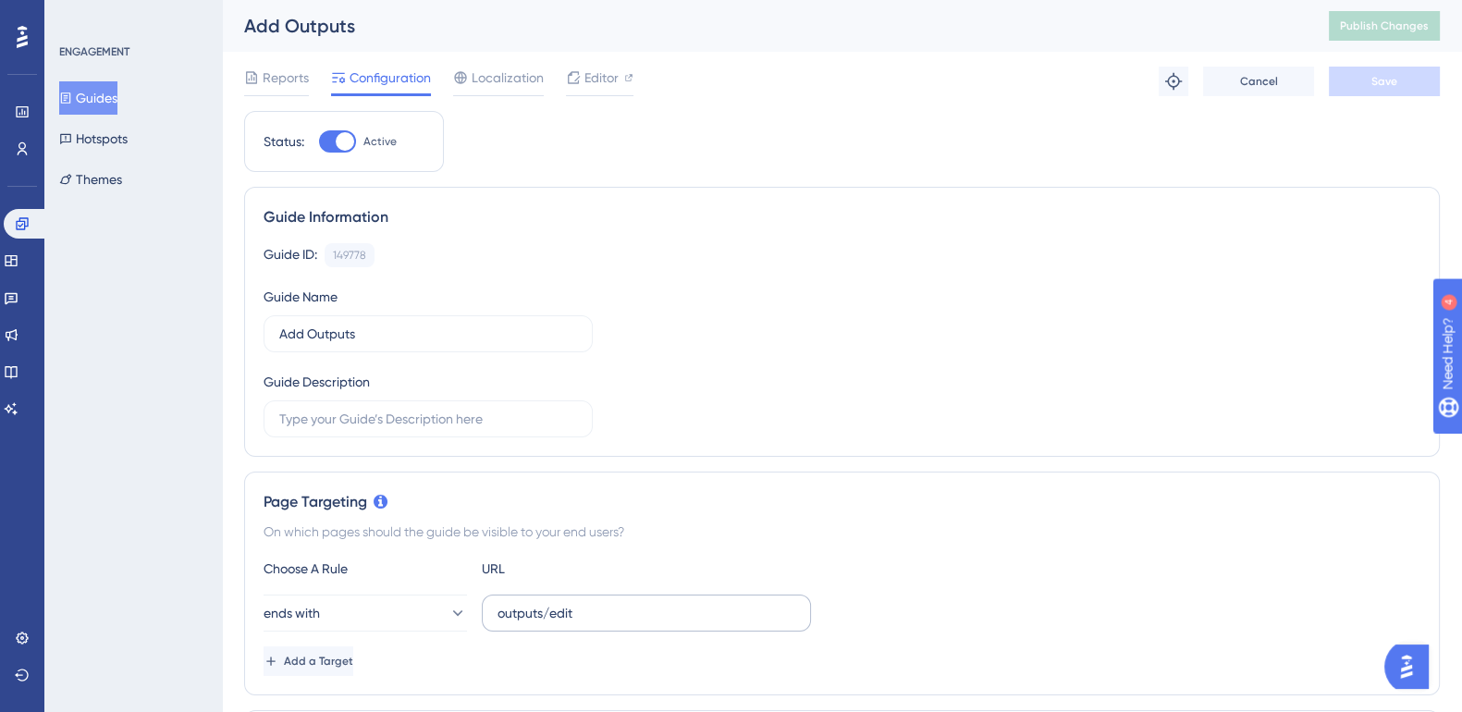
click at [492, 617] on label "outputs/edit" at bounding box center [646, 613] width 329 height 37
click at [498, 617] on input "outputs/edit" at bounding box center [647, 613] width 298 height 20
type input "/outputs/edit"
click at [1391, 80] on span "Save" at bounding box center [1385, 81] width 26 height 15
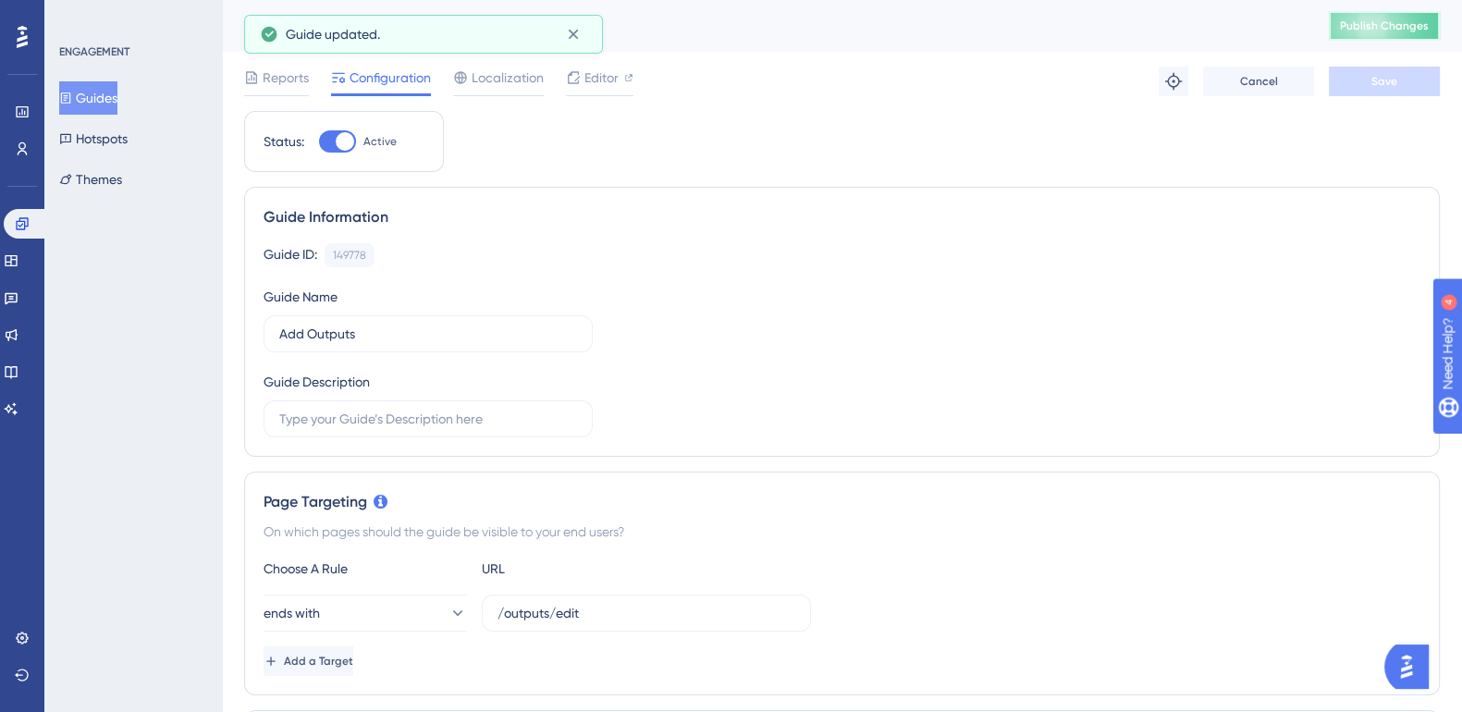
click at [1401, 31] on span "Publish Changes" at bounding box center [1384, 25] width 89 height 15
click at [107, 100] on button "Guides" at bounding box center [88, 97] width 58 height 33
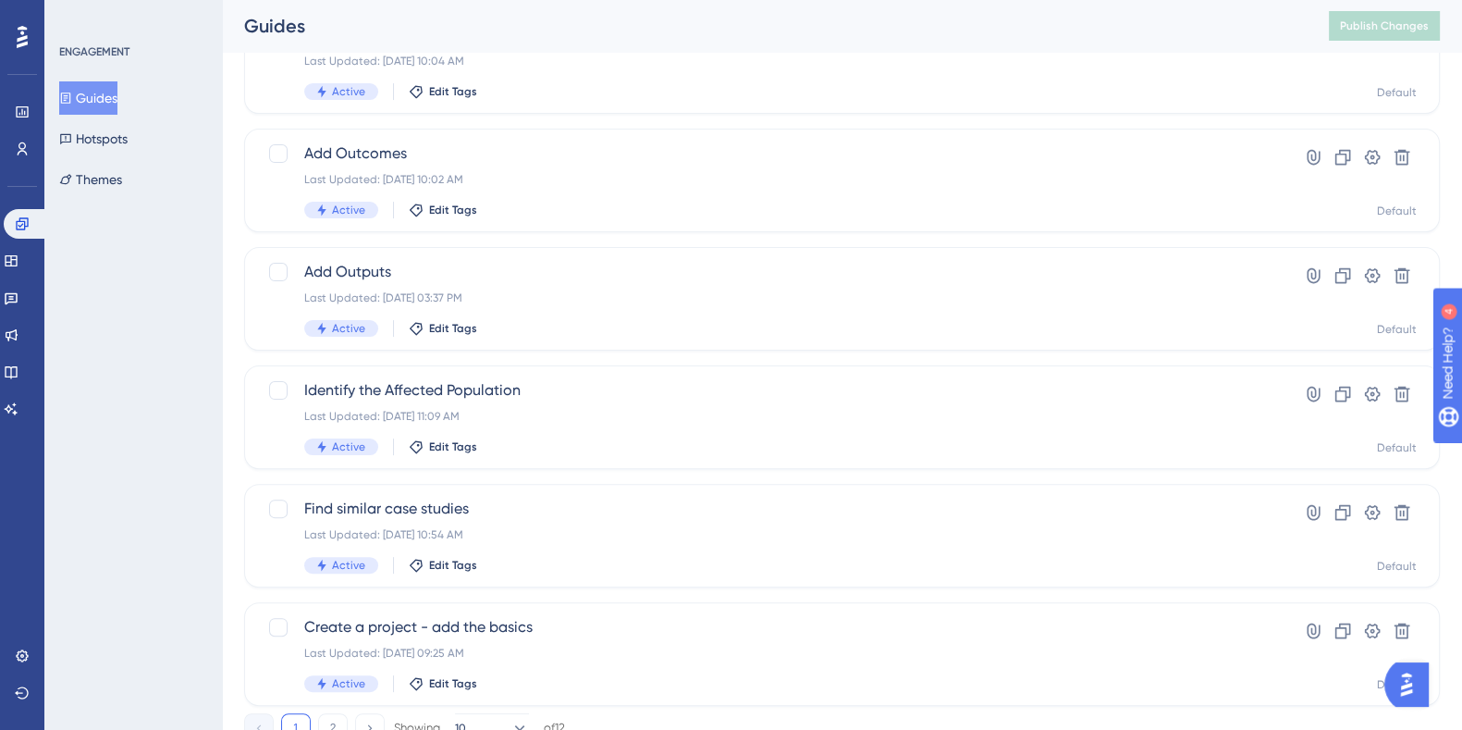
scroll to position [705, 0]
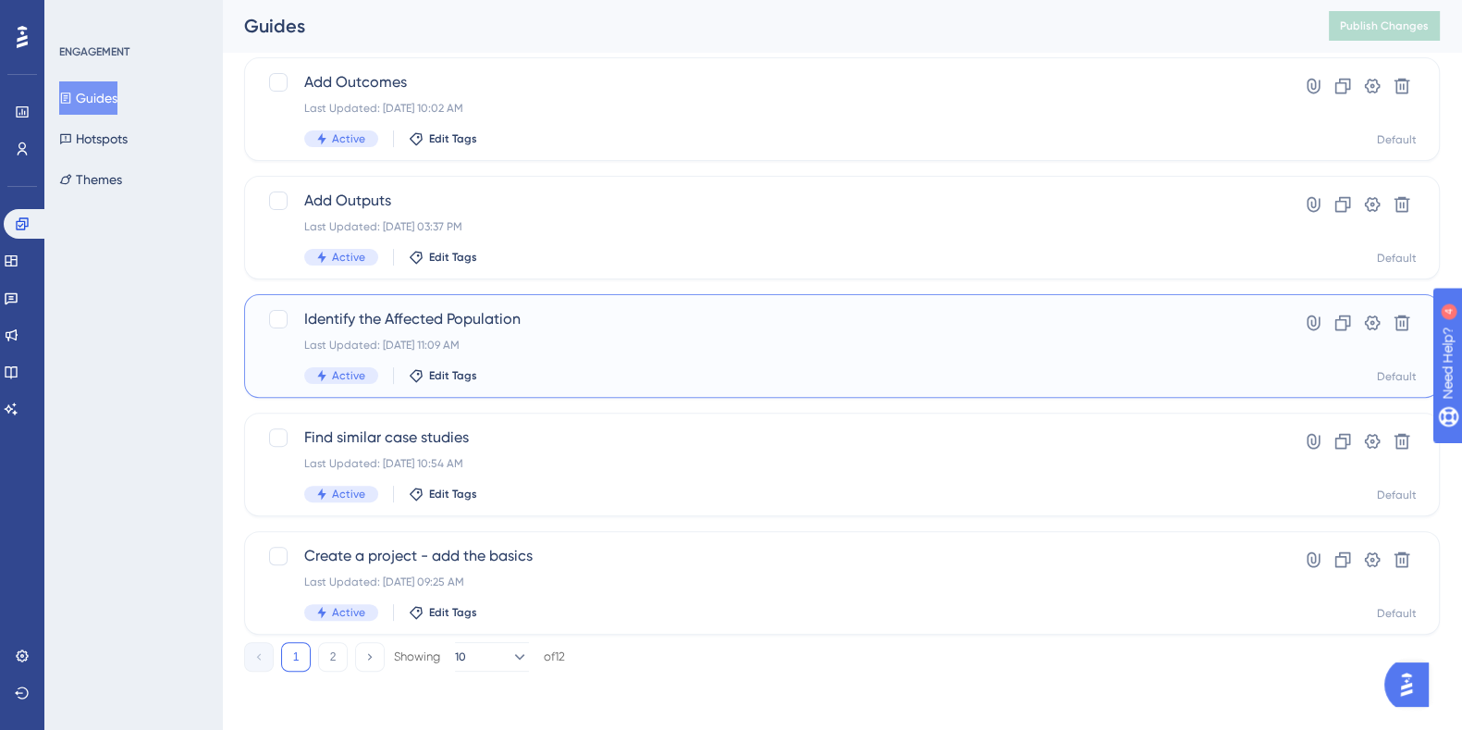
click at [421, 325] on span "Identify the Affected Population" at bounding box center [768, 319] width 928 height 22
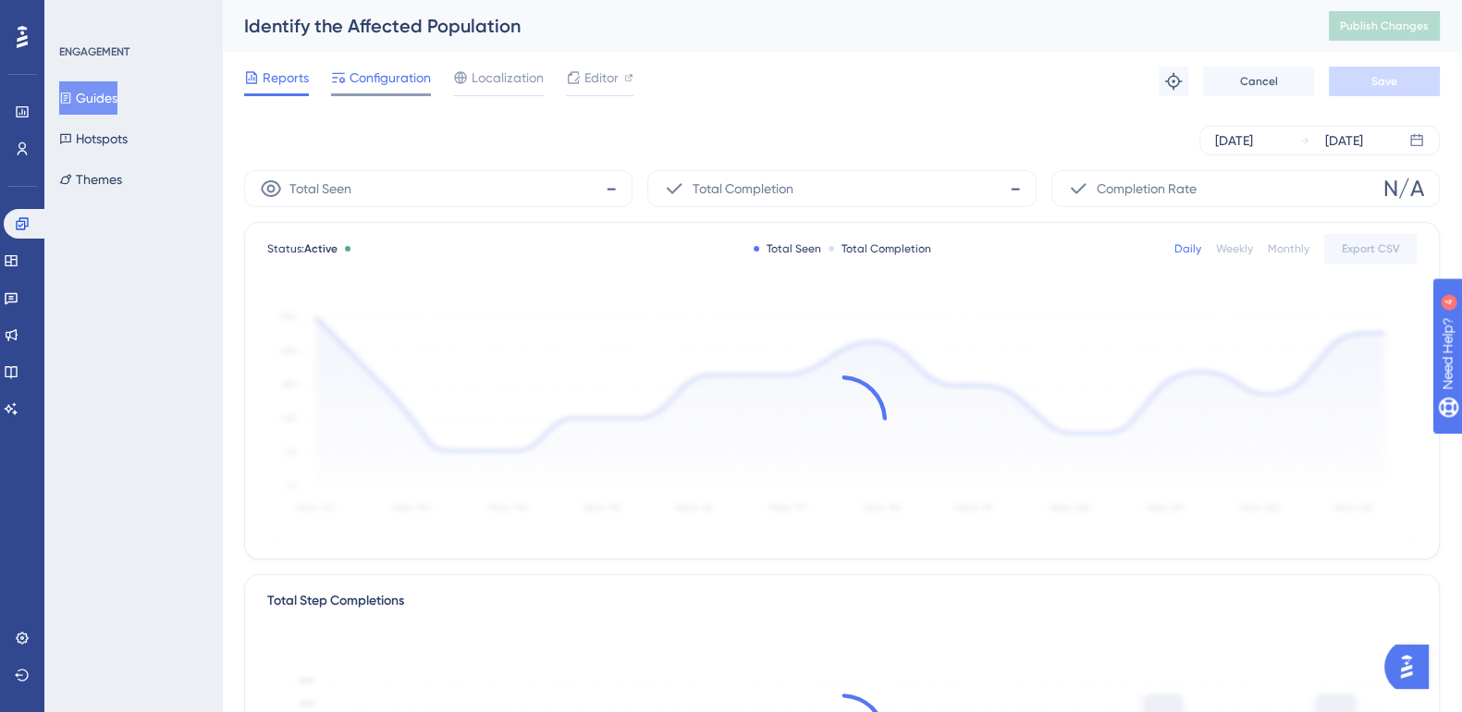
click at [396, 80] on span "Configuration" at bounding box center [390, 78] width 81 height 22
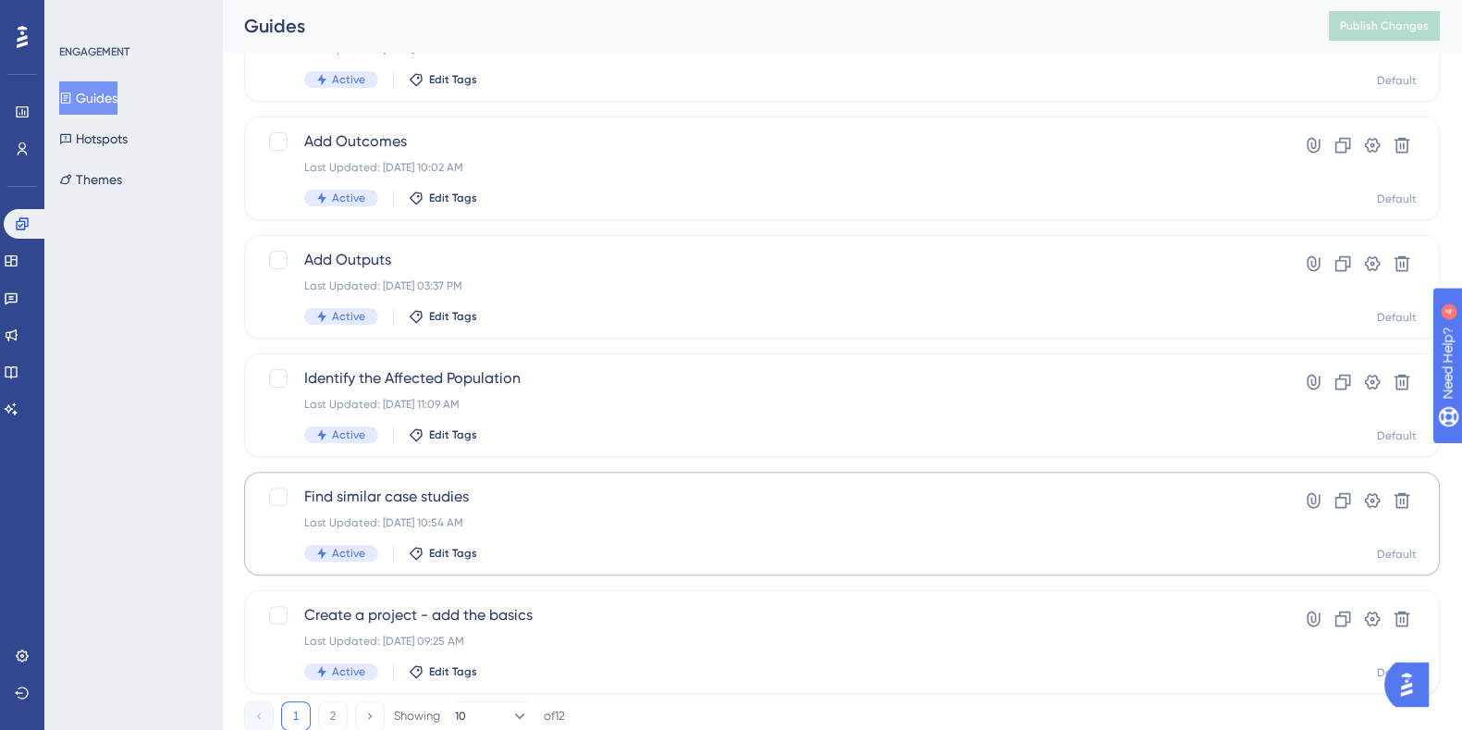
scroll to position [705, 0]
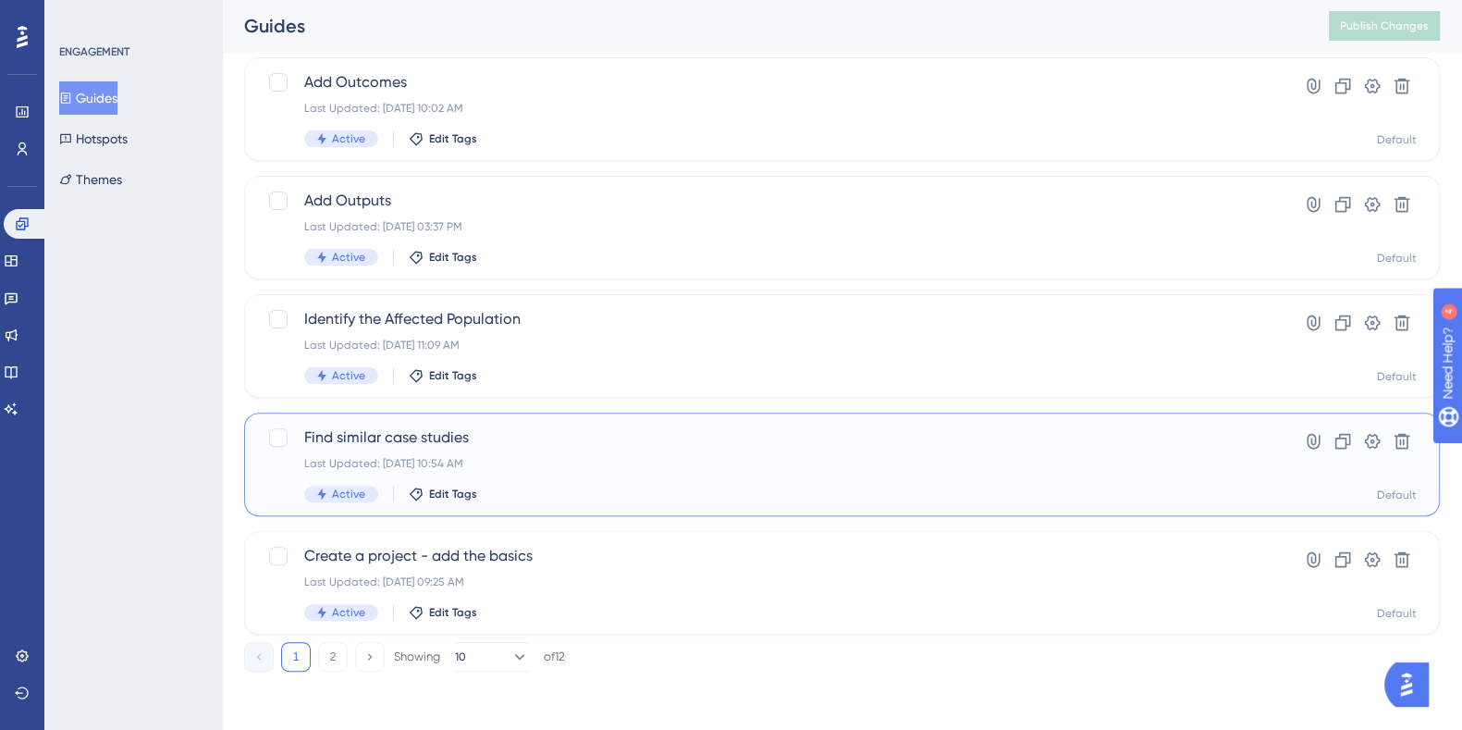
click at [425, 442] on span "Find similar case studies" at bounding box center [768, 437] width 928 height 22
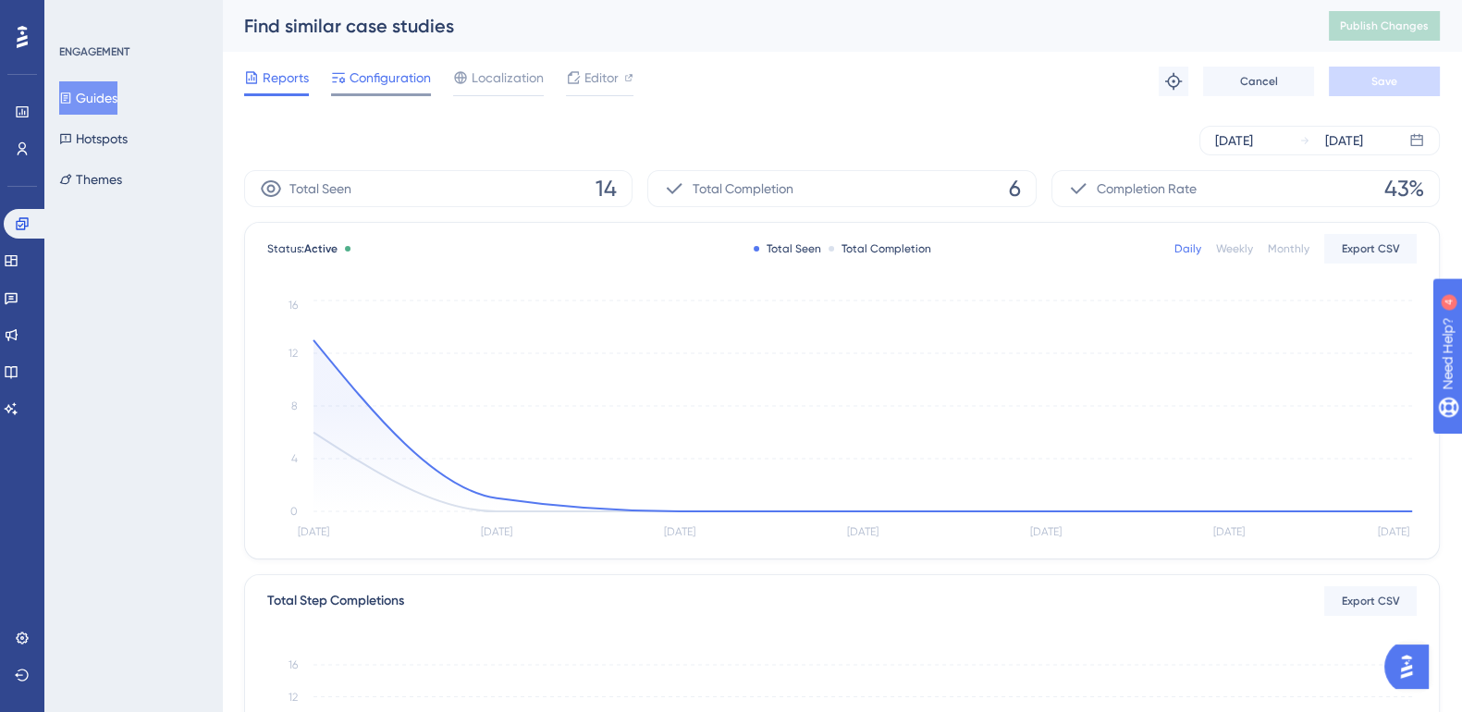
click at [398, 87] on span "Configuration" at bounding box center [390, 78] width 81 height 22
click at [111, 99] on button "Guides" at bounding box center [88, 97] width 58 height 33
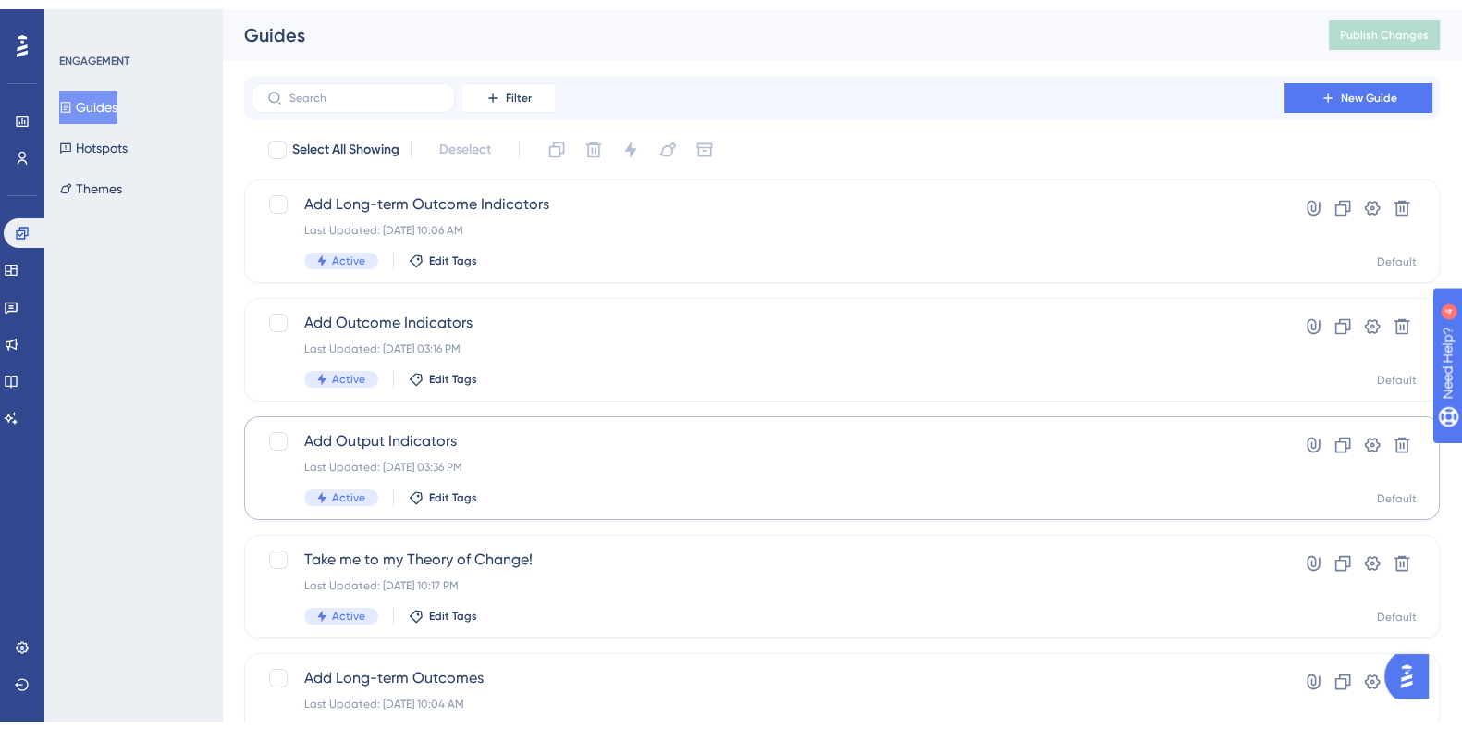
scroll to position [705, 0]
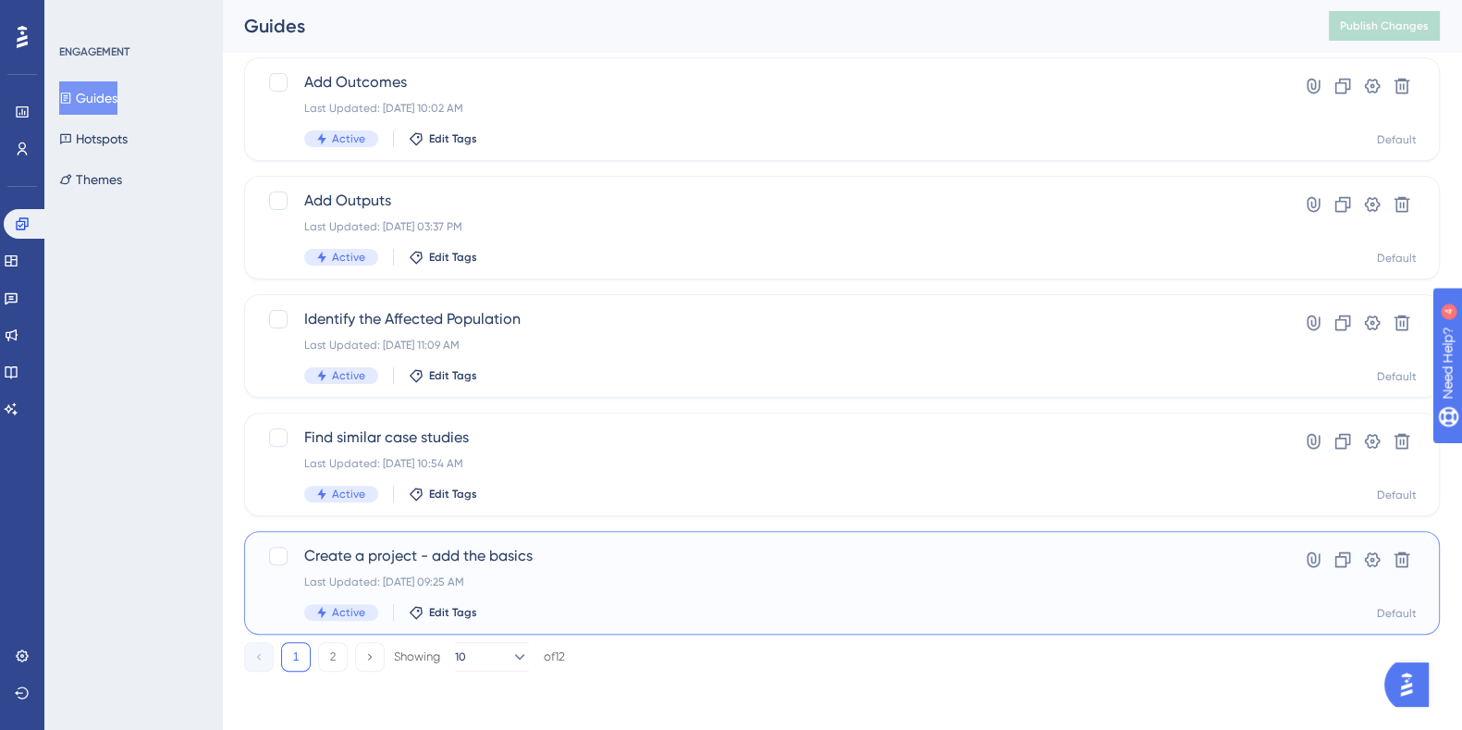
click at [489, 553] on span "Create a project - add the basics" at bounding box center [768, 556] width 928 height 22
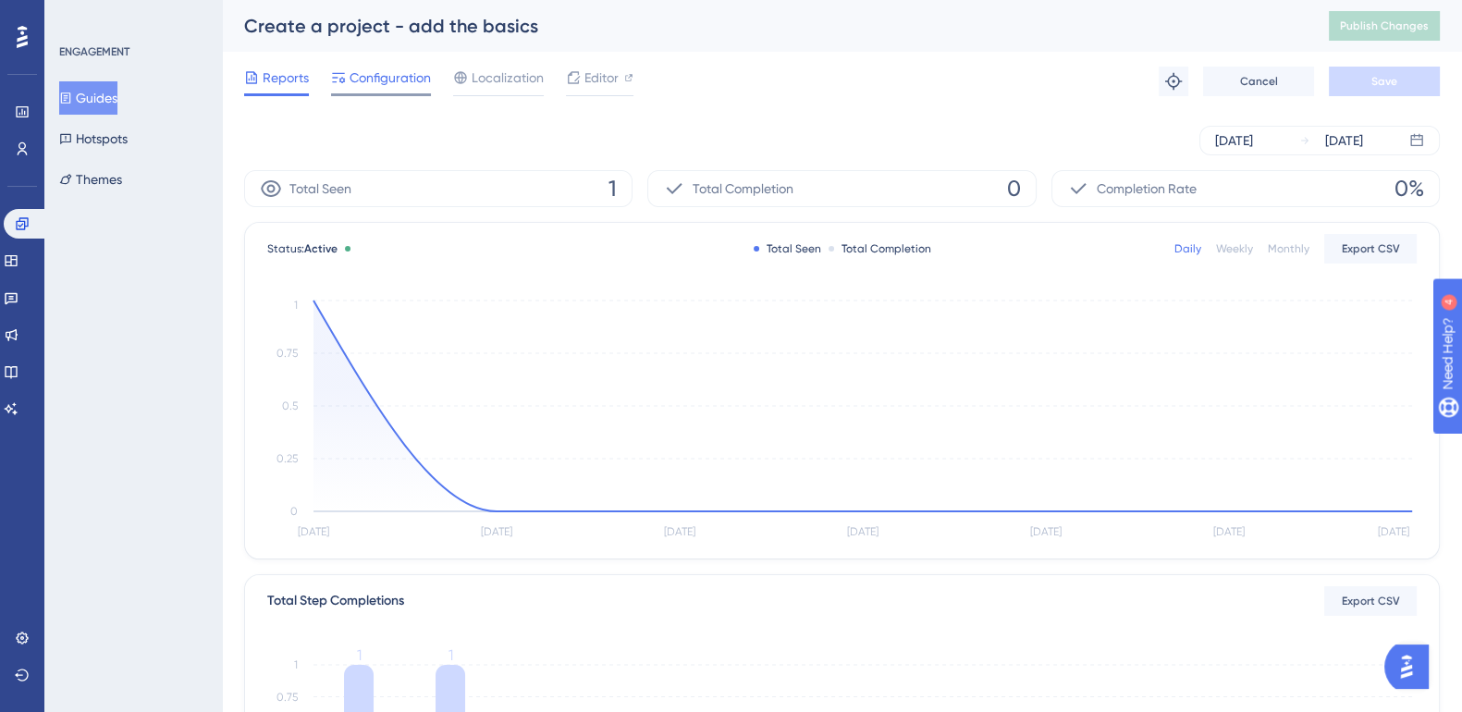
click at [401, 93] on div at bounding box center [381, 94] width 100 height 3
click at [119, 131] on button "Hotspots" at bounding box center [93, 138] width 68 height 33
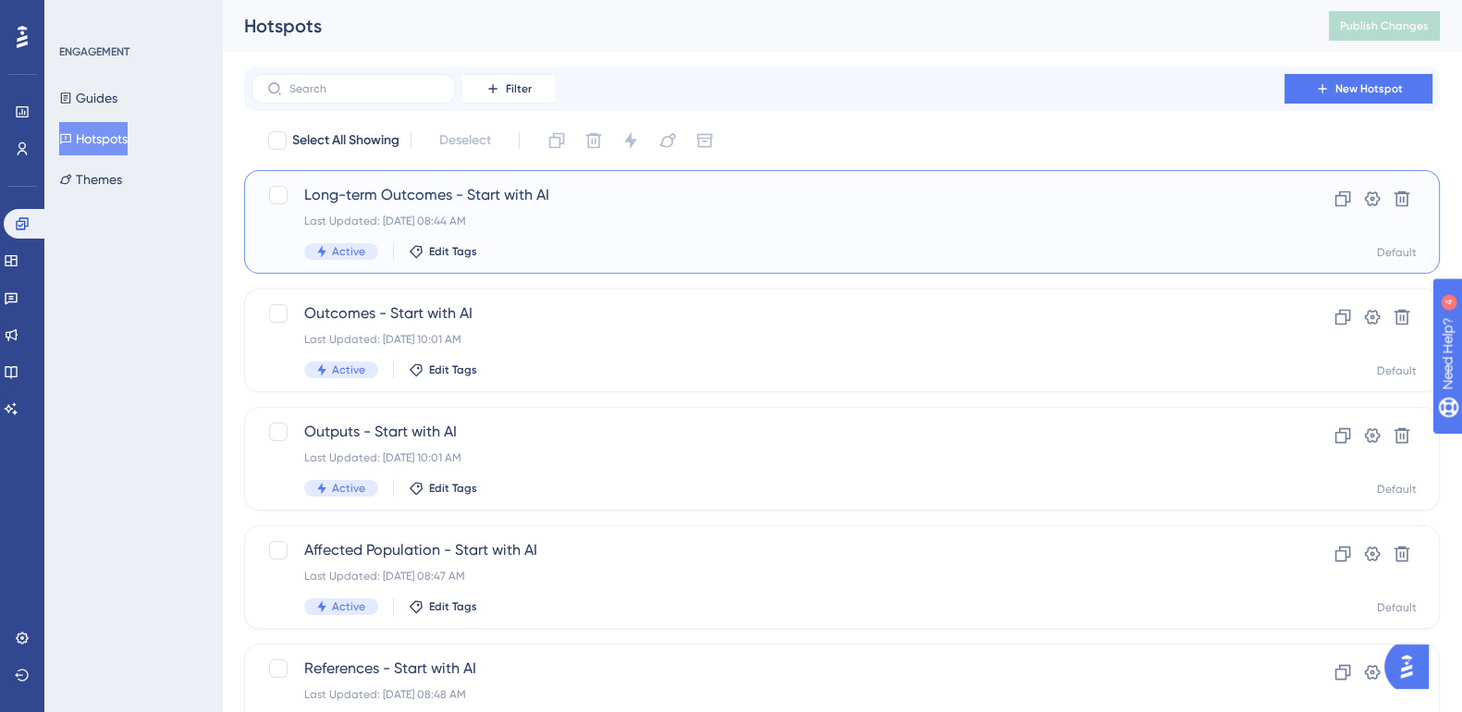
click at [444, 195] on span "Long-term Outcomes - Start with AI" at bounding box center [768, 195] width 928 height 22
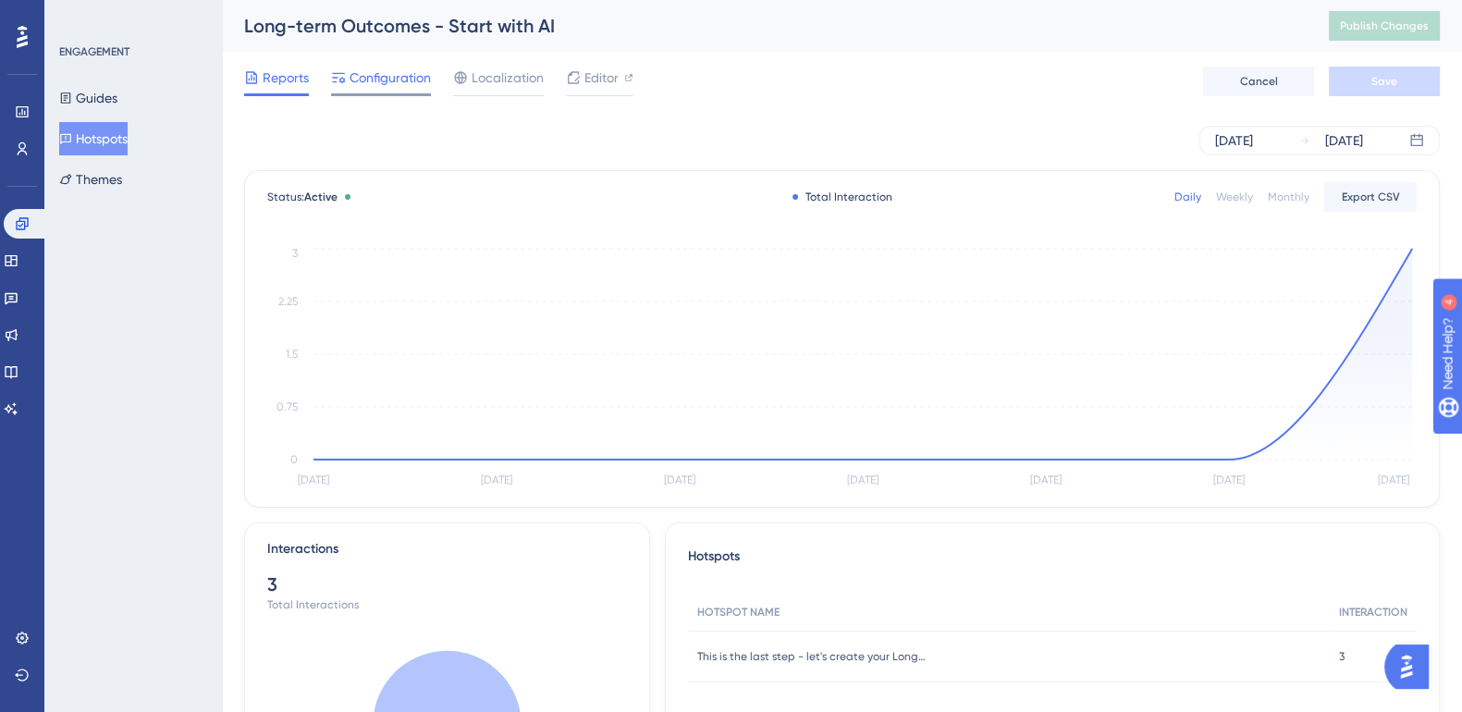
click at [398, 78] on span "Configuration" at bounding box center [390, 78] width 81 height 22
click at [112, 141] on button "Hotspots" at bounding box center [93, 138] width 68 height 33
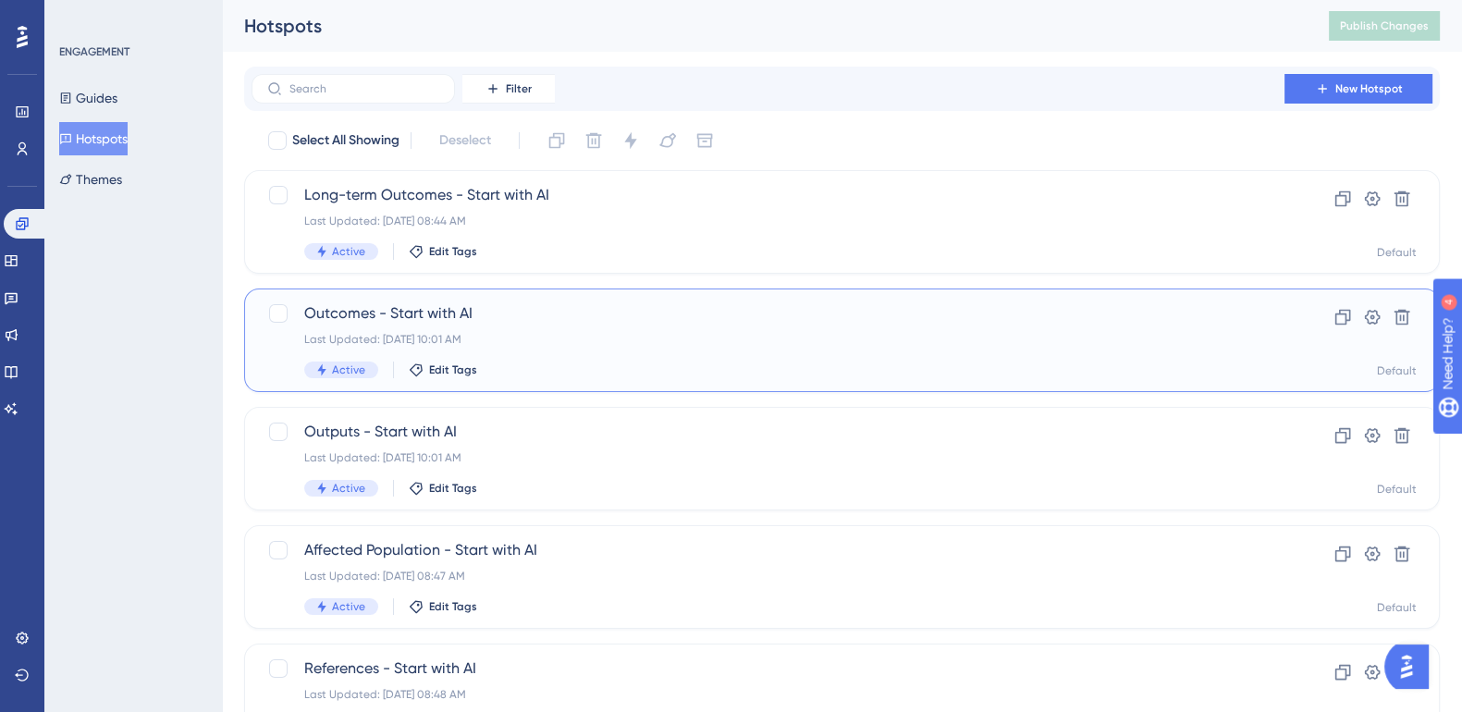
click at [403, 307] on span "Outcomes - Start with AI" at bounding box center [768, 313] width 928 height 22
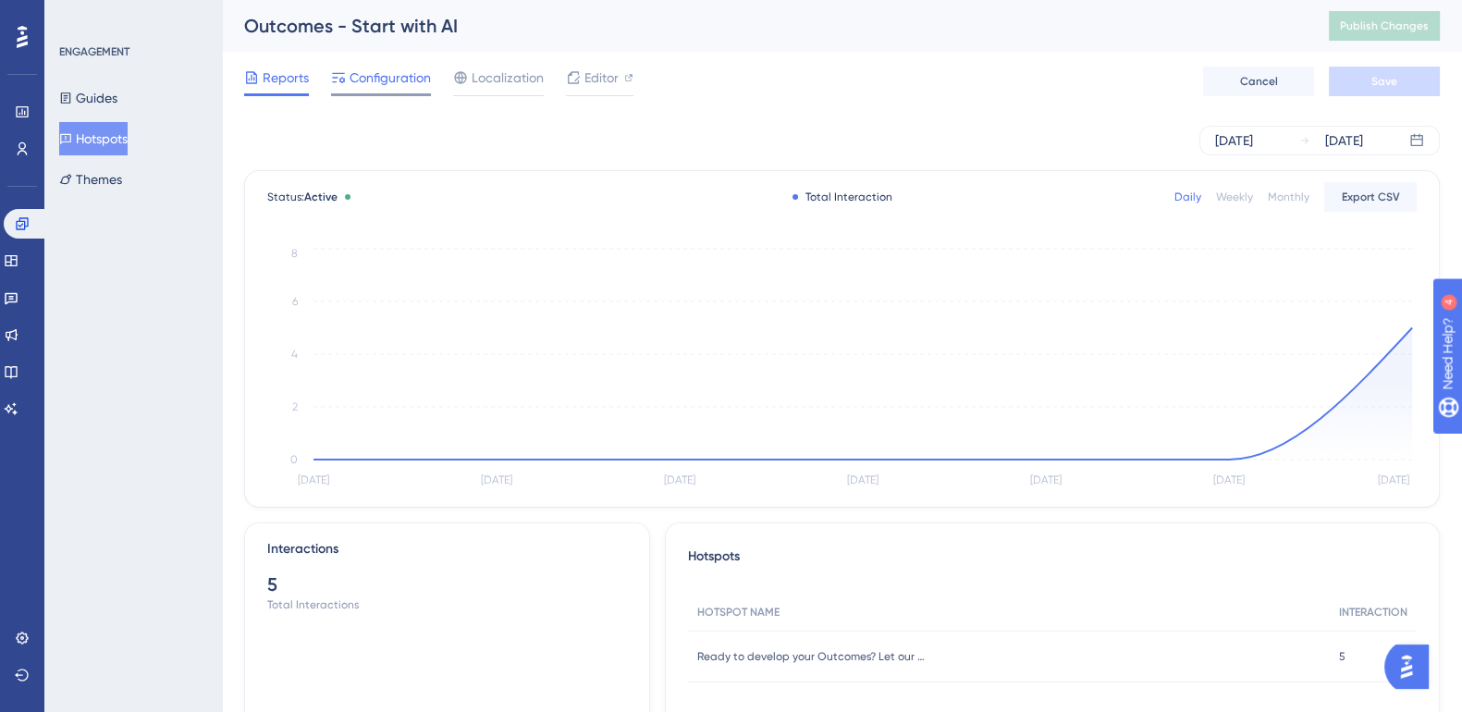
click at [389, 75] on span "Configuration" at bounding box center [390, 78] width 81 height 22
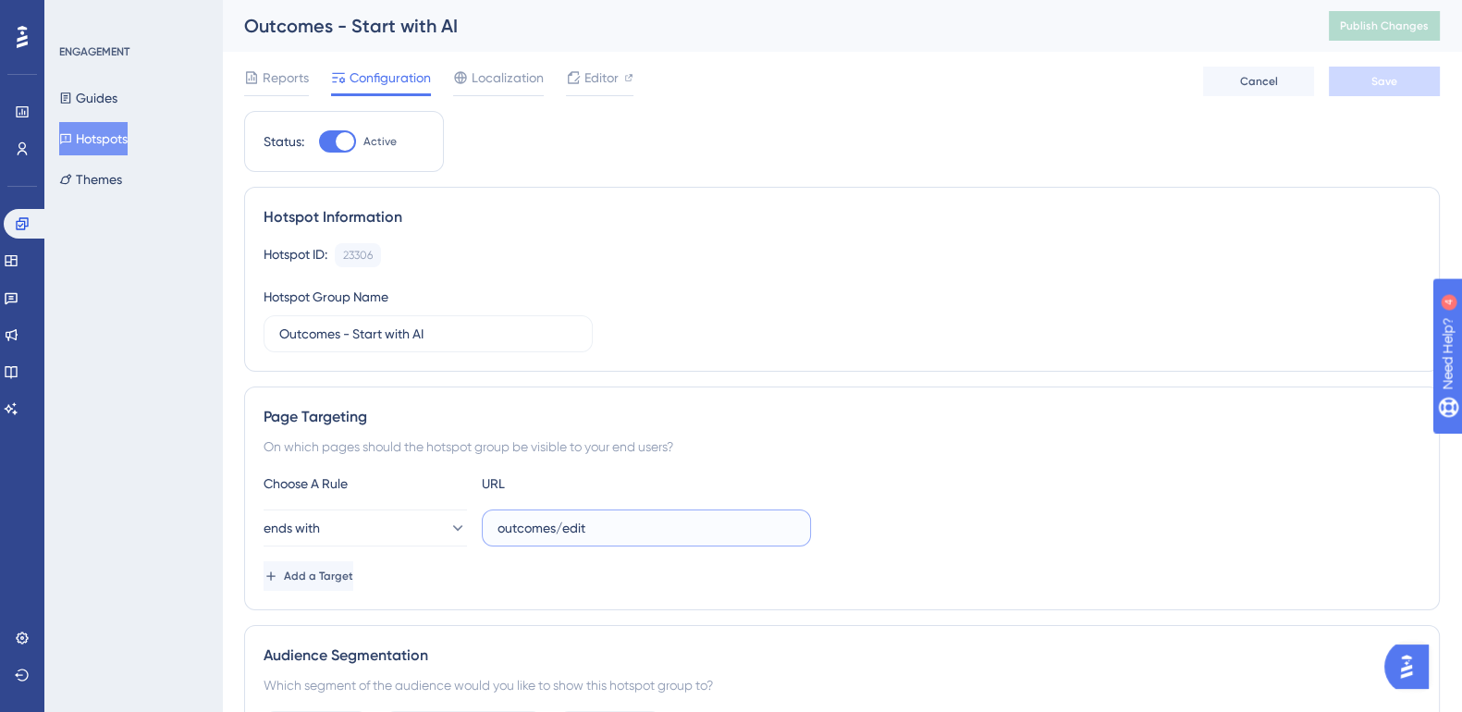
click at [591, 527] on input "outcomes/edit" at bounding box center [647, 528] width 298 height 20
type input "/outcomes/edit"
click at [1402, 90] on button "Save" at bounding box center [1384, 82] width 111 height 30
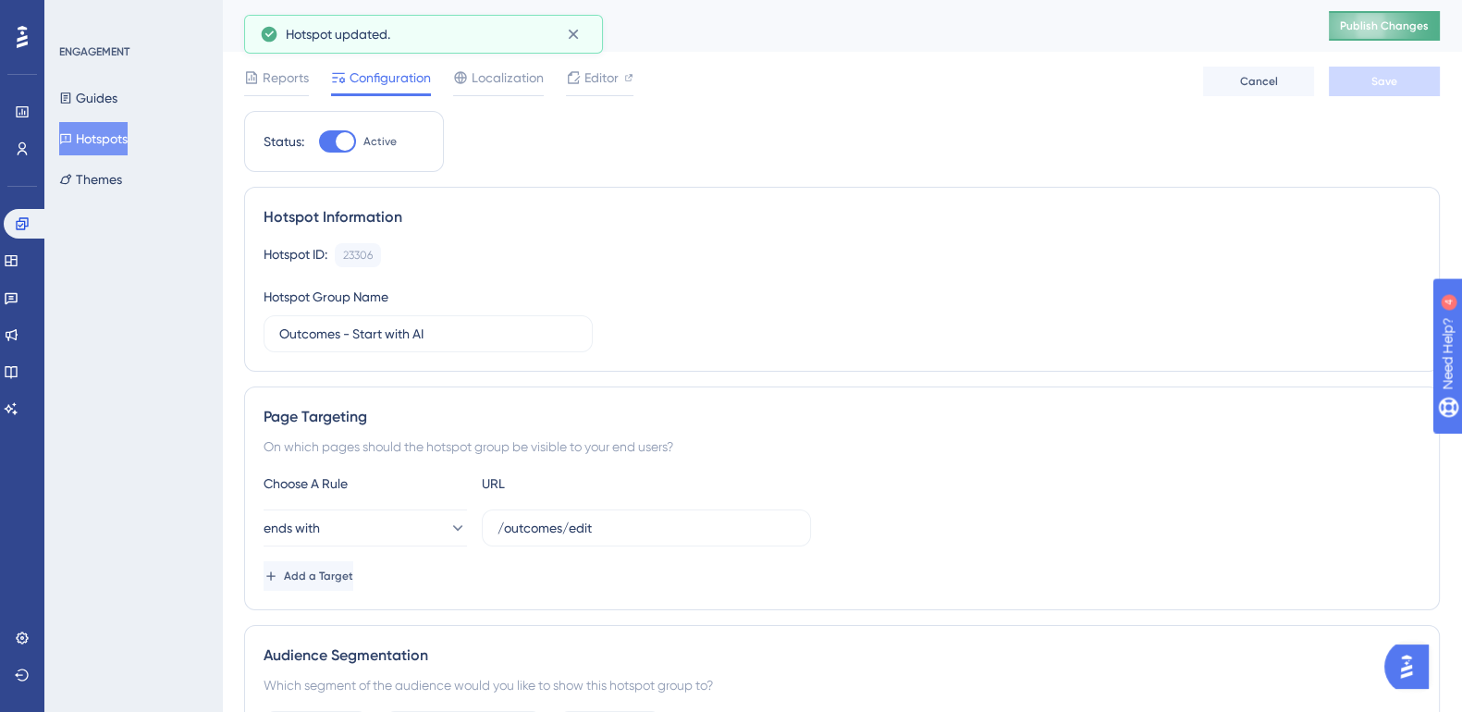
click at [1395, 39] on button "Publish Changes" at bounding box center [1384, 26] width 111 height 30
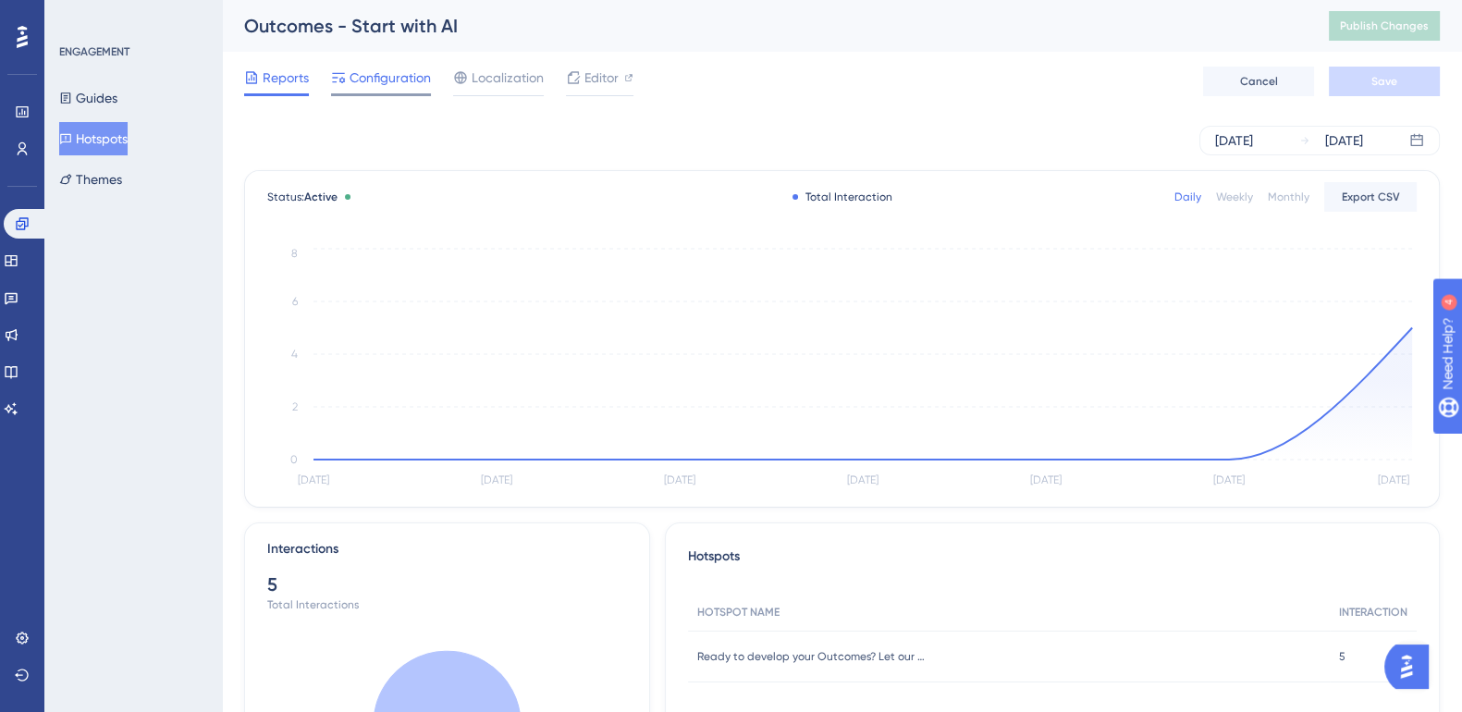
click at [418, 87] on span "Configuration" at bounding box center [390, 78] width 81 height 22
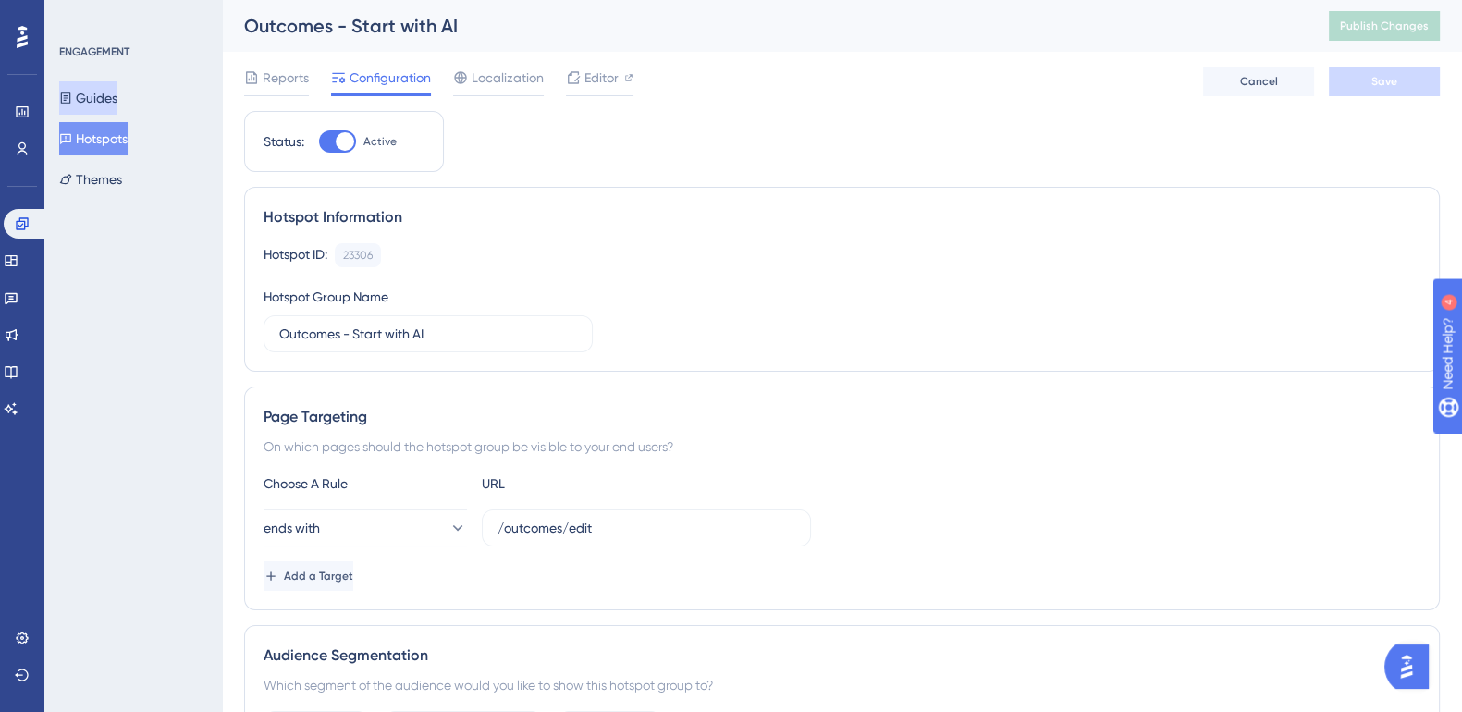
click at [105, 101] on button "Guides" at bounding box center [88, 97] width 58 height 33
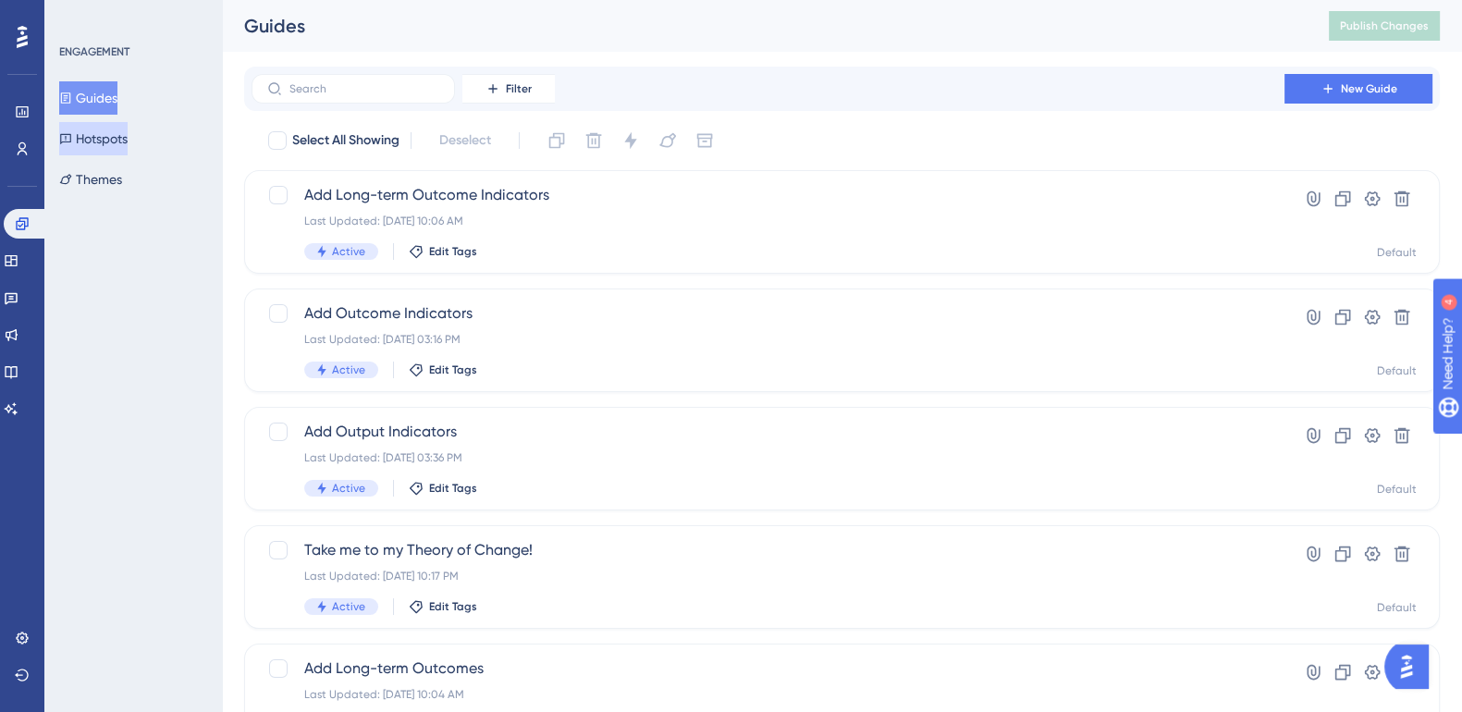
click at [105, 132] on button "Hotspots" at bounding box center [93, 138] width 68 height 33
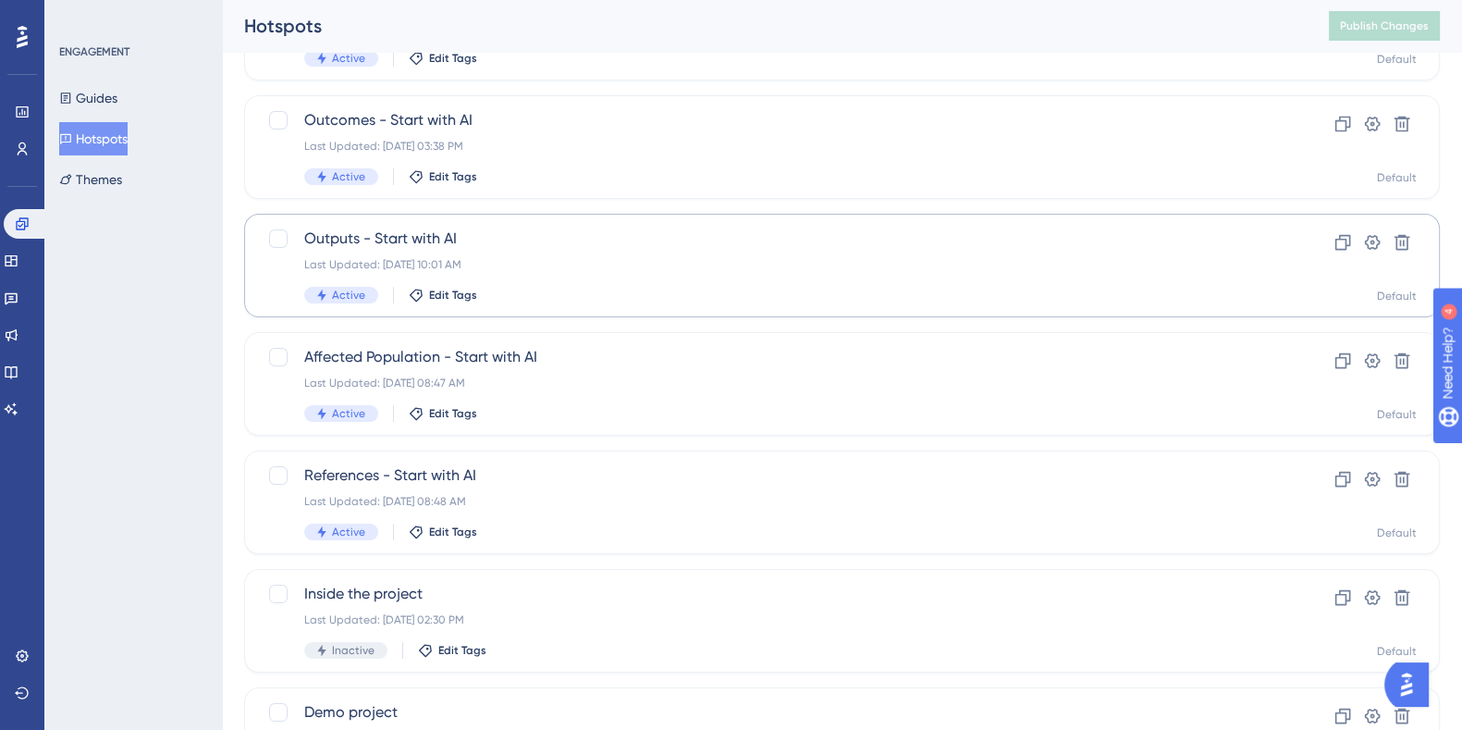
scroll to position [193, 0]
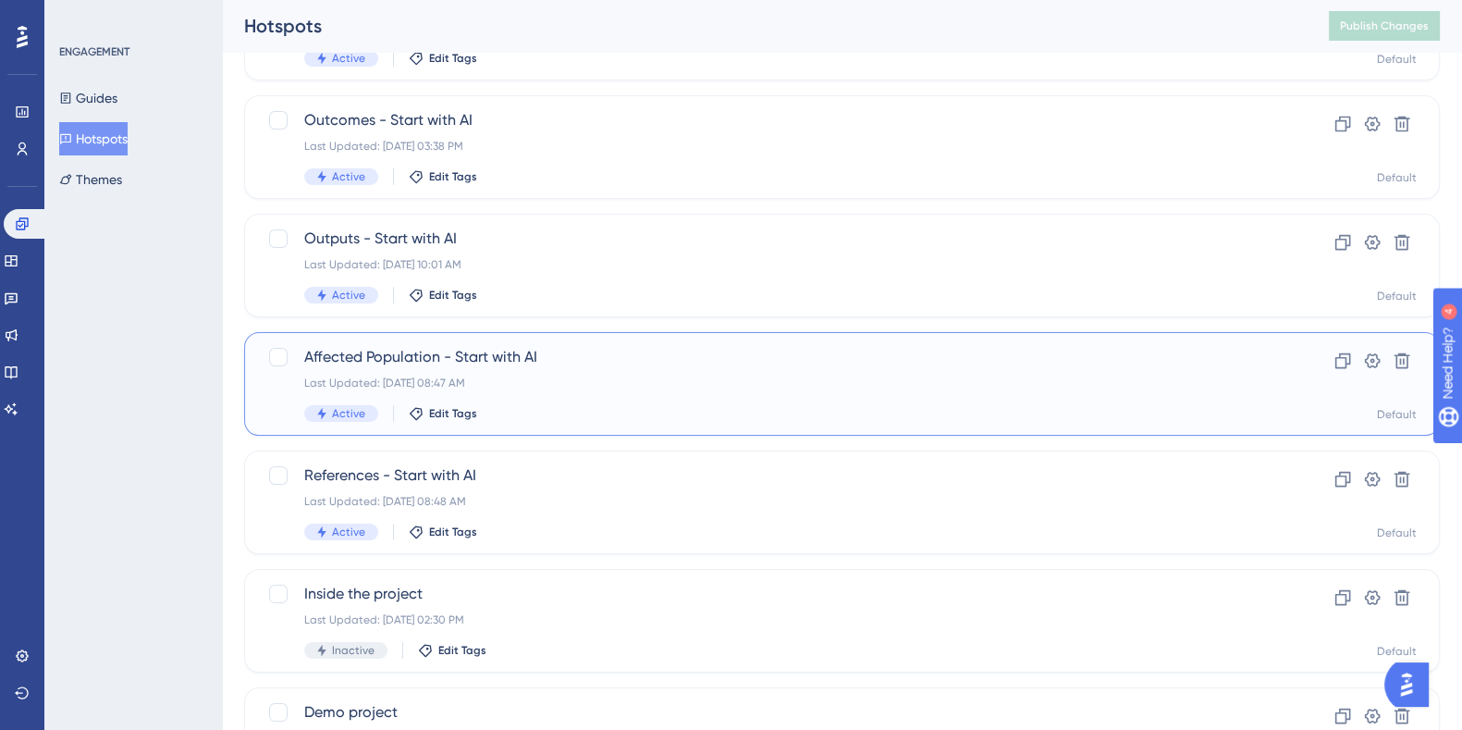
click at [486, 351] on span "Affected Population - Start with AI" at bounding box center [768, 357] width 928 height 22
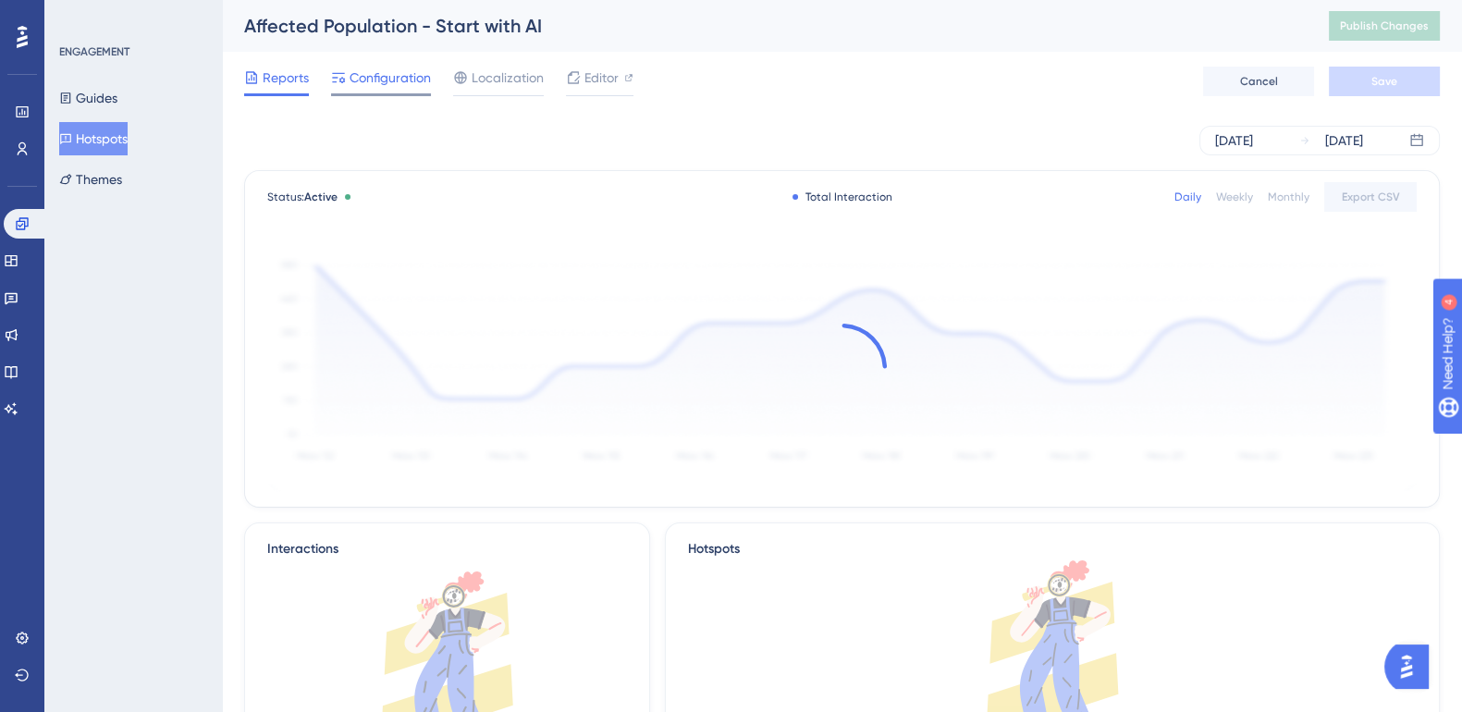
click at [407, 83] on span "Configuration" at bounding box center [390, 78] width 81 height 22
click at [105, 136] on button "Hotspots" at bounding box center [93, 138] width 68 height 33
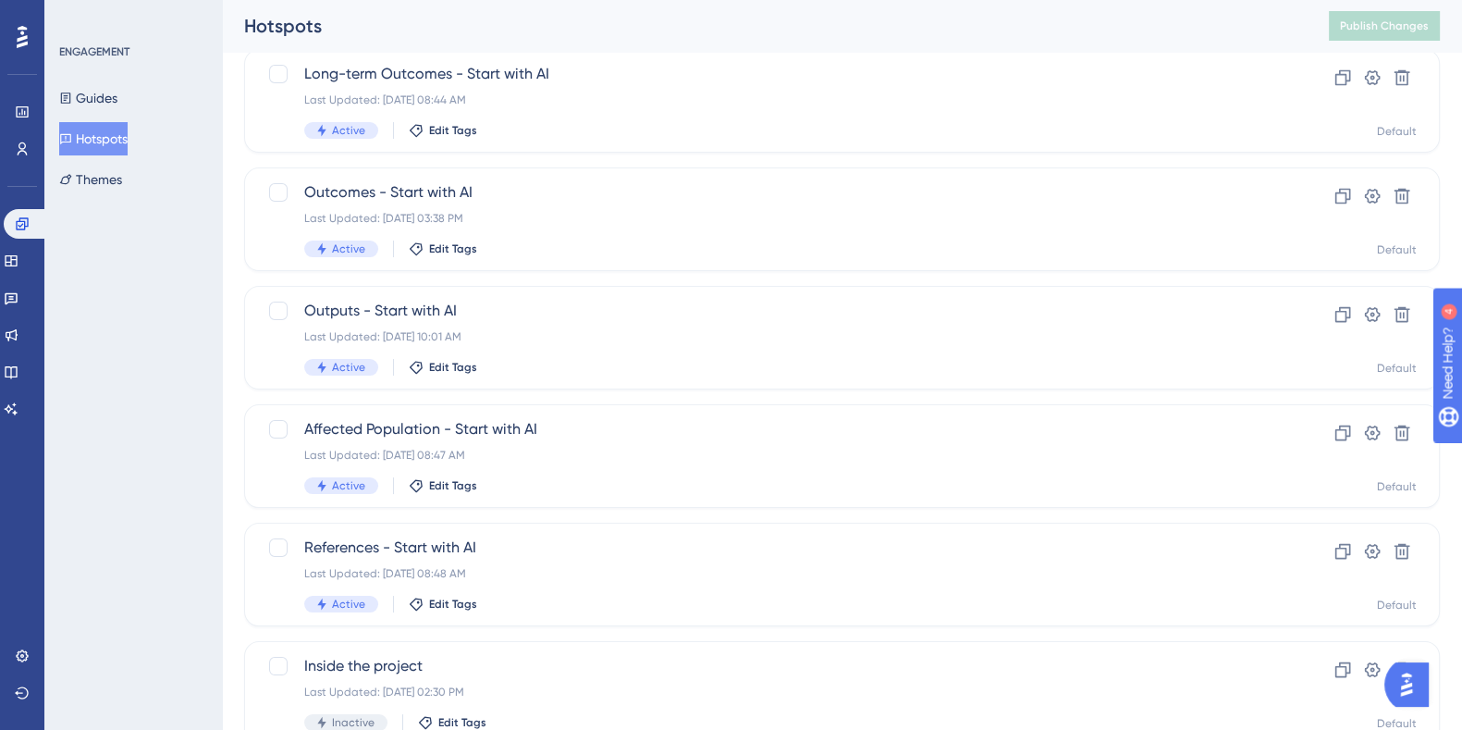
scroll to position [293, 0]
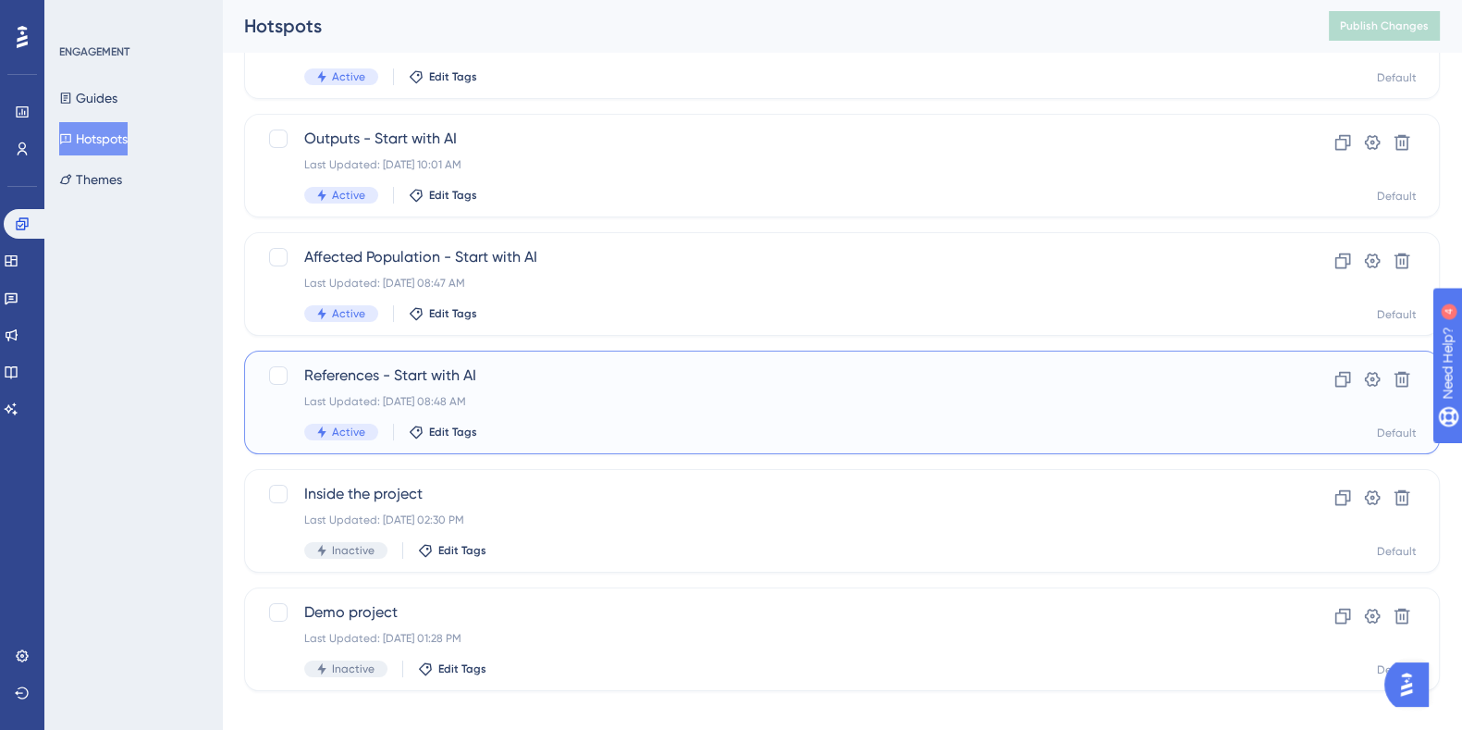
click at [443, 364] on span "References - Start with AI" at bounding box center [768, 375] width 928 height 22
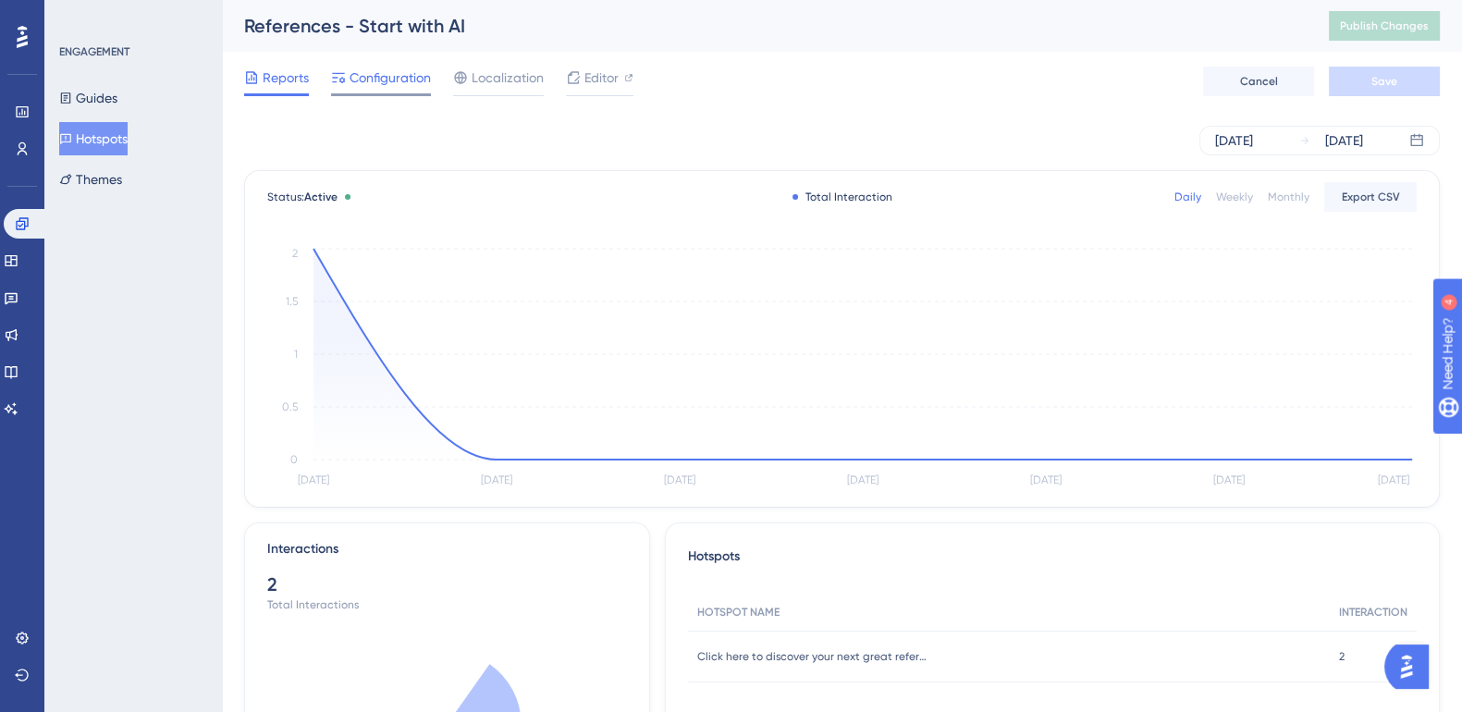
click at [380, 73] on span "Configuration" at bounding box center [390, 78] width 81 height 22
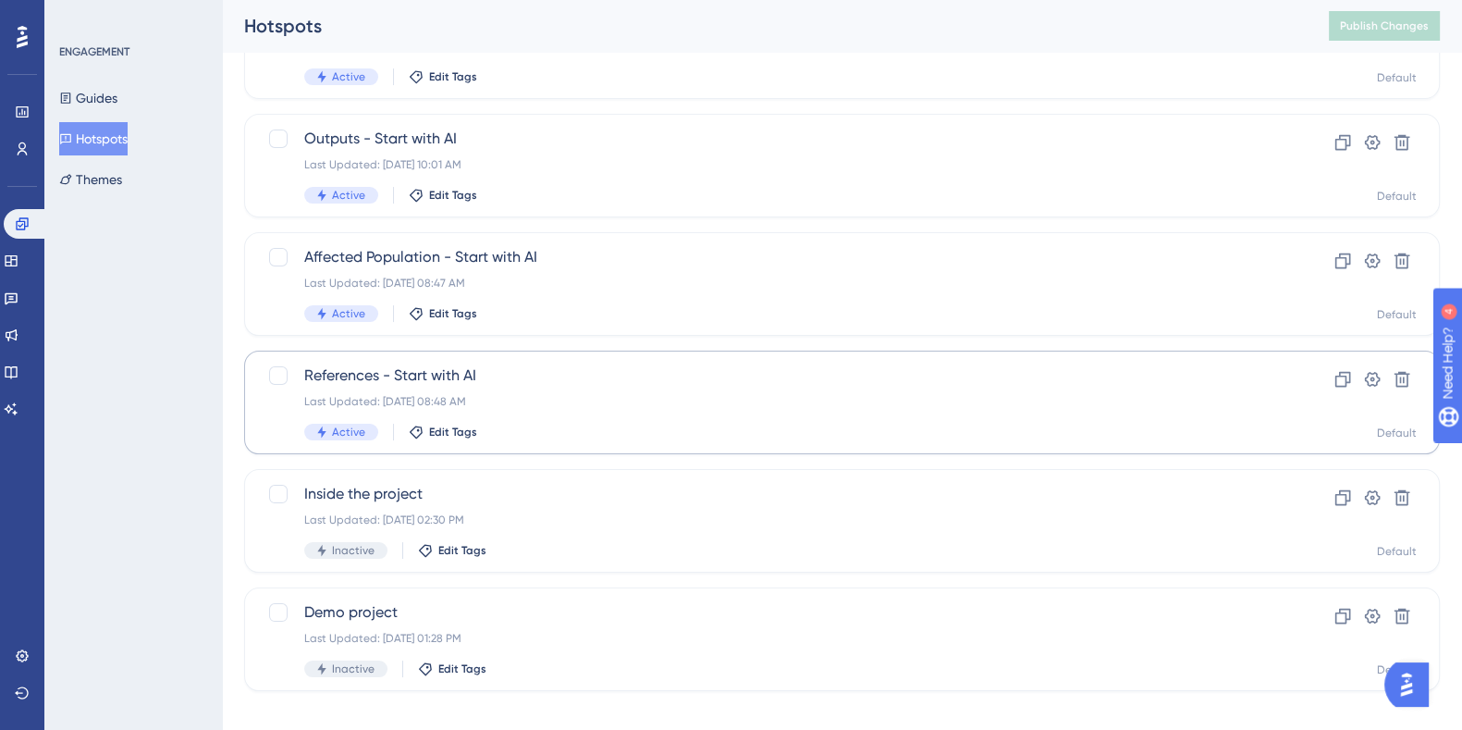
scroll to position [313, 0]
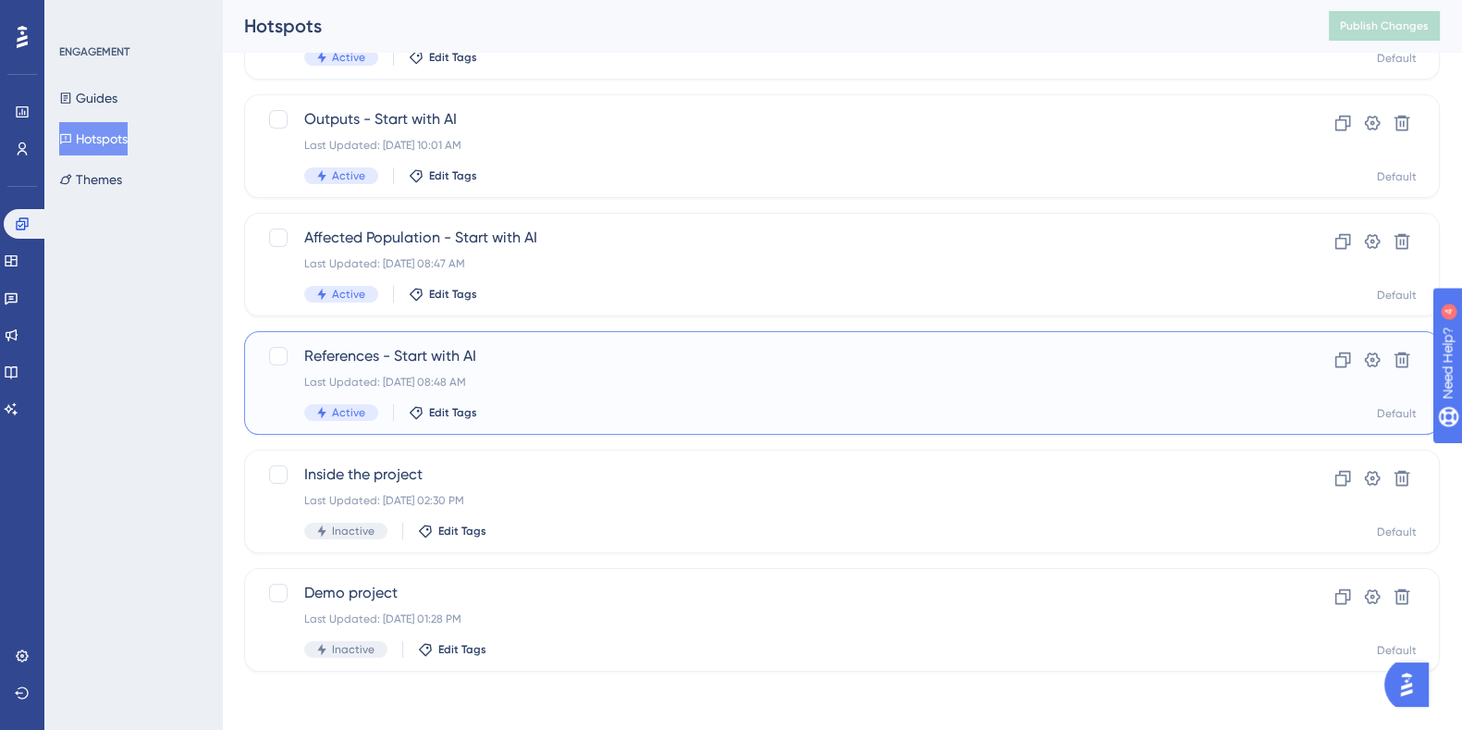
click at [386, 358] on span "References - Start with AI" at bounding box center [768, 356] width 928 height 22
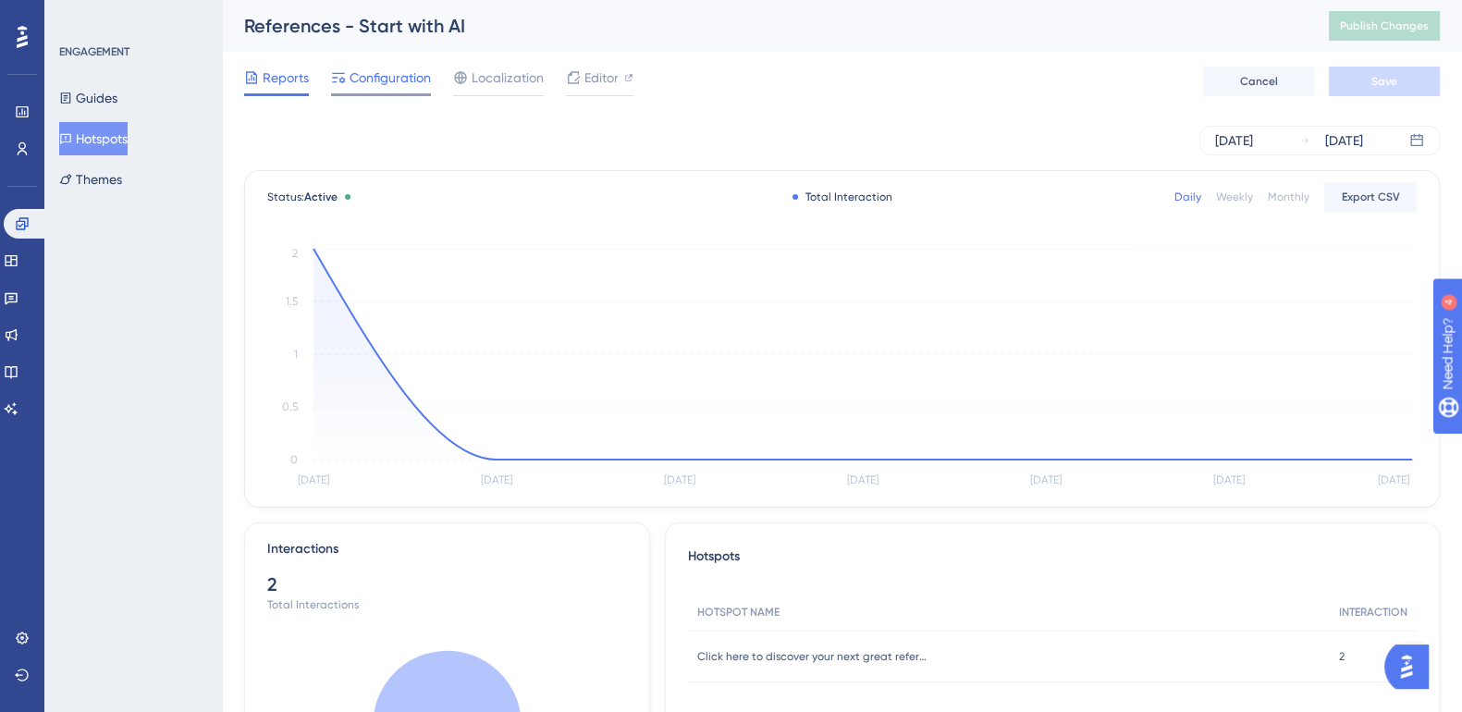
click at [401, 83] on span "Configuration" at bounding box center [390, 78] width 81 height 22
